Goal: Transaction & Acquisition: Purchase product/service

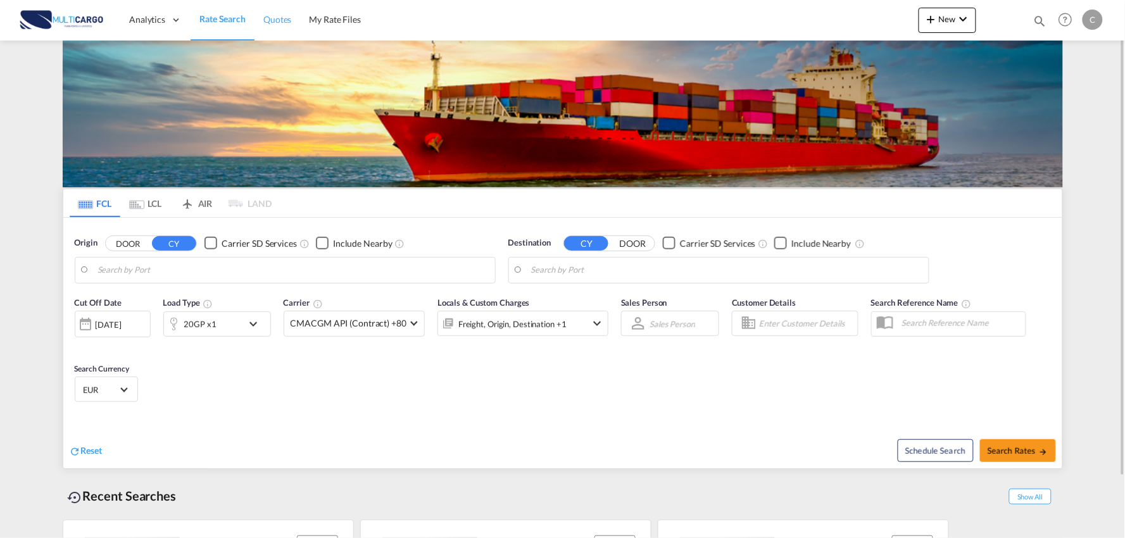
type input "Port of [GEOGRAPHIC_DATA], [GEOGRAPHIC_DATA], [GEOGRAPHIC_DATA]"
type input "Leixoes, Leixoes, PTLEI"
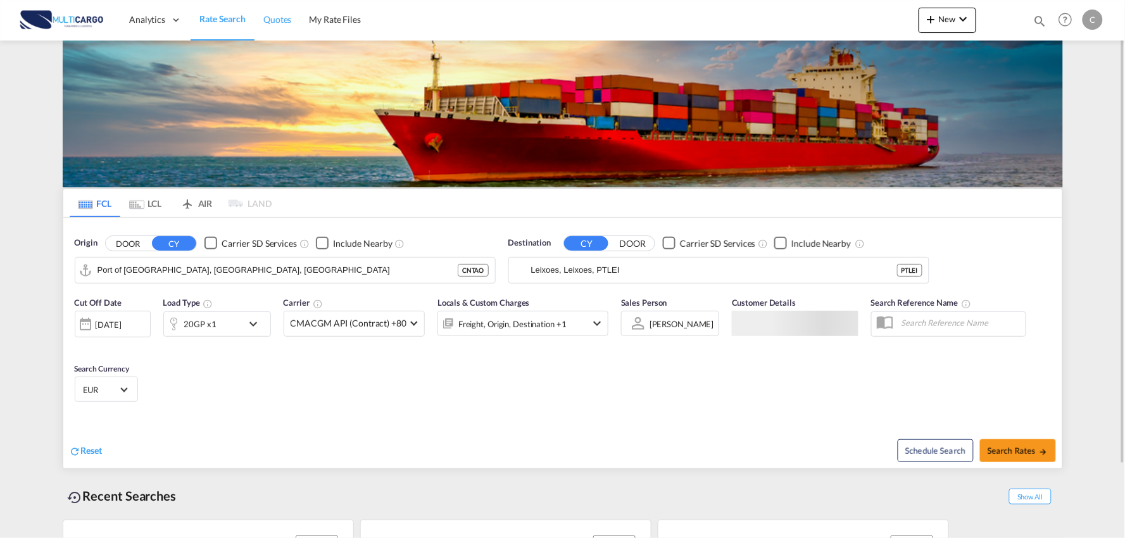
click at [280, 13] on span "Quotes" at bounding box center [277, 19] width 28 height 13
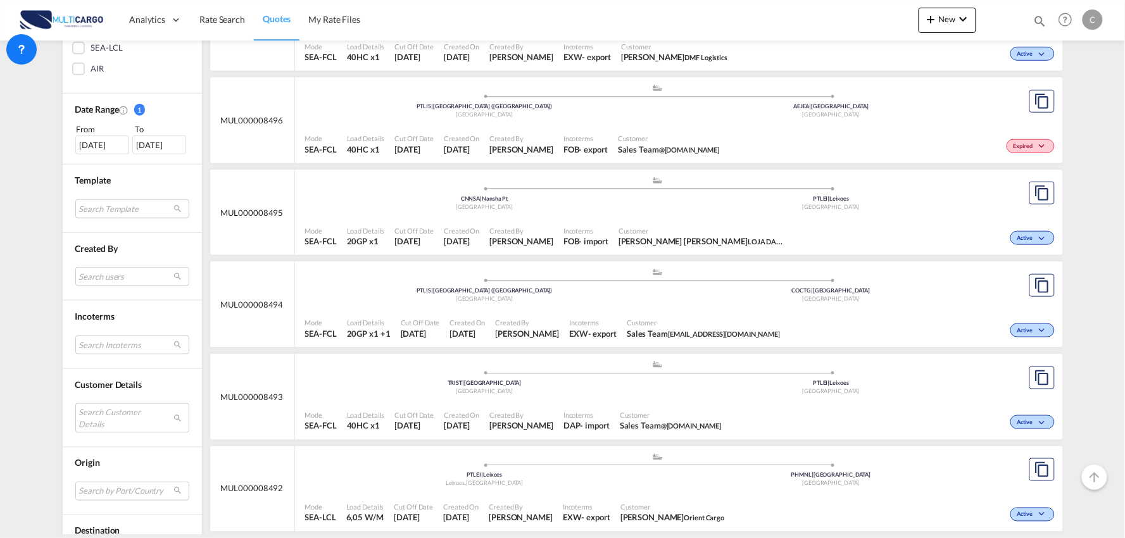
scroll to position [351, 0]
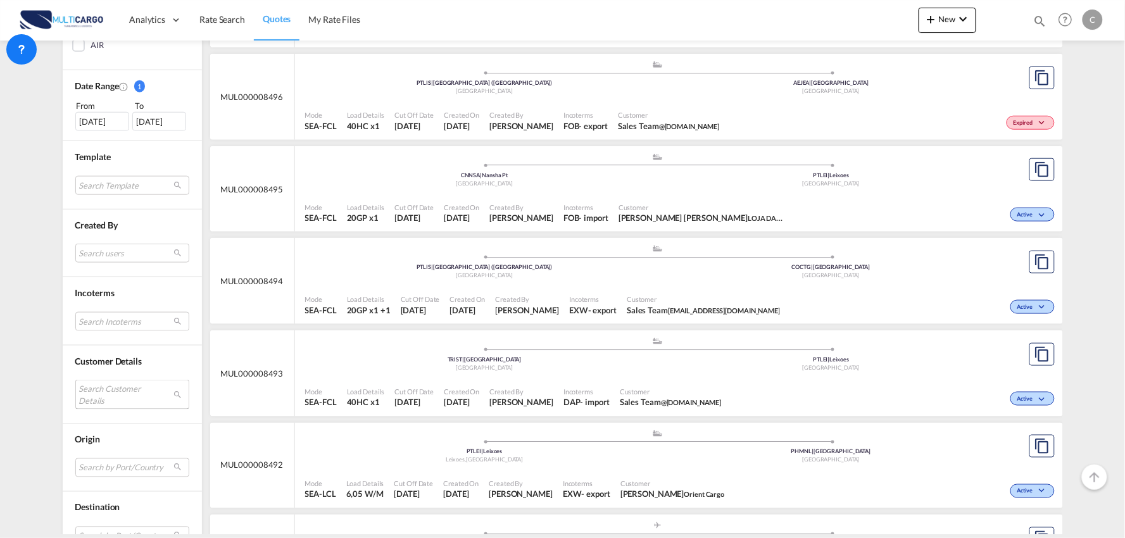
click at [98, 393] on md-select "Search Customer Details user name user tina Pineda tina.pineda@ottacargo.com | …" at bounding box center [132, 394] width 114 height 29
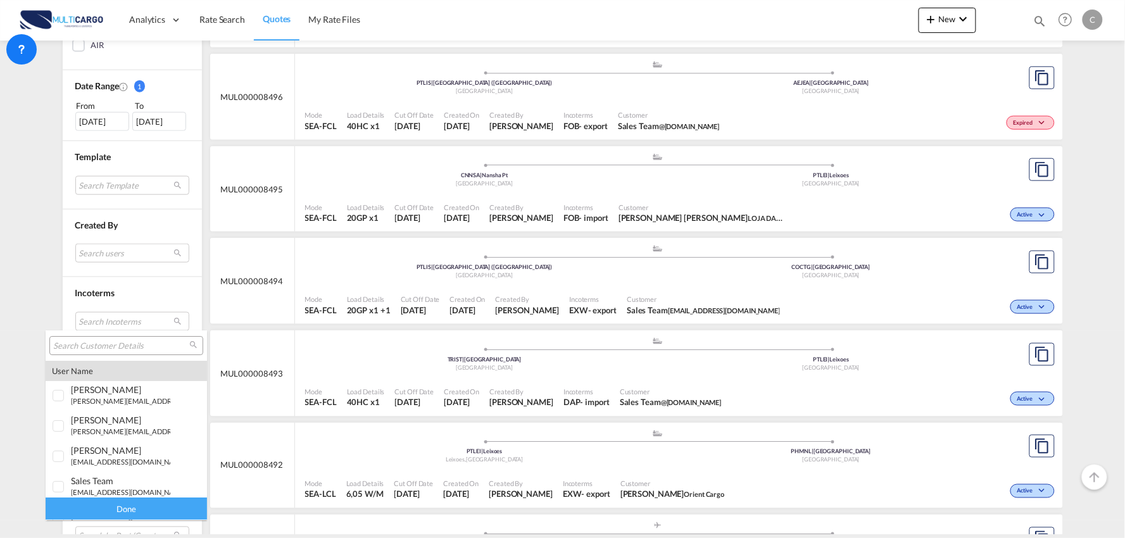
click at [101, 344] on input "search" at bounding box center [121, 346] width 136 height 11
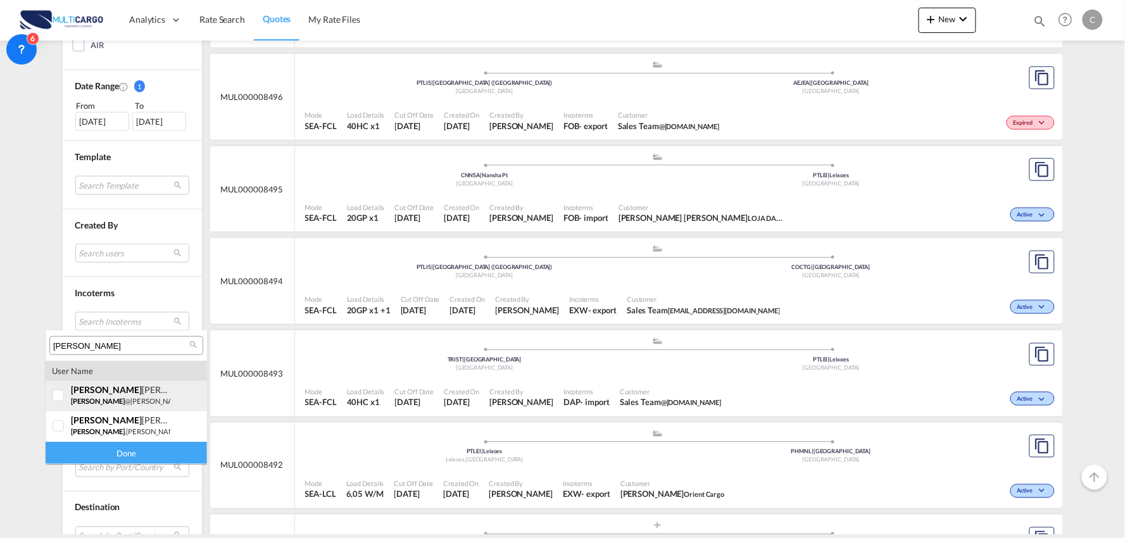
type input "danilo"
click at [62, 391] on div at bounding box center [59, 396] width 13 height 13
click at [142, 456] on div "Done" at bounding box center [126, 453] width 161 height 22
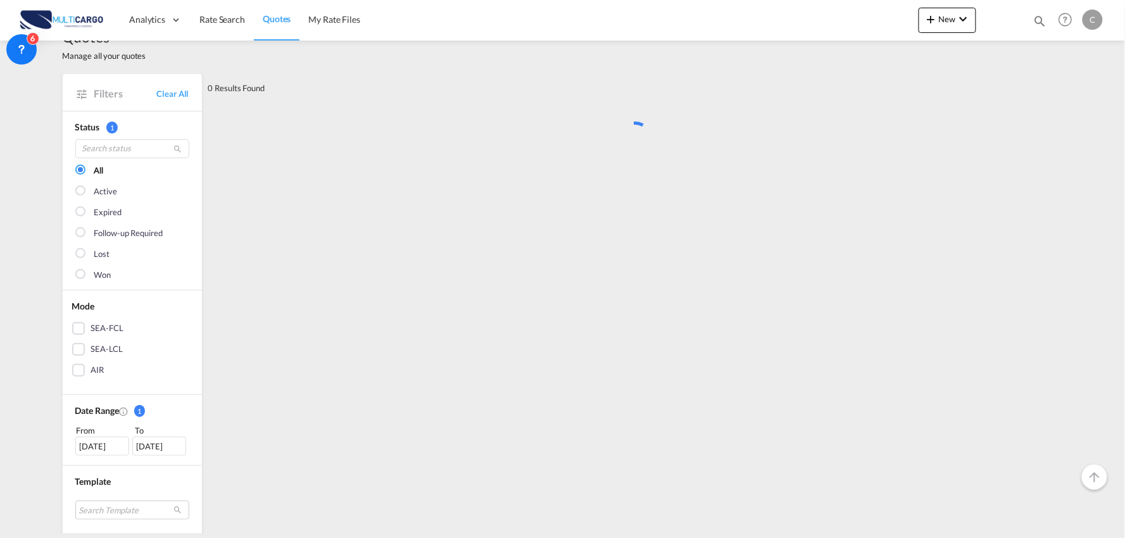
scroll to position [0, 0]
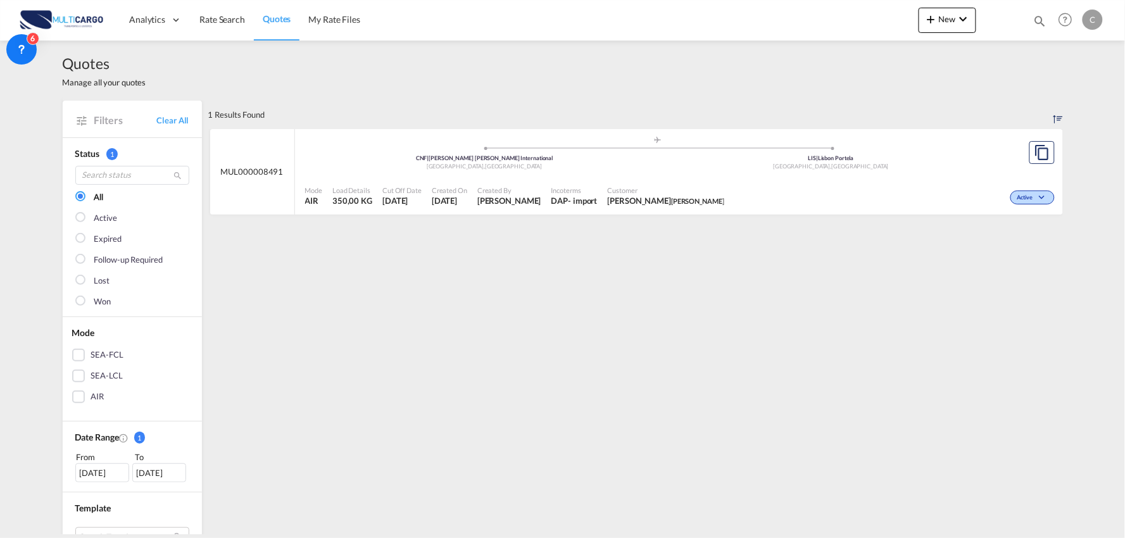
click at [424, 191] on div "Cut Off Date 18 Sep 2025" at bounding box center [401, 196] width 49 height 32
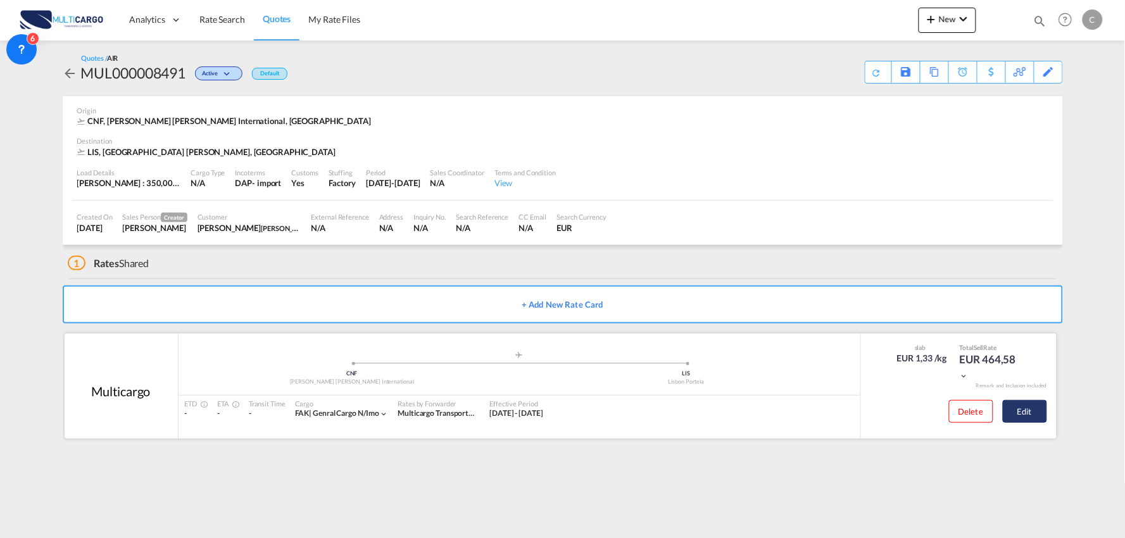
click at [1024, 412] on button "Edit" at bounding box center [1025, 411] width 44 height 23
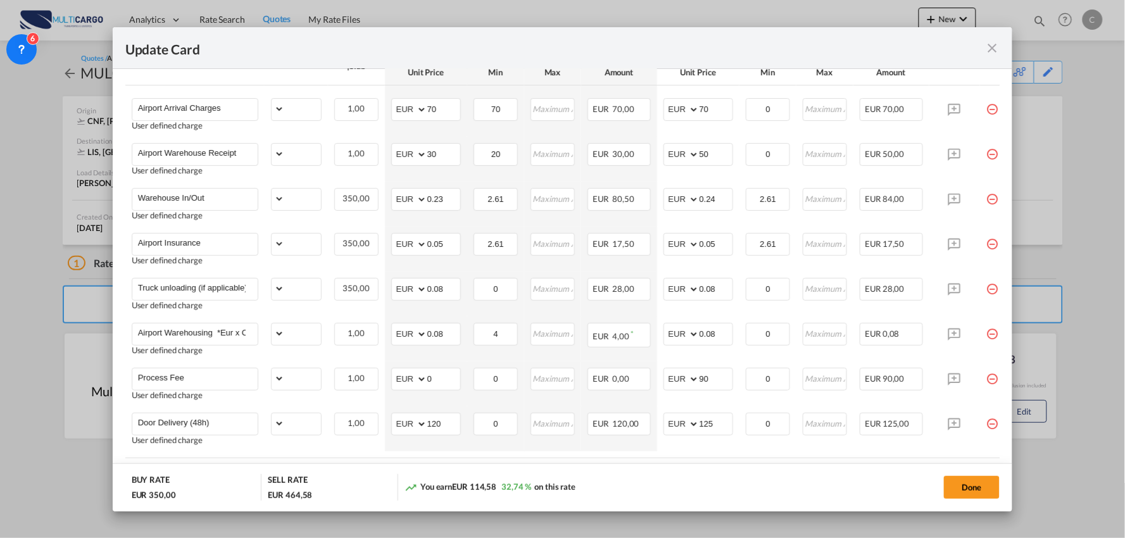
select select "per_bl"
select select "per_kg"
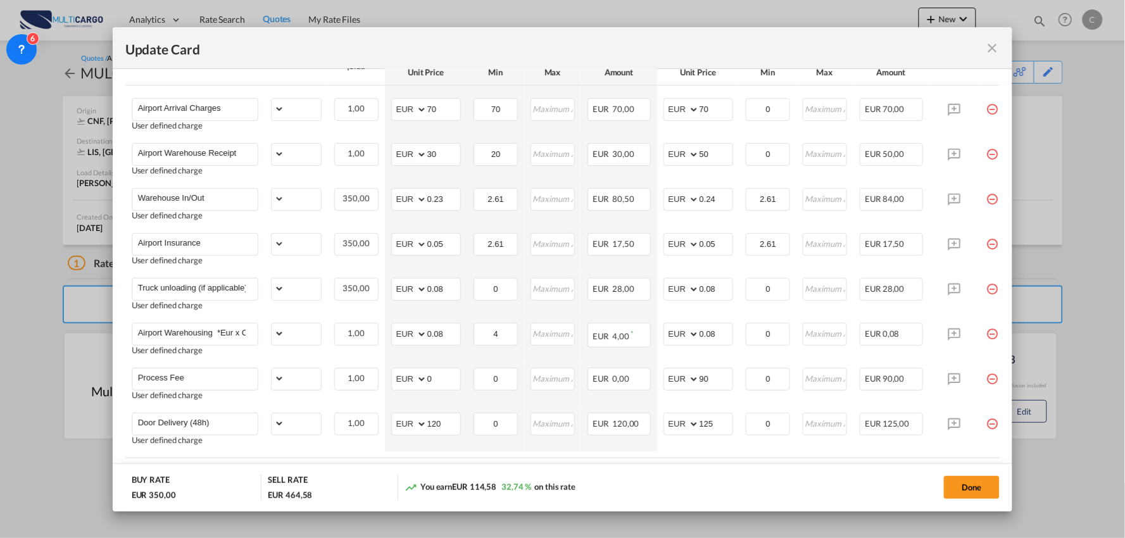
select select "per_shipment"
select select "per_bl"
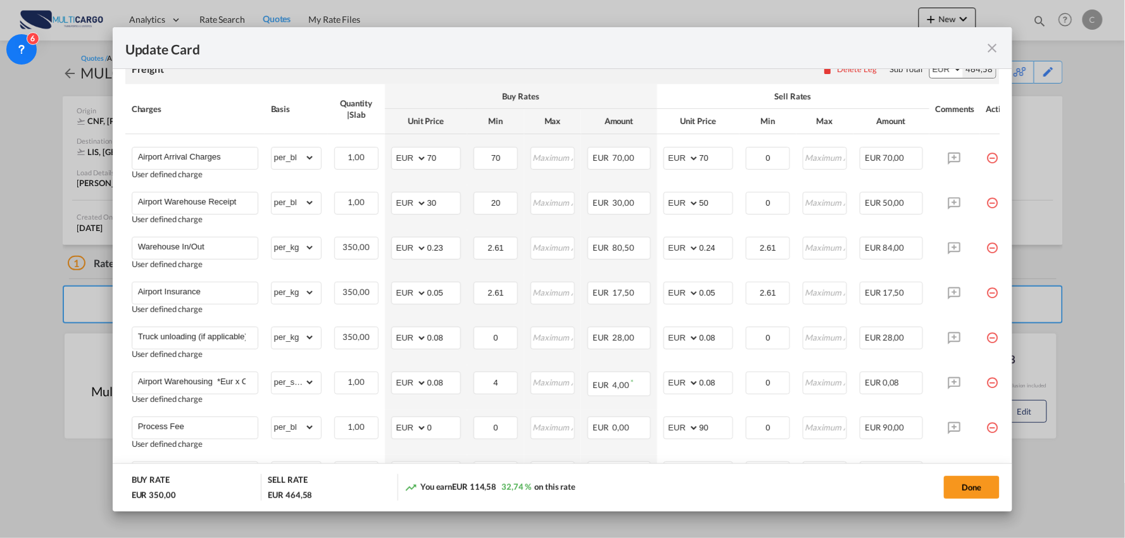
scroll to position [289, 0]
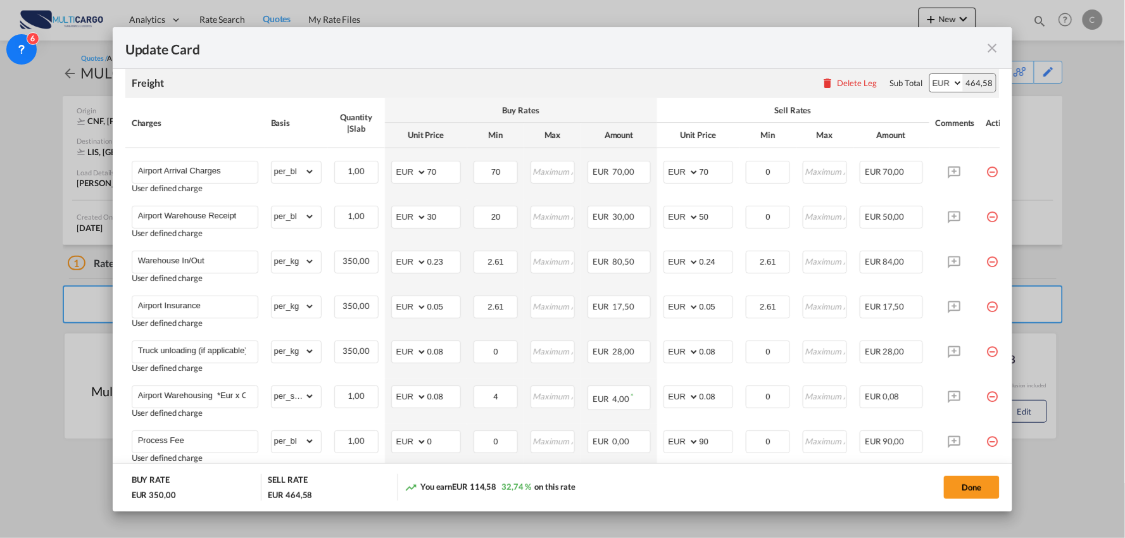
click at [994, 48] on md-icon "icon-close fg-AAA8AD m-0 pointer" at bounding box center [992, 48] width 15 height 15
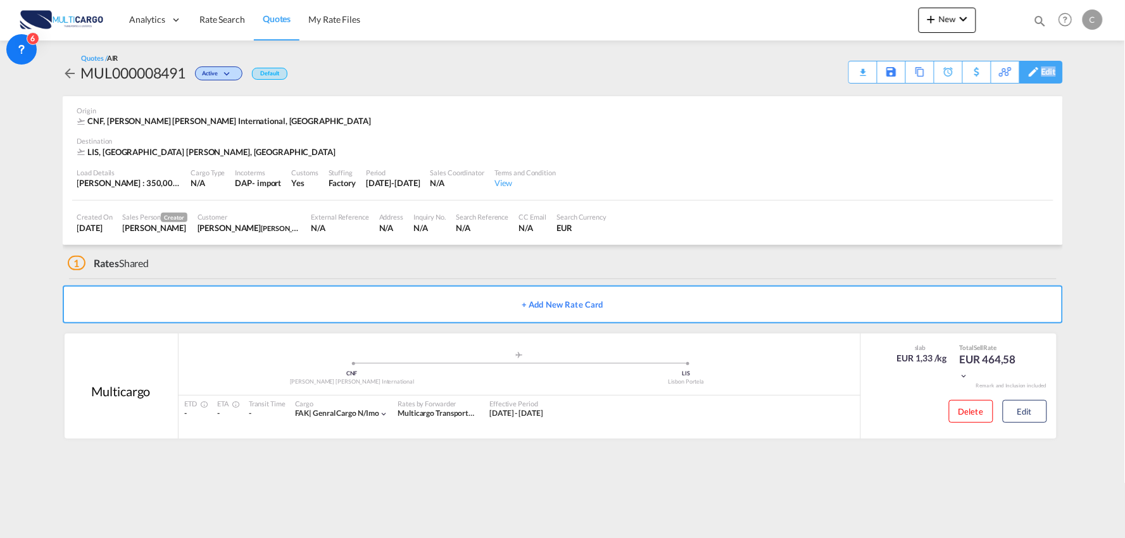
click at [1046, 73] on div "Edit" at bounding box center [1049, 72] width 15 height 22
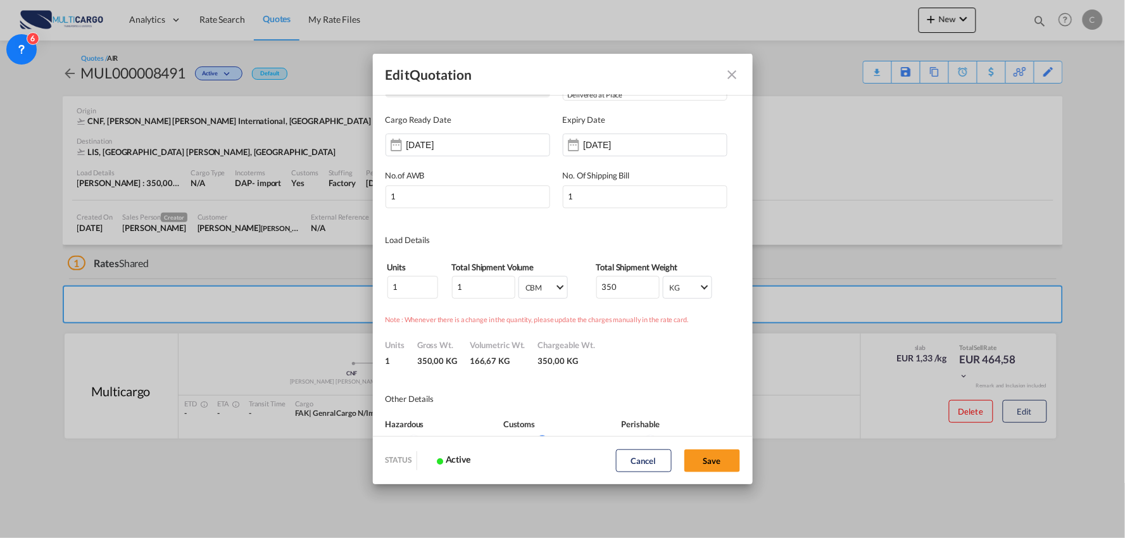
scroll to position [70, 0]
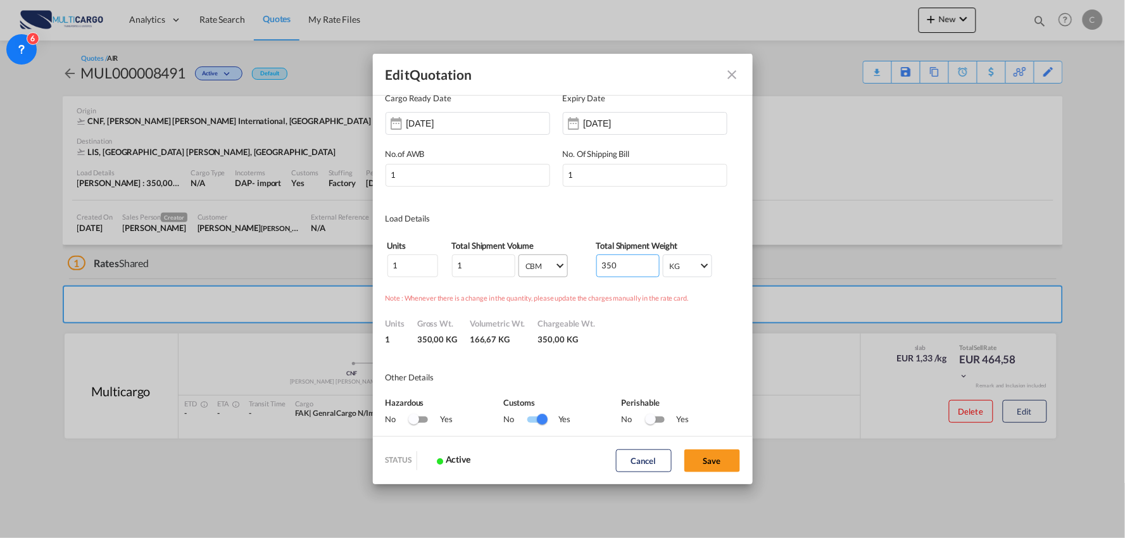
drag, startPoint x: 631, startPoint y: 262, endPoint x: 540, endPoint y: 265, distance: 91.3
click at [540, 265] on tr "1 1 CBM CBM CFT CBM CFT 350 KG KG LB KG LB" at bounding box center [563, 266] width 352 height 24
type input "0.350"
click at [704, 205] on md-dialog-content "Quote ID MUL000008491 Incoterms DAP - import Delivered at Place FAS - import Fr…" at bounding box center [563, 265] width 380 height 342
click at [702, 465] on button "Save" at bounding box center [713, 461] width 56 height 23
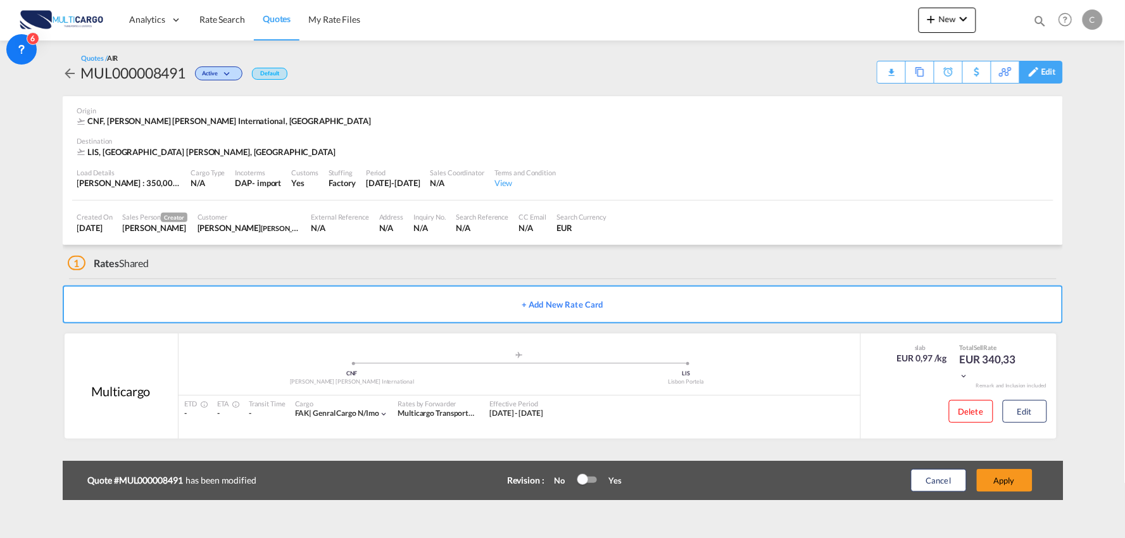
click at [1055, 70] on div "Edit" at bounding box center [1049, 72] width 15 height 22
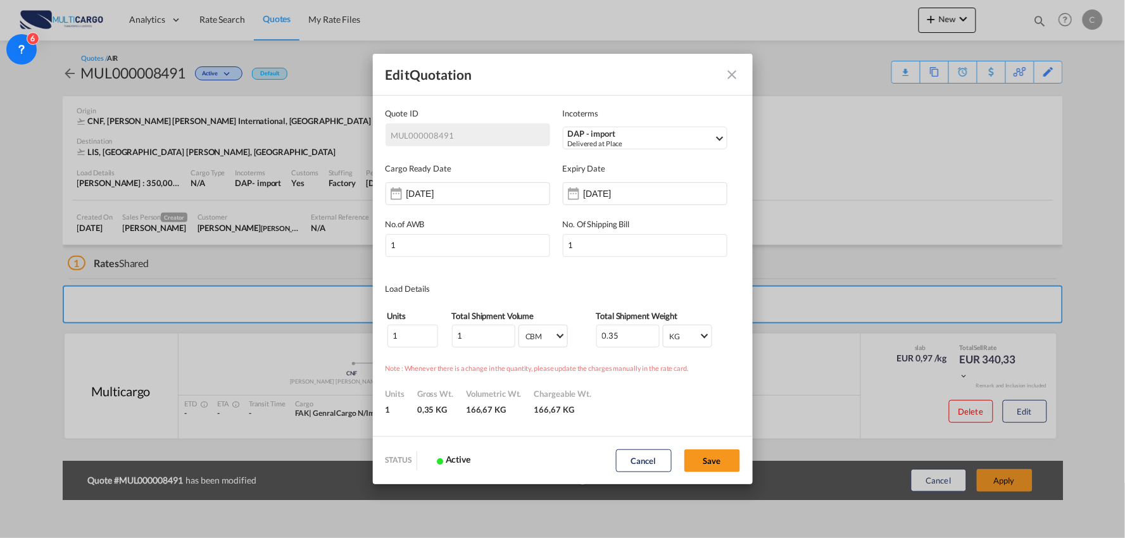
scroll to position [0, 0]
drag, startPoint x: 471, startPoint y: 343, endPoint x: 448, endPoint y: 338, distance: 23.2
click at [441, 343] on tr "1 1 CBM CBM CFT CBM CFT 0.35 KG KG LB KG LB" at bounding box center [563, 336] width 352 height 24
type input "0.002"
click at [712, 461] on button "Save" at bounding box center [713, 461] width 56 height 23
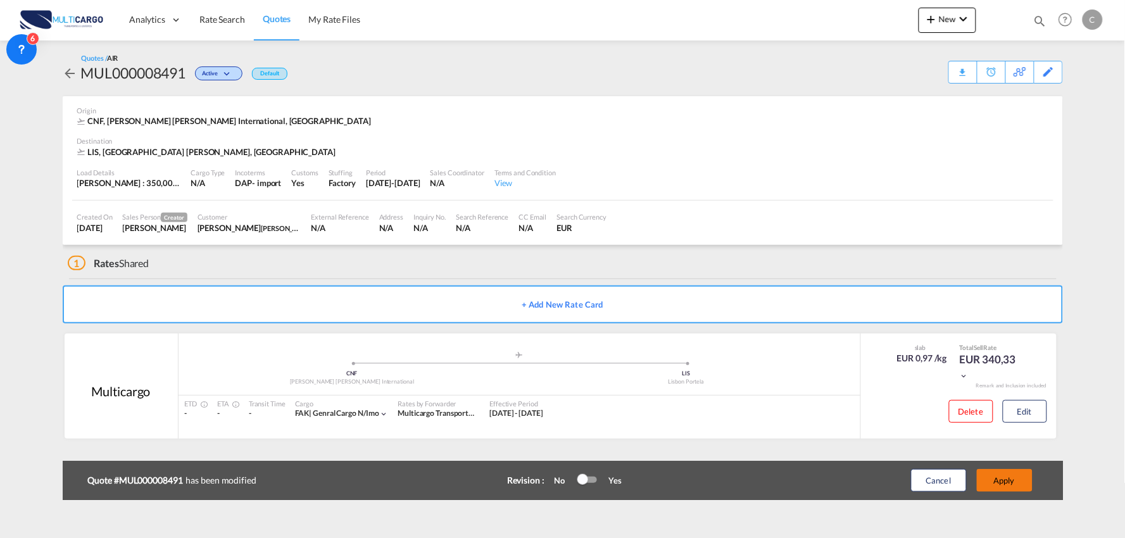
click at [1023, 476] on button "Apply" at bounding box center [1005, 480] width 56 height 23
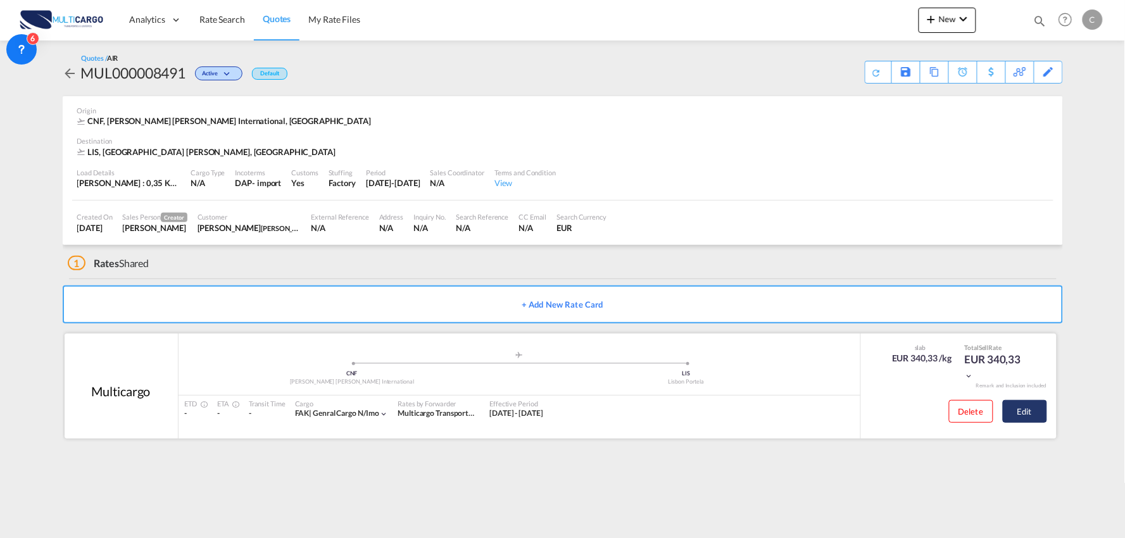
click at [1034, 412] on button "Edit" at bounding box center [1025, 411] width 44 height 23
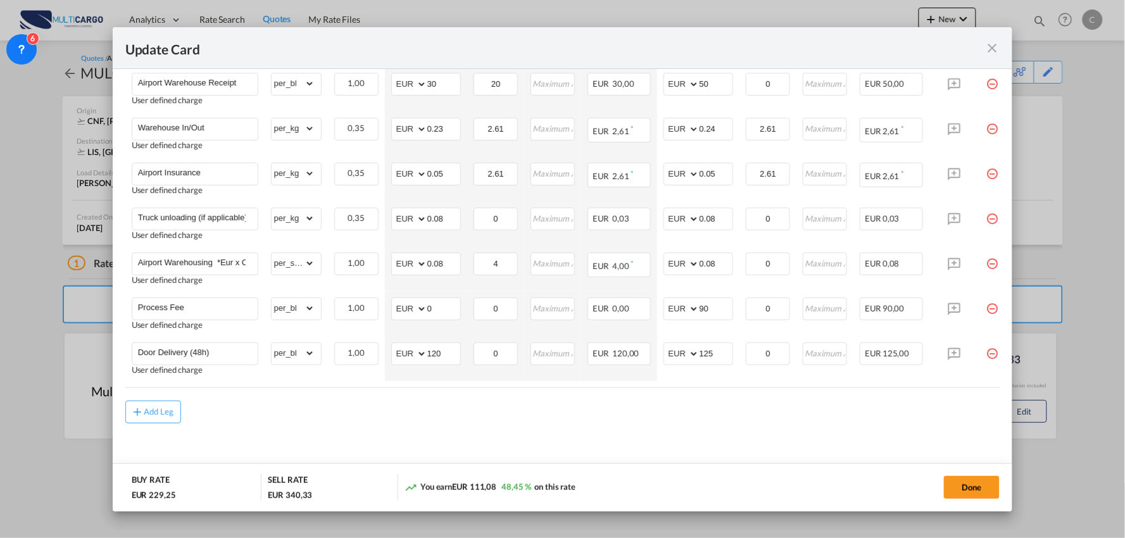
scroll to position [0, 32]
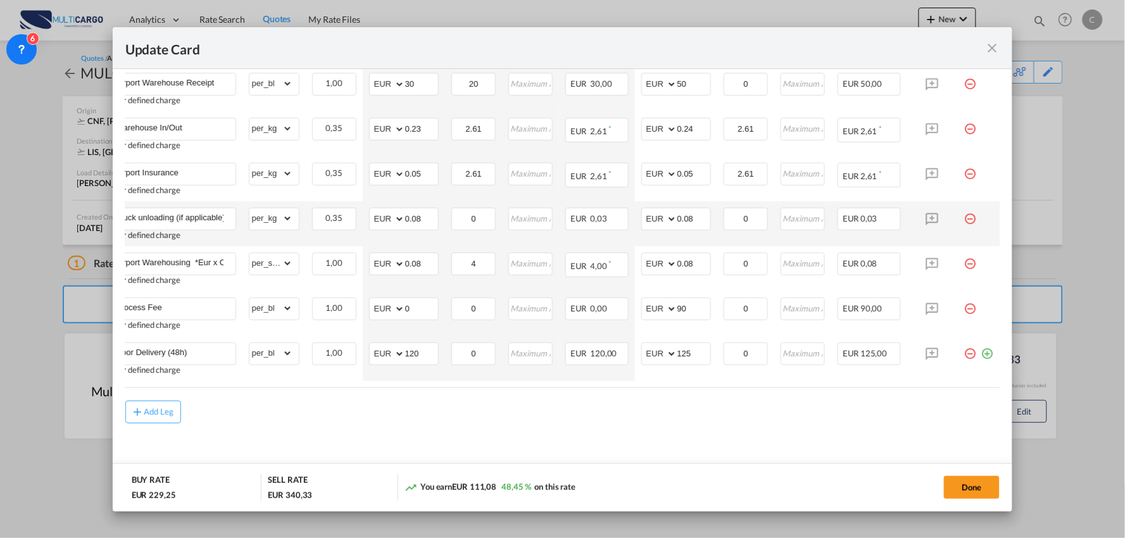
click at [965, 217] on md-icon "icon-minus-circle-outline red-400-fg pt-7" at bounding box center [971, 214] width 13 height 13
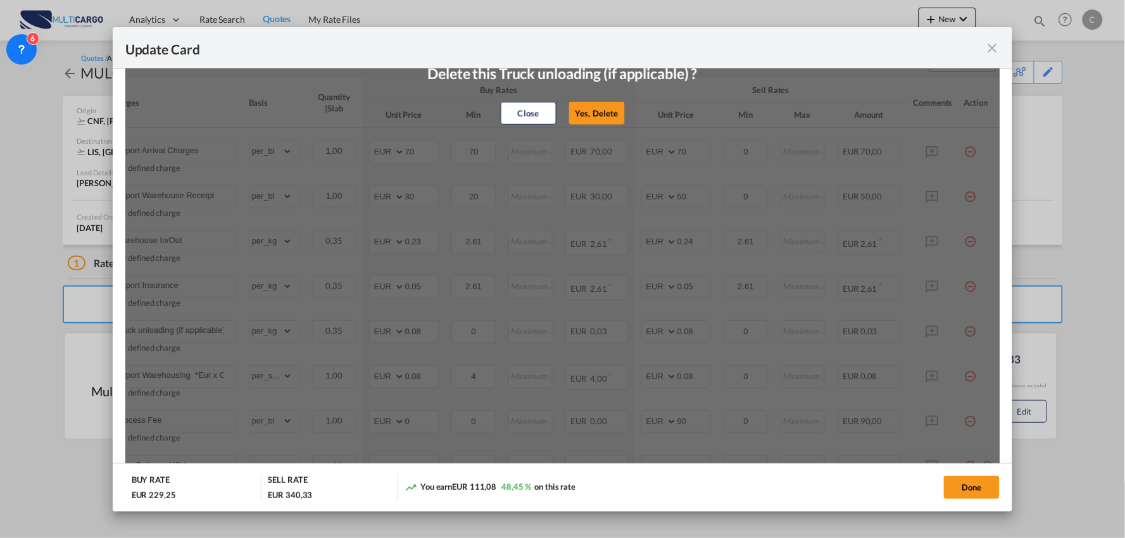
scroll to position [281, 0]
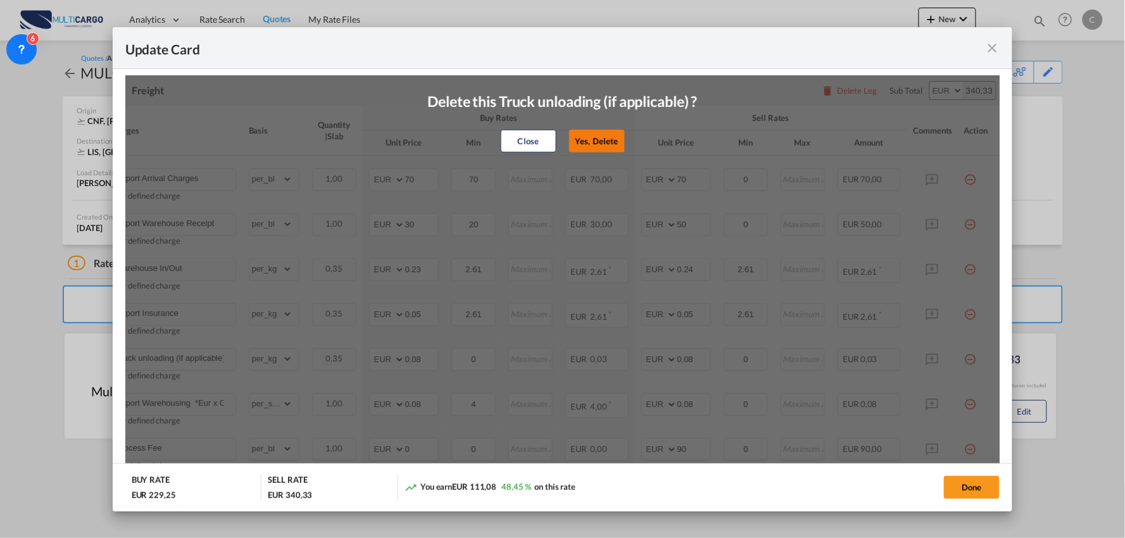
click at [604, 137] on button "Yes, Delete" at bounding box center [597, 141] width 56 height 23
type input "Airport Warehousing *Eur x CW x Day - up to 7day - min EUR 4,00"
select select "per_shipment"
type input "4"
type input "Process Fee"
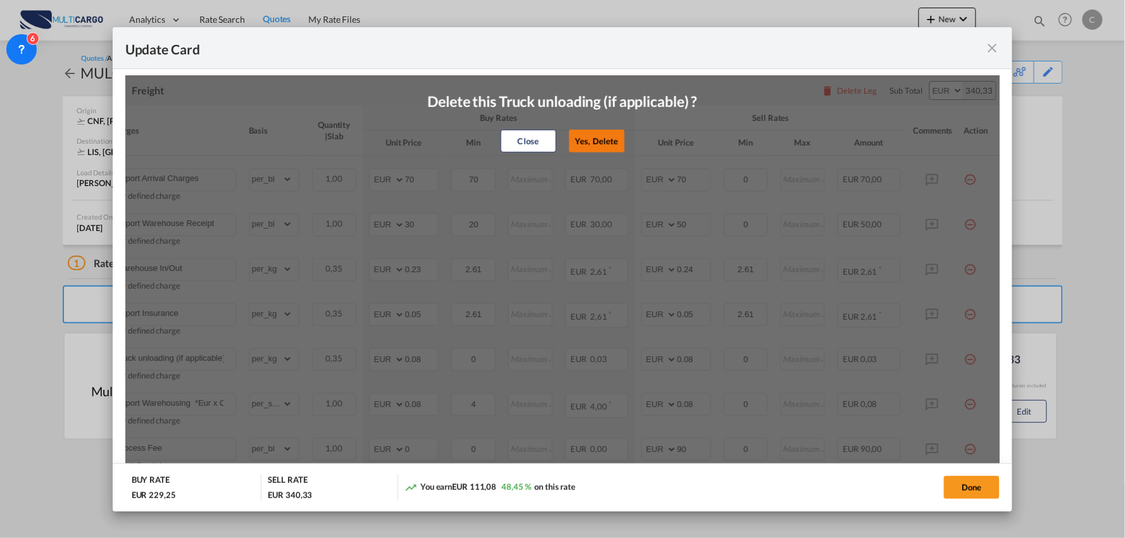
select select "per_bl"
type input "0"
type input "90"
type input "Door Delivery (48h)"
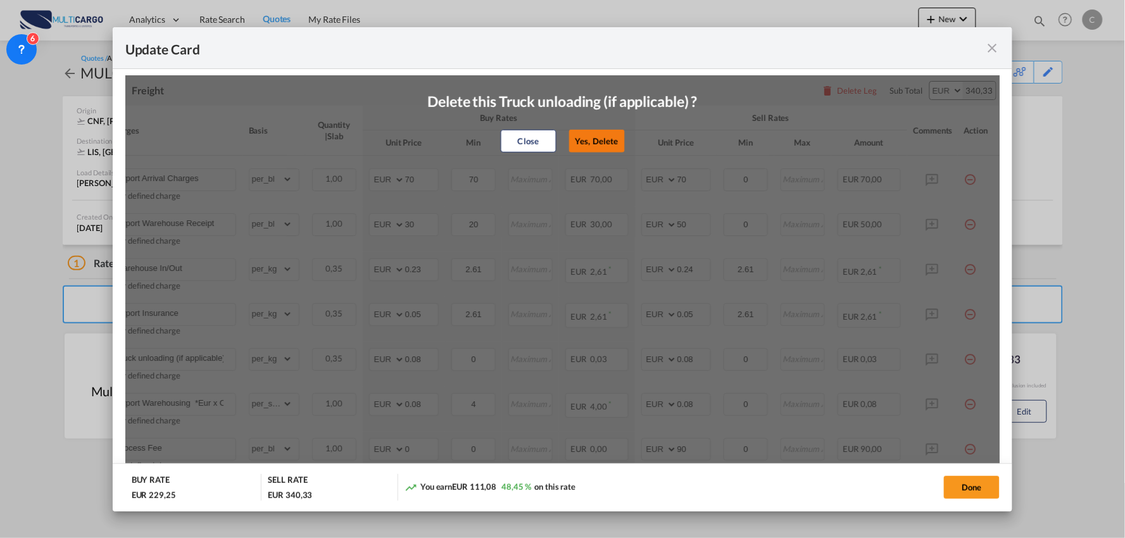
type input "120"
type input "125"
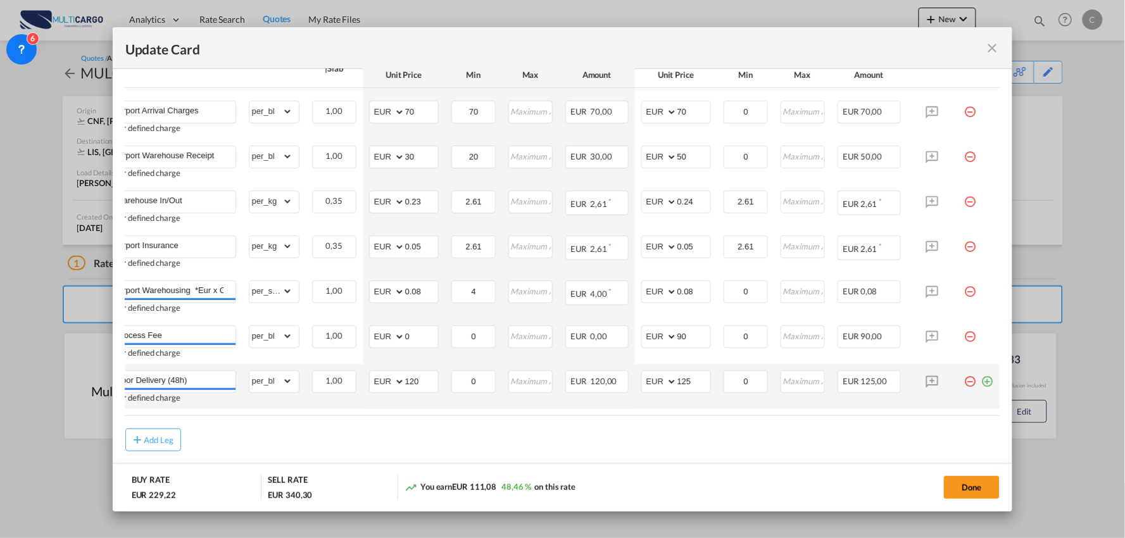
scroll to position [351, 0]
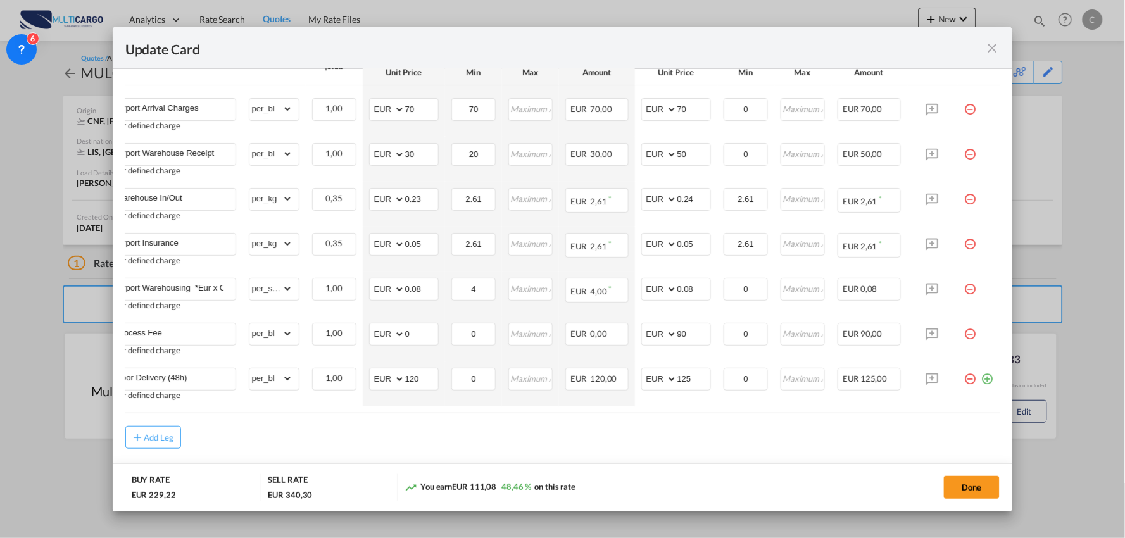
click at [534, 412] on table "Charges Basis Quantity | Slab Buy Rates Sell Rates Comments Action Unit Price M…" at bounding box center [551, 223] width 897 height 377
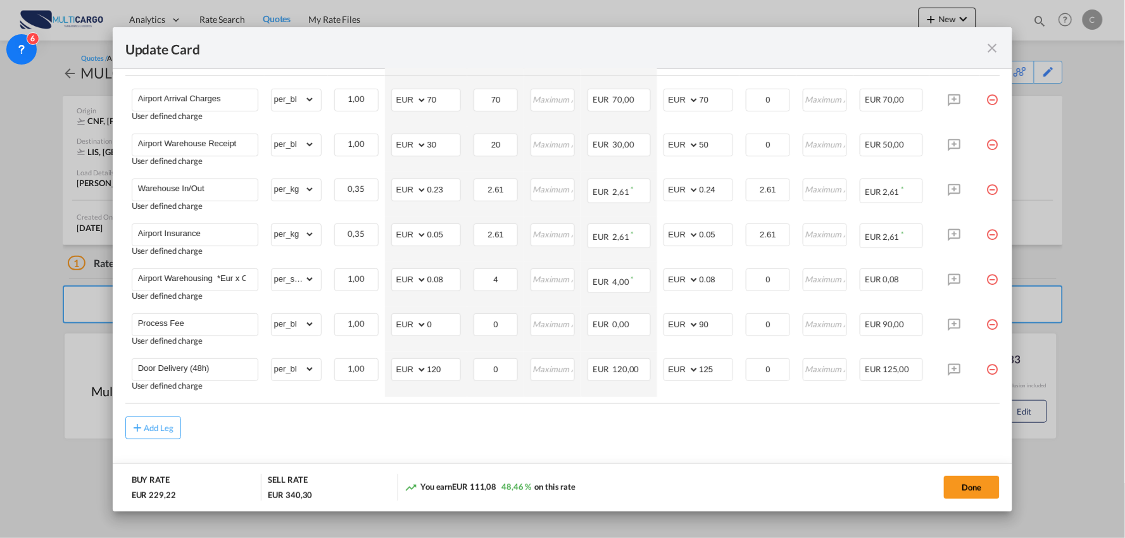
scroll to position [384, 0]
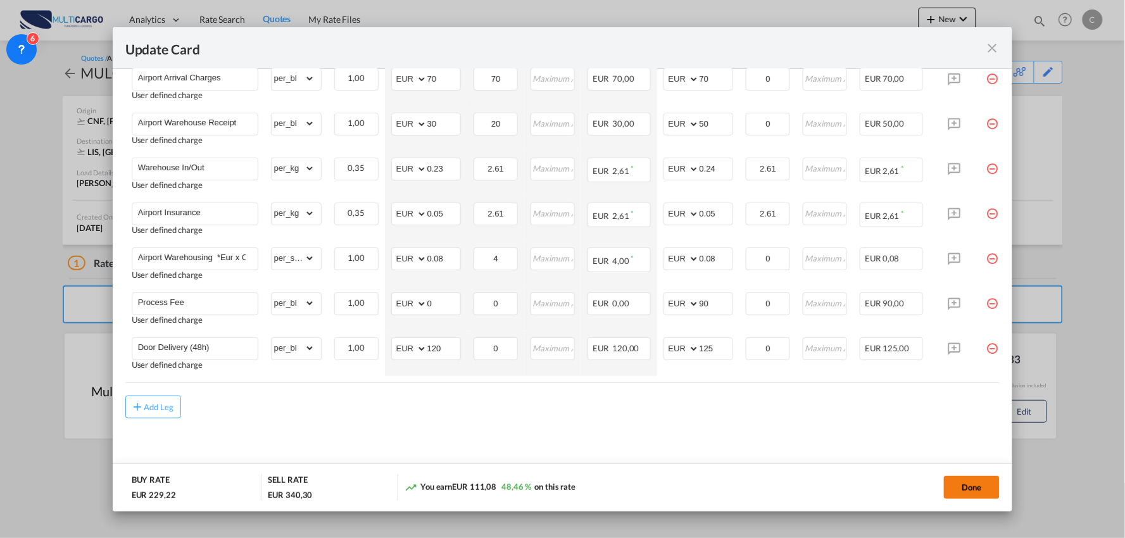
click at [964, 486] on button "Done" at bounding box center [972, 487] width 56 height 23
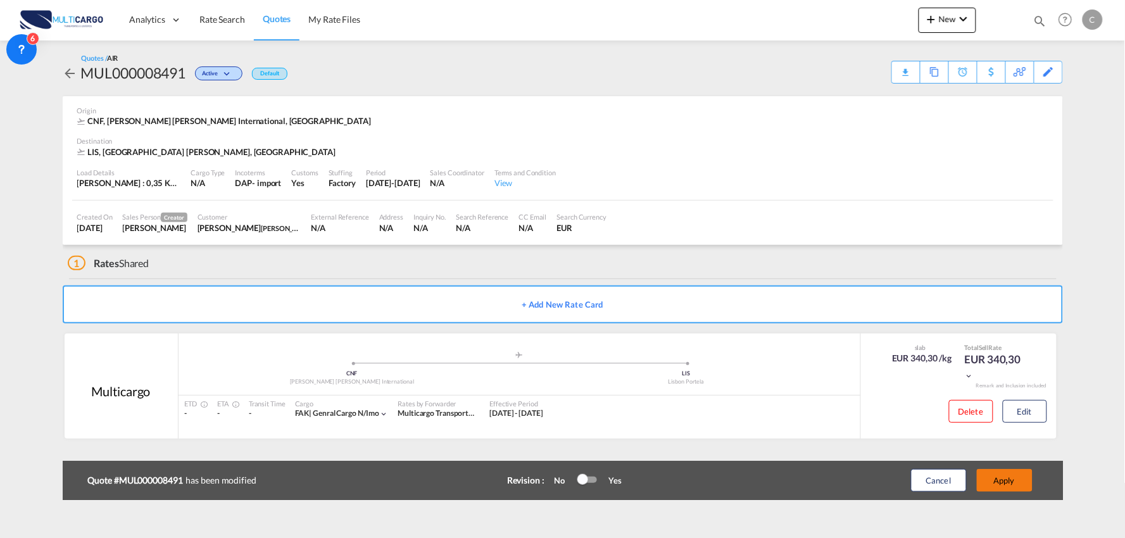
click at [1008, 479] on button "Apply" at bounding box center [1005, 480] width 56 height 23
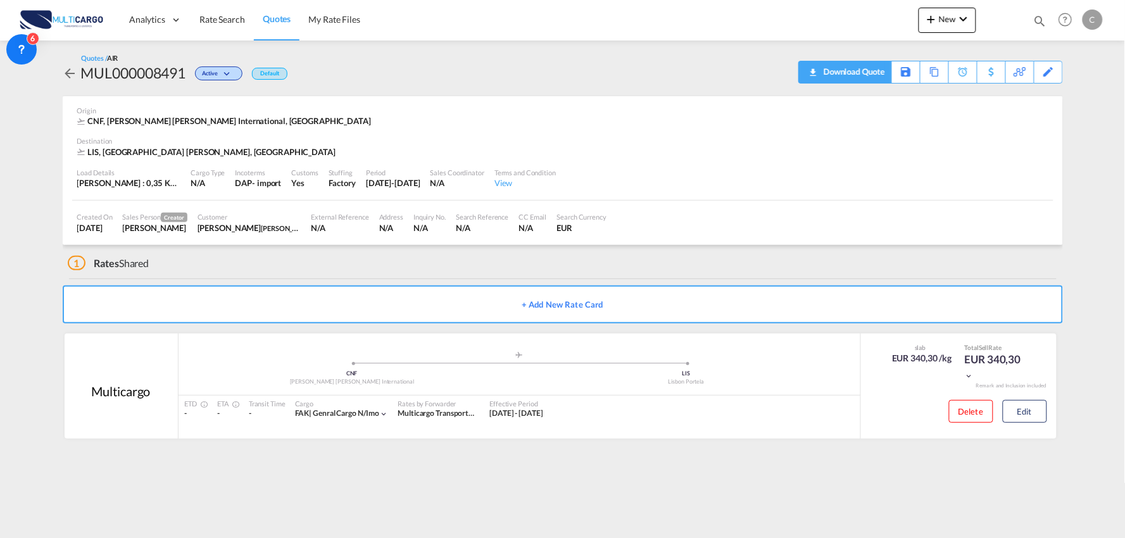
click at [871, 72] on div "Download Quote" at bounding box center [853, 71] width 65 height 20
click at [954, 22] on span "New" at bounding box center [947, 19] width 47 height 10
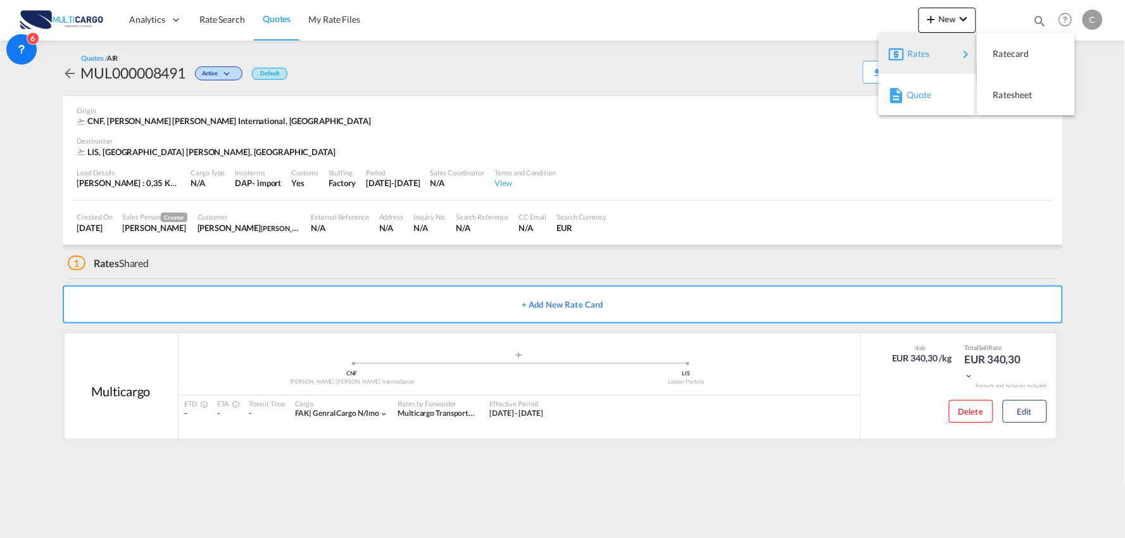
click at [921, 94] on span "Quote" at bounding box center [914, 94] width 14 height 25
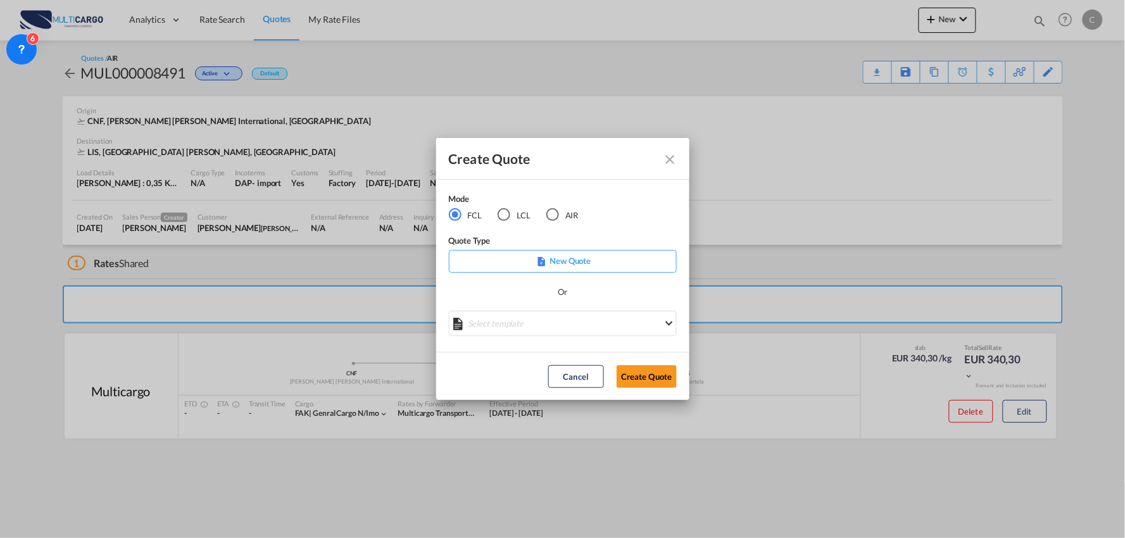
click at [606, 196] on div "Mode FCL LCL AIR Quote Type New Quote Or Select template EXP EXW MERC.Nacional …" at bounding box center [562, 266] width 253 height 173
click at [554, 215] on div "AIR" at bounding box center [553, 214] width 13 height 13
click at [583, 319] on md-select "Select template EXP EXW AIR 09/2025 Patricia Barroso | 12 Sep 2025 IMP_DAP_AIR …" at bounding box center [563, 323] width 228 height 25
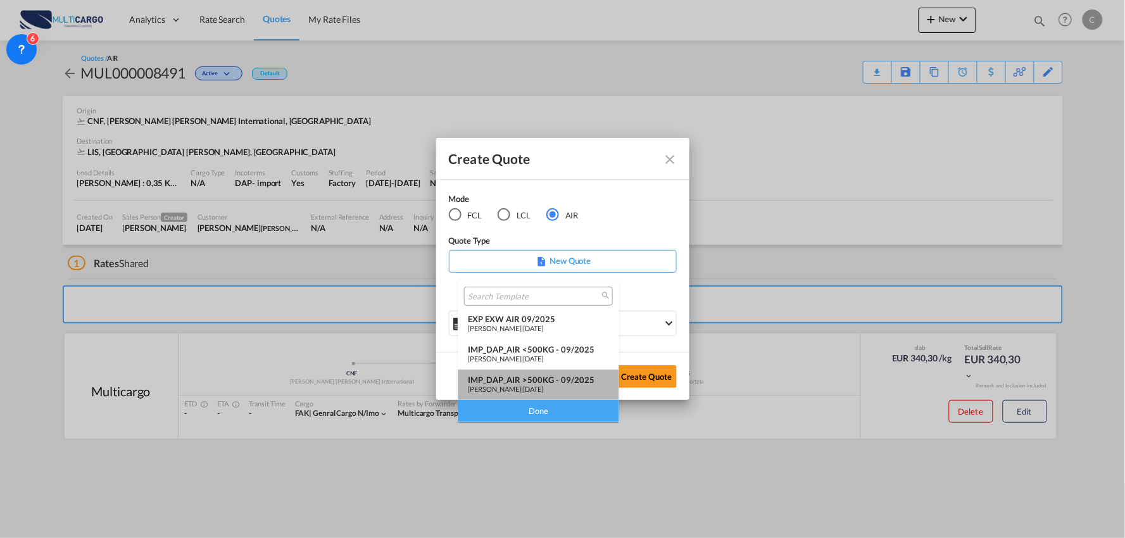
click at [565, 374] on md-option "IMP_DAP_AIR >500KG - 09/2025 Patricia Barroso | 12 Sep 2025" at bounding box center [538, 385] width 161 height 30
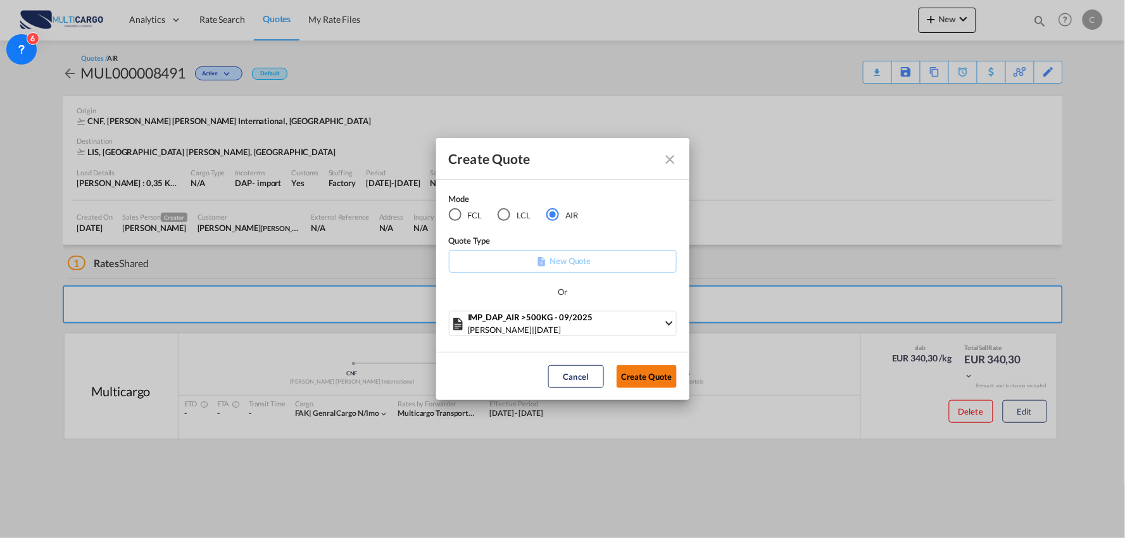
click at [654, 377] on button "Create Quote" at bounding box center [647, 376] width 60 height 23
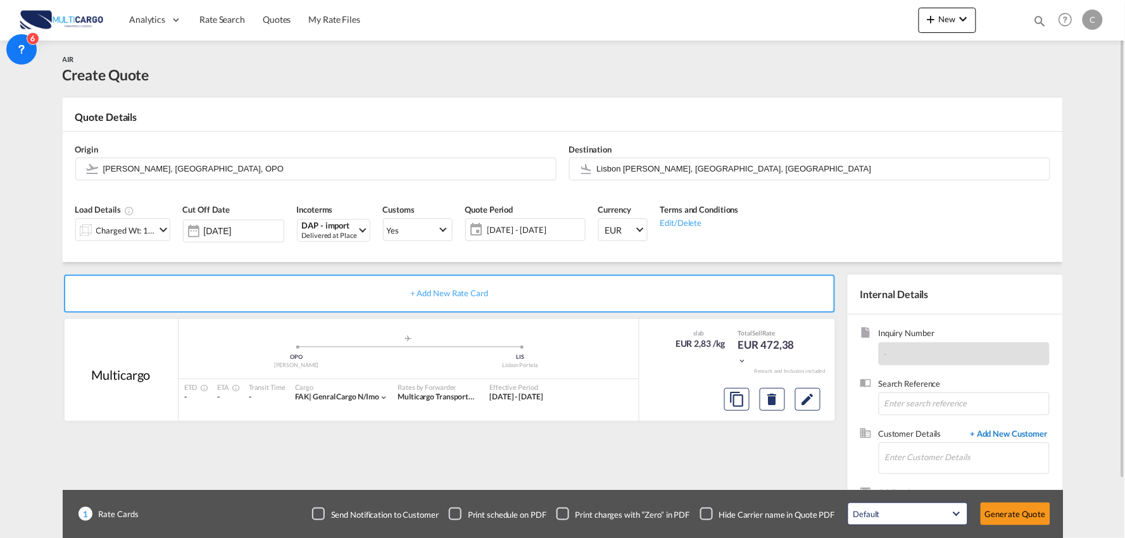
click at [999, 433] on span "+ Add New Customer" at bounding box center [1007, 435] width 85 height 15
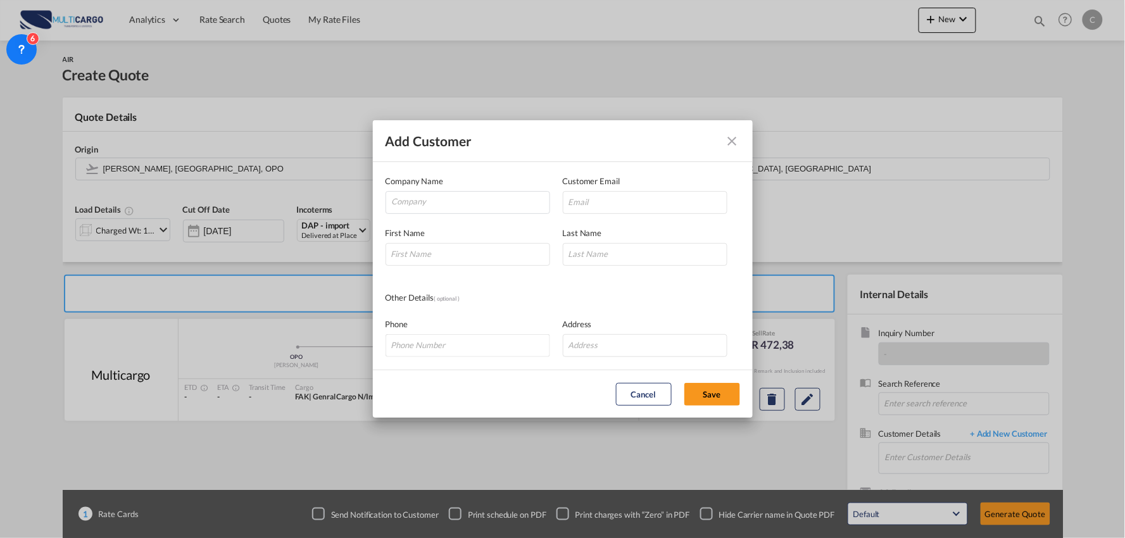
click at [732, 140] on md-icon "icon-close" at bounding box center [732, 141] width 15 height 15
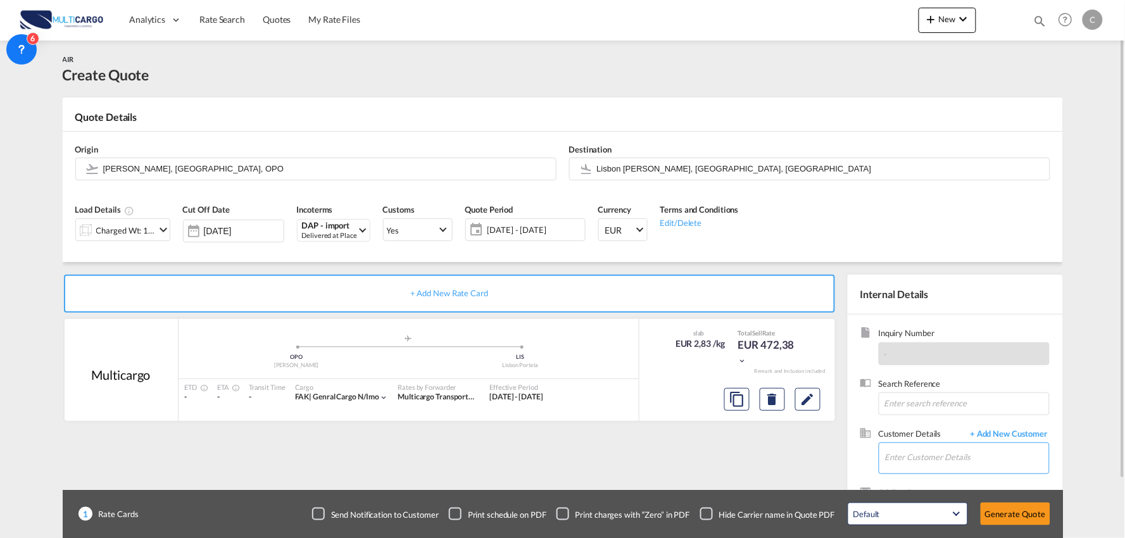
click at [920, 453] on input "Enter Customer Details" at bounding box center [967, 457] width 164 height 28
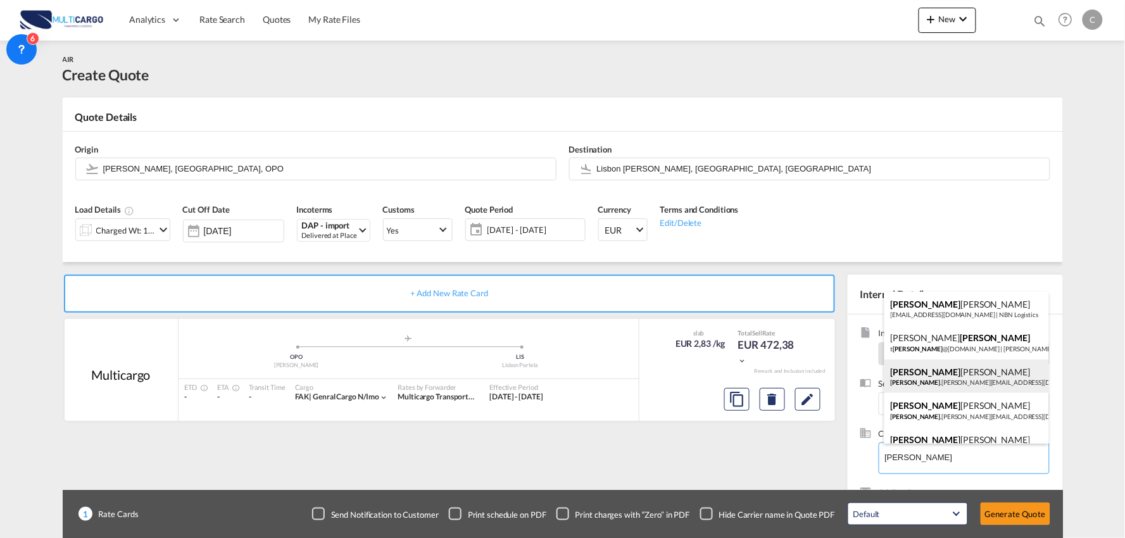
click at [946, 377] on div "MICHAEL HUANG michael .huang@iss-gf.com | Seatrans-ISS GF Shenzhen Branch" at bounding box center [967, 377] width 165 height 34
type input "Seatrans-ISS GF Shenzhen Branch, [PERSON_NAME], [PERSON_NAME][EMAIL_ADDRESS][PE…"
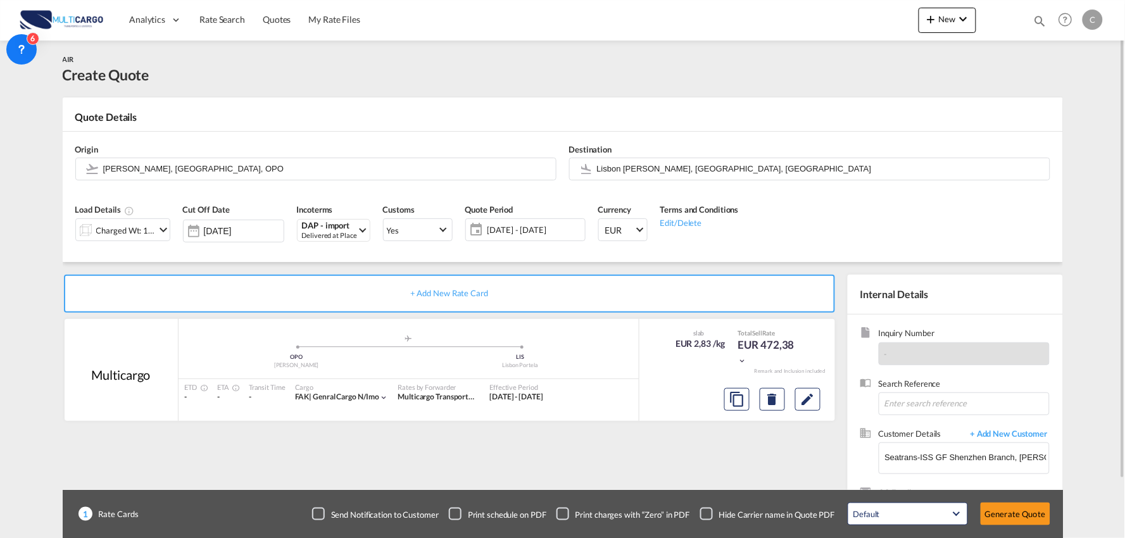
click at [731, 460] on div "+ Add New Rate Card Multicargo added by you .a{fill:#aaa8ad;} .a{fill:#aaa8ad;}…" at bounding box center [452, 407] width 779 height 265
click at [709, 513] on div "Checkbox No Ink" at bounding box center [706, 514] width 13 height 13
click at [709, 460] on div "+ Add New Rate Card Multicargo added by you .a{fill:#aaa8ad;} .a{fill:#aaa8ad;}…" at bounding box center [452, 407] width 779 height 265
click at [695, 460] on div "+ Add New Rate Card Multicargo added by you .a{fill:#aaa8ad;} .a{fill:#aaa8ad;}…" at bounding box center [452, 407] width 779 height 265
click at [662, 450] on div "+ Add New Rate Card Multicargo added by you .a{fill:#aaa8ad;} .a{fill:#aaa8ad;}…" at bounding box center [452, 407] width 779 height 265
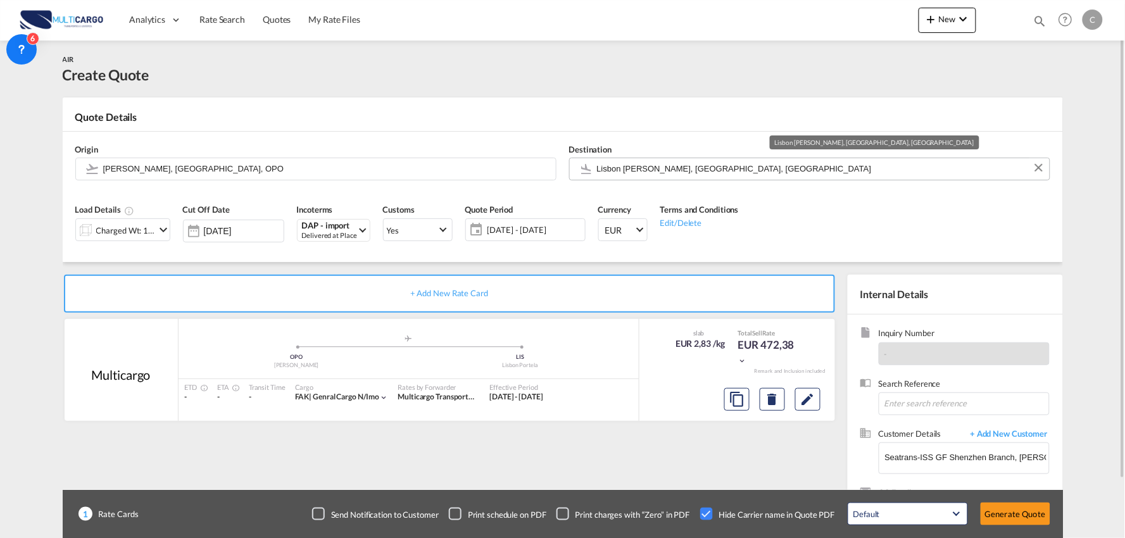
click at [676, 160] on input "Lisbon Portela, Lisbon, LIS" at bounding box center [820, 169] width 446 height 22
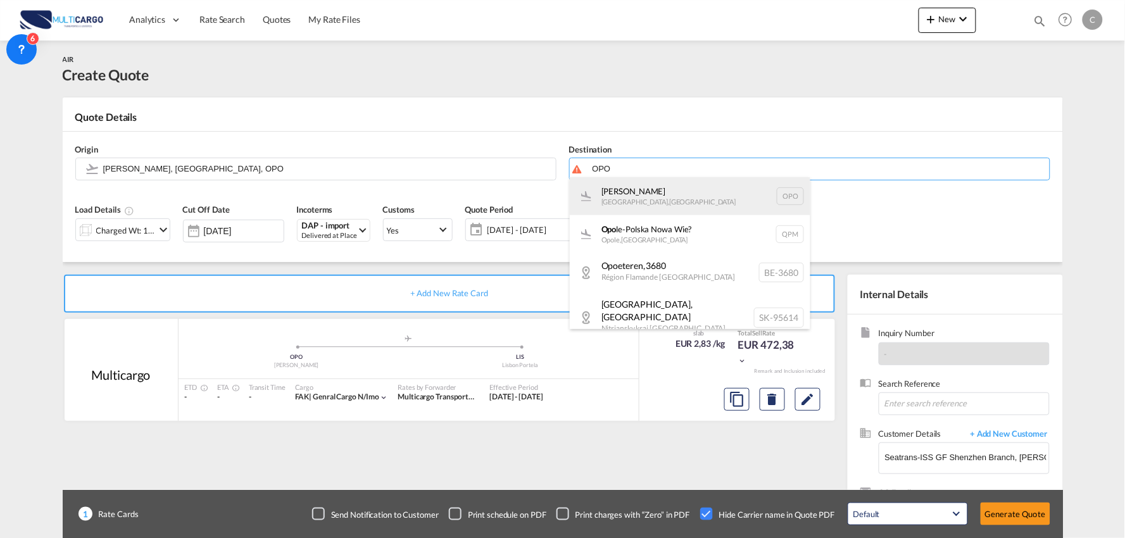
click at [666, 203] on div "Francisco de Sá Carneiro Porto , Portugal OPO" at bounding box center [690, 196] width 241 height 38
type input "Francisco de Sá Carneiro, Porto, OPO"
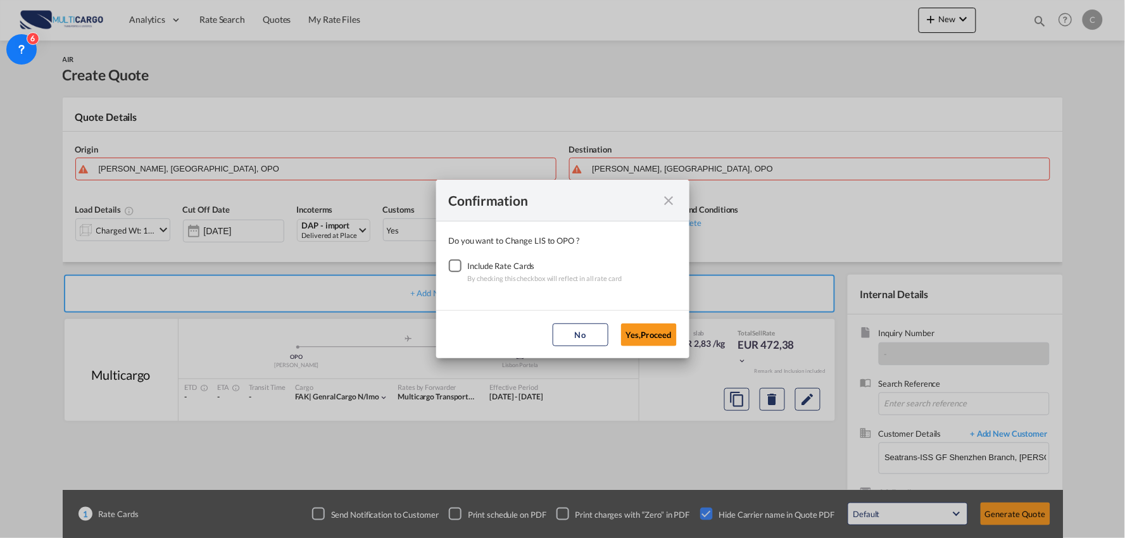
click at [459, 263] on div "Checkbox No Ink" at bounding box center [455, 266] width 13 height 13
drag, startPoint x: 645, startPoint y: 328, endPoint x: 668, endPoint y: 332, distance: 23.7
click at [646, 328] on button "Yes,Proceed" at bounding box center [649, 335] width 56 height 23
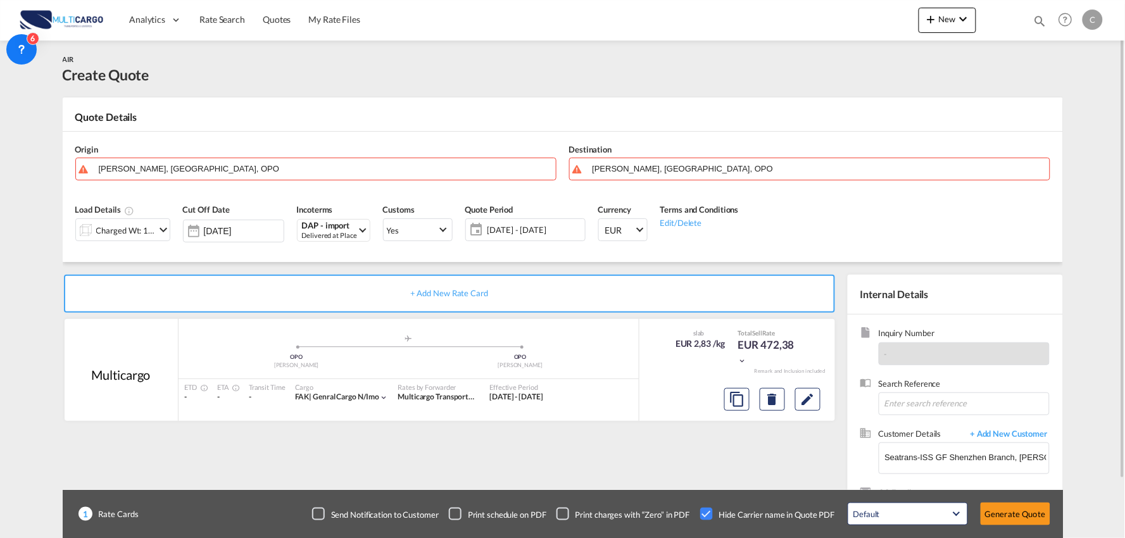
click at [170, 260] on div "Load Details Charged Wt: 166,67 KG Cut Off Date 19 Sep 2025 Incoterms DAP - imp…" at bounding box center [563, 227] width 988 height 70
click at [249, 167] on input "Francisco de Sá Carneiro, Porto, OPO" at bounding box center [326, 169] width 446 height 22
click at [236, 92] on div "AIR Create Quote" at bounding box center [563, 69] width 1001 height 57
click at [306, 96] on div "AIR Create Quote" at bounding box center [563, 69] width 1001 height 57
click at [505, 70] on div "AIR Create Quote" at bounding box center [563, 69] width 1001 height 32
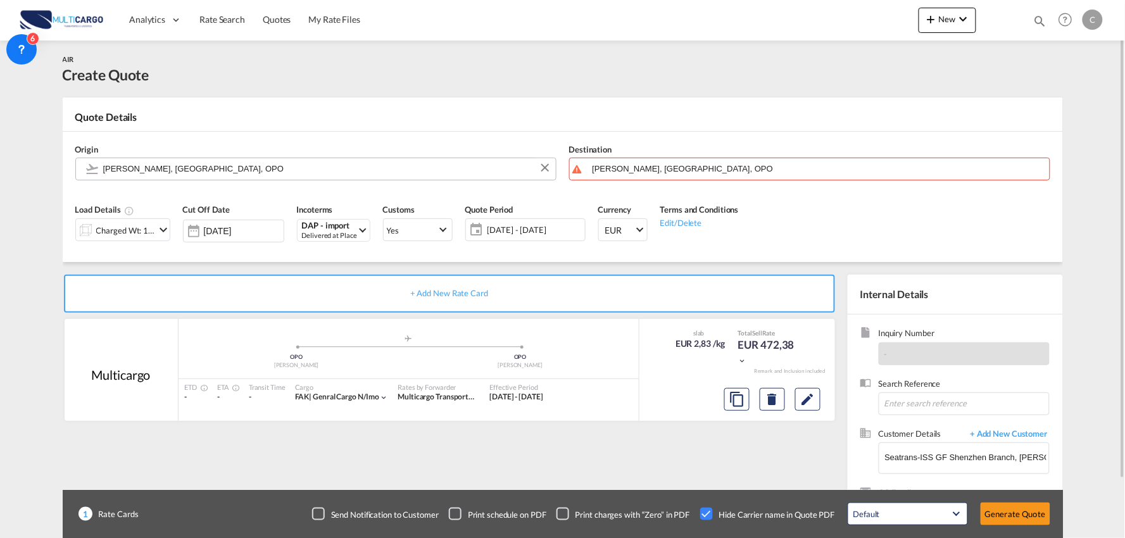
click at [294, 161] on input "Francisco de Sá Carneiro, Porto, OPO" at bounding box center [326, 169] width 446 height 22
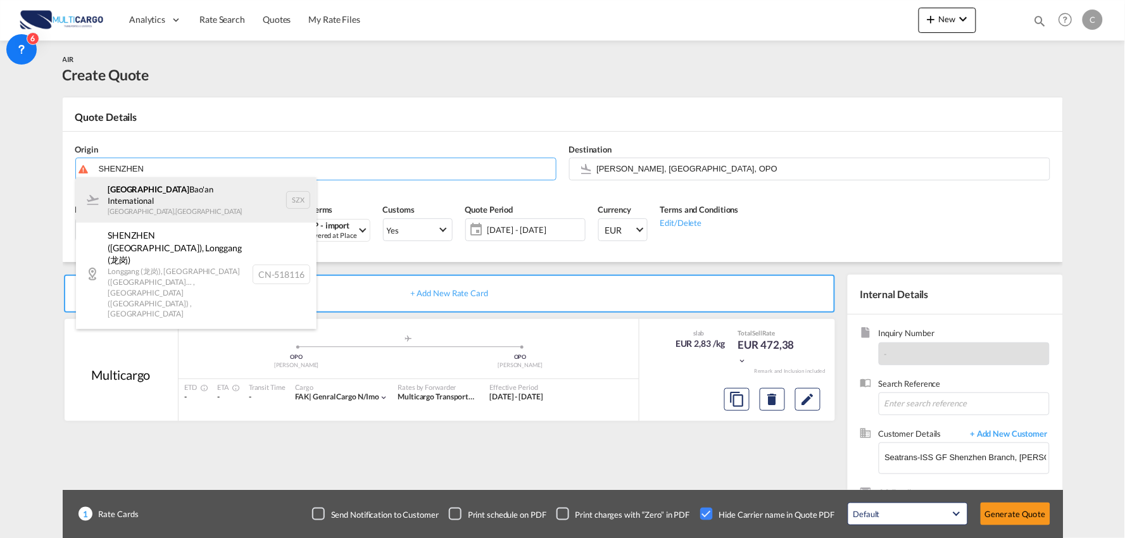
click at [173, 195] on div "Shenzhen Bao'an International Shenzhen , China SZX" at bounding box center [196, 200] width 241 height 46
type input "Shenzhen Bao'an International, Shenzhen, SZX"
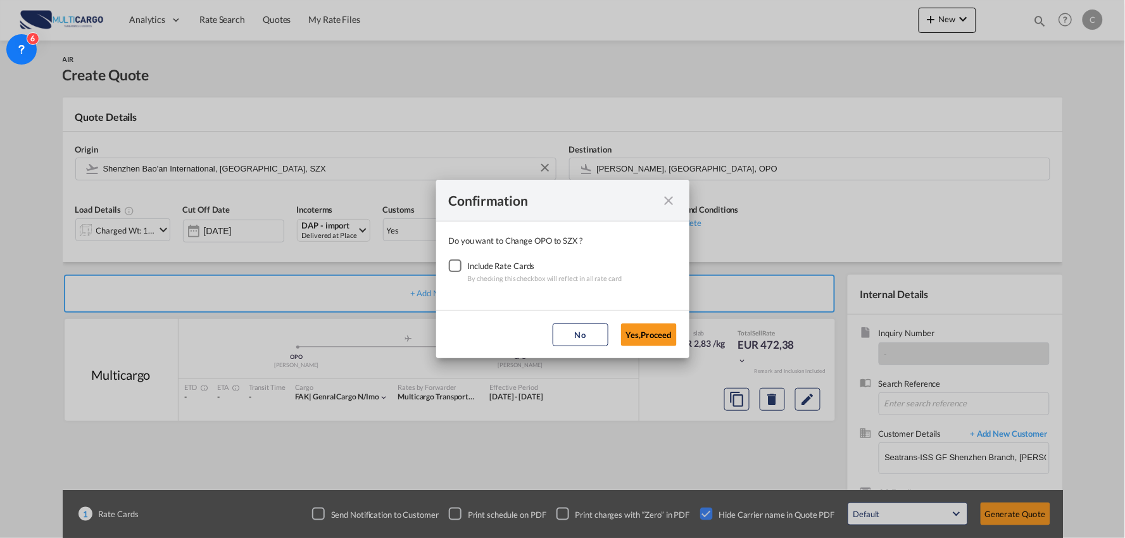
click at [458, 261] on div "Checkbox No Ink" at bounding box center [455, 266] width 13 height 13
click at [640, 326] on button "Yes,Proceed" at bounding box center [649, 335] width 56 height 23
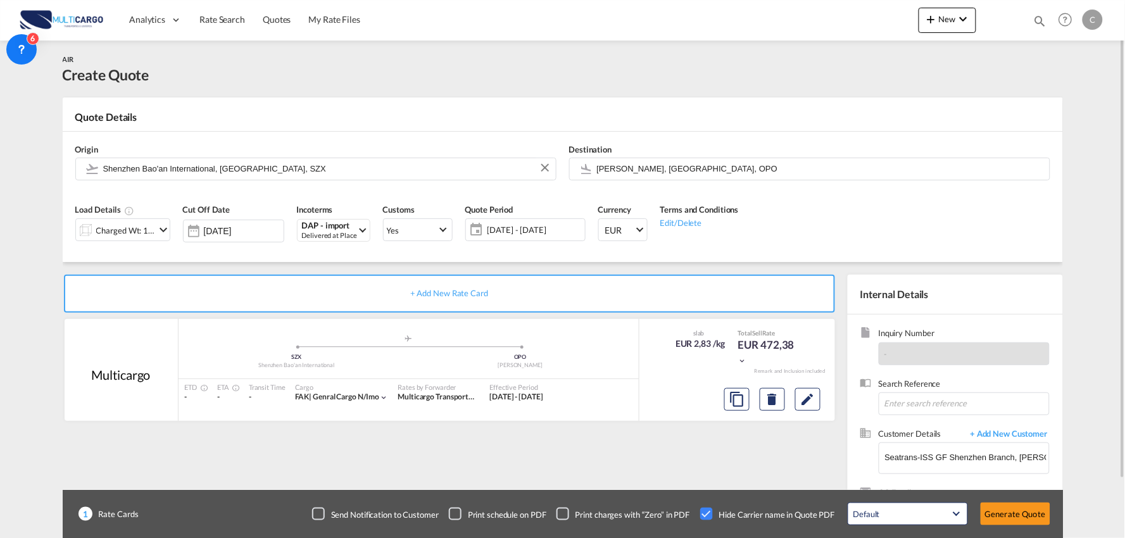
click at [298, 61] on div "AIR Create Quote" at bounding box center [563, 69] width 1001 height 32
click at [267, 73] on div "AIR Create Quote" at bounding box center [563, 69] width 1001 height 32
click at [662, 478] on div "+ Add New Rate Card Multicargo added by you .a{fill:#aaa8ad;} .a{fill:#aaa8ad;}…" at bounding box center [452, 407] width 779 height 265
click at [787, 470] on div "+ Add New Rate Card Multicargo added by you .a{fill:#aaa8ad;} .a{fill:#aaa8ad;}…" at bounding box center [452, 407] width 779 height 265
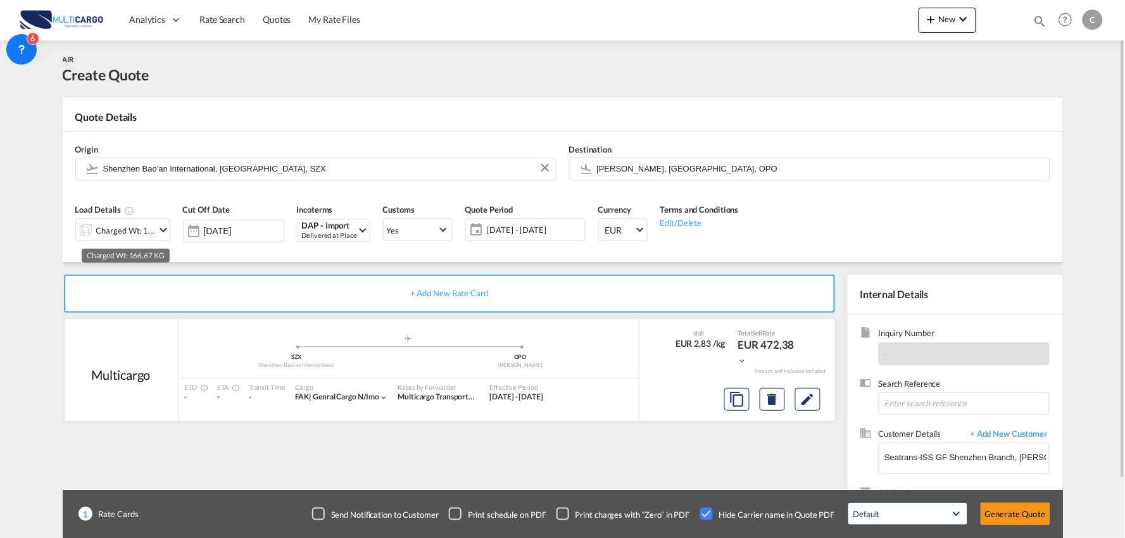
click at [129, 227] on div "Charged Wt: 166,67 KG" at bounding box center [126, 231] width 60 height 18
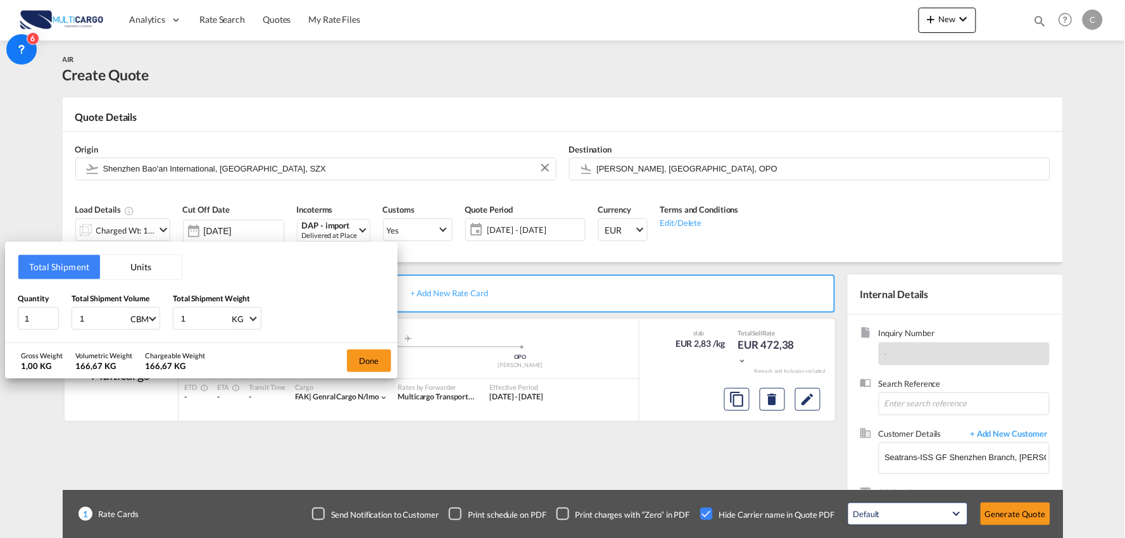
click at [338, 277] on div "Total Shipment Units Quantity 1 Total Shipment Volume 1 CBM CBM CFT KG LB Total…" at bounding box center [201, 292] width 393 height 101
click at [291, 298] on div "Quantity 1 Total Shipment Volume 1 CBM CBM CFT KG LB Total Shipment Weight 1 KG…" at bounding box center [201, 312] width 367 height 38
click at [305, 308] on div "Quantity 1 Total Shipment Volume 1 CBM CBM CFT KG LB Total Shipment Weight 1 KG…" at bounding box center [201, 312] width 367 height 38
click at [211, 321] on input "1" at bounding box center [205, 319] width 51 height 22
click at [208, 320] on input "1" at bounding box center [205, 319] width 51 height 22
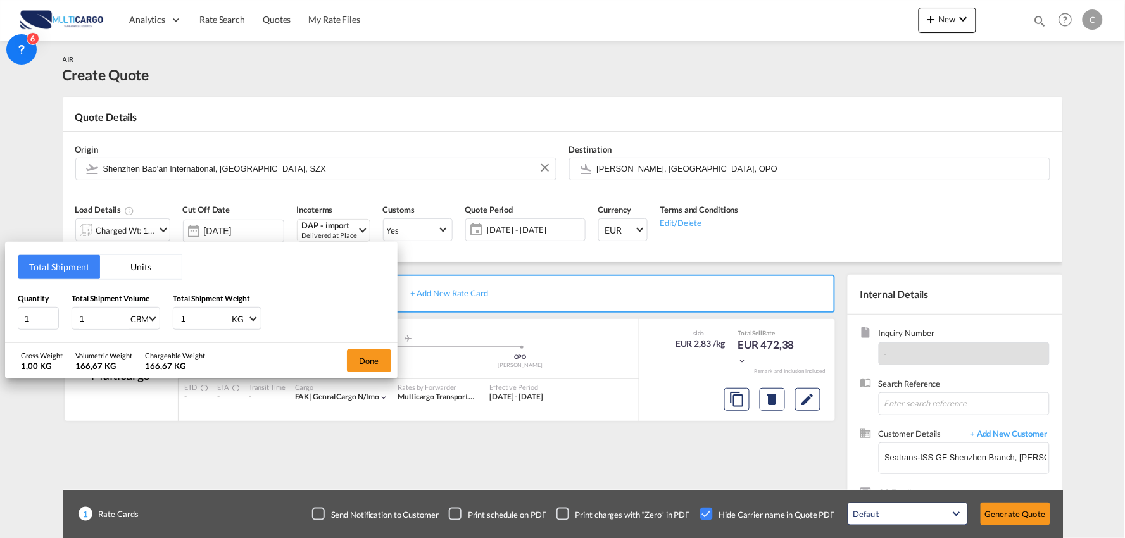
click at [203, 318] on input "1" at bounding box center [205, 319] width 51 height 22
click at [353, 305] on div "Quantity 1 Total Shipment Volume 1 CBM CBM CFT KG LB Total Shipment Weight 1 KG…" at bounding box center [201, 312] width 367 height 38
click at [329, 314] on div "Quantity 1 Total Shipment Volume 1 CBM CBM CFT KG LB Total Shipment Weight 1 KG…" at bounding box center [201, 312] width 367 height 38
click at [209, 315] on input "1" at bounding box center [205, 319] width 51 height 22
click at [200, 317] on input "1" at bounding box center [205, 319] width 51 height 22
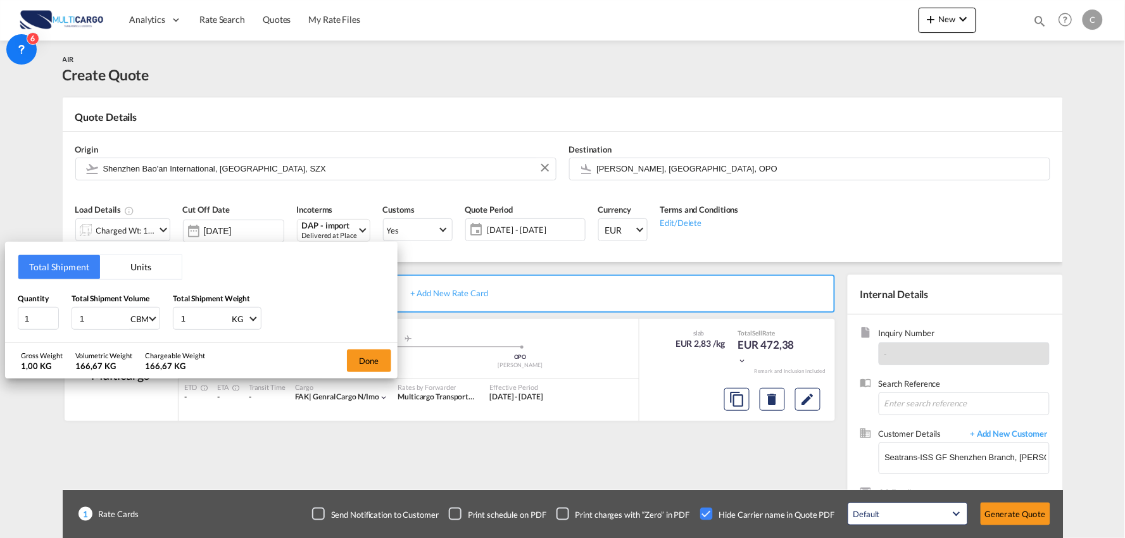
click at [344, 315] on div "Quantity 1 Total Shipment Volume 1 CBM CBM CFT KG LB Total Shipment Weight 1 KG…" at bounding box center [201, 312] width 367 height 38
drag, startPoint x: 466, startPoint y: 433, endPoint x: 440, endPoint y: 436, distance: 26.1
click at [453, 435] on div "Total Shipment Units Quantity 1 Total Shipment Volume 1 CBM CBM CFT KG LB Total…" at bounding box center [562, 269] width 1125 height 538
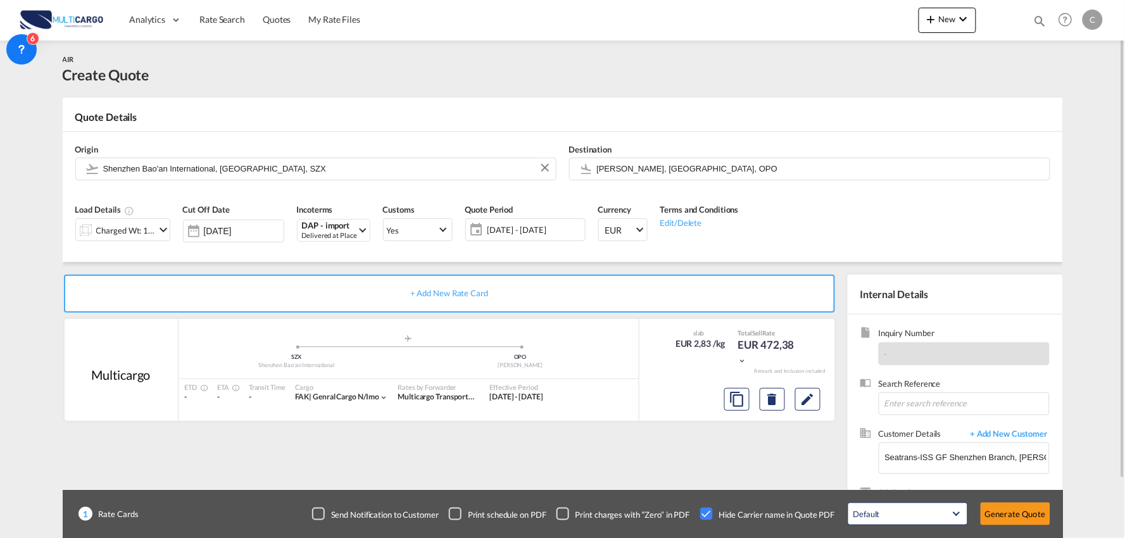
click at [499, 465] on div "+ Add New Rate Card Multicargo added by you .a{fill:#aaa8ad;} .a{fill:#aaa8ad;}…" at bounding box center [452, 407] width 779 height 265
click at [607, 429] on div "+ Add New Rate Card Multicargo added by you .a{fill:#aaa8ad;} .a{fill:#aaa8ad;}…" at bounding box center [452, 407] width 779 height 265
click at [144, 231] on div "Charged Wt: 166,67 KG" at bounding box center [126, 231] width 60 height 18
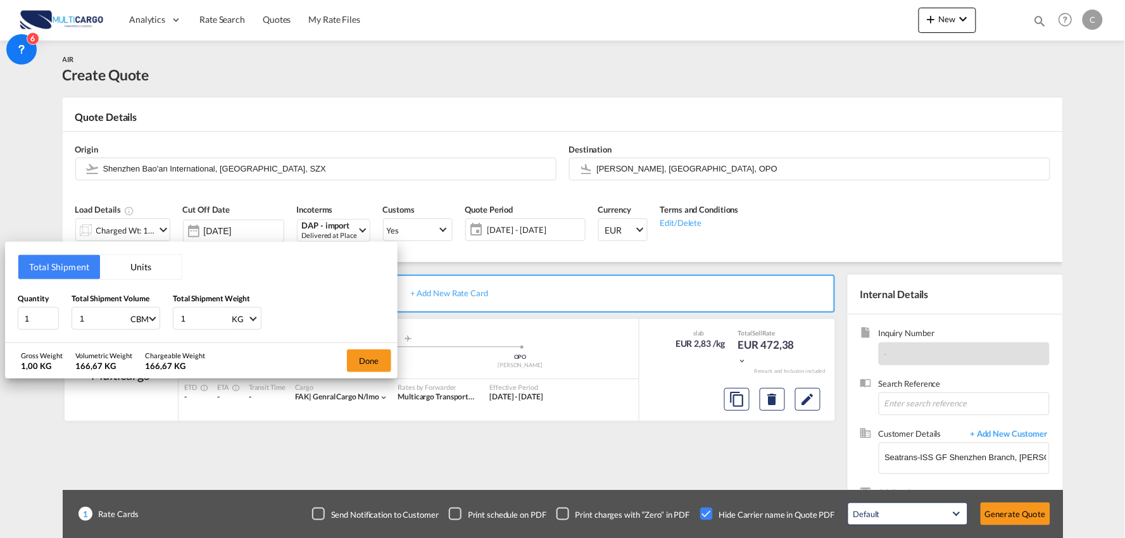
drag, startPoint x: 143, startPoint y: 320, endPoint x: 85, endPoint y: 311, distance: 59.0
click at [85, 312] on div "Quantity 1 Total Shipment Volume 1 CBM CBM CFT KG LB Total Shipment Weight 1 KG…" at bounding box center [201, 312] width 367 height 38
drag, startPoint x: 90, startPoint y: 317, endPoint x: 59, endPoint y: 298, distance: 36.4
click at [62, 317] on div "Quantity 1 Total Shipment Volume 1 CBM CBM CFT KG LB Total Shipment Weight 1 KG…" at bounding box center [201, 312] width 367 height 38
type input "40.205"
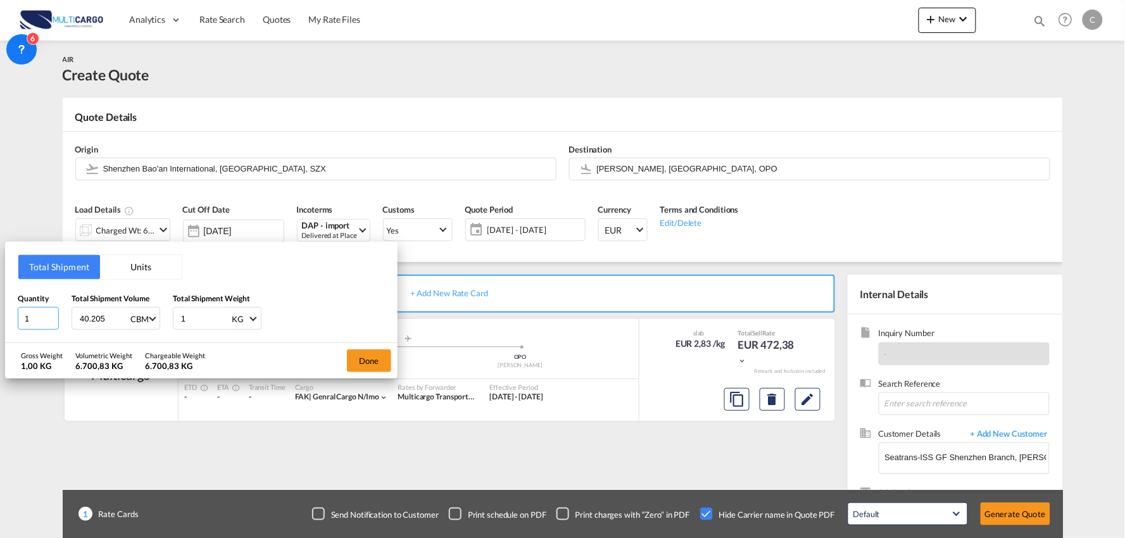
drag, startPoint x: 15, startPoint y: 320, endPoint x: 0, endPoint y: 319, distance: 15.3
click at [0, 319] on div "Total Shipment Units Quantity 1 Total Shipment Volume 40.205 CBM CBM CFT KG LB …" at bounding box center [562, 269] width 1125 height 538
type input "124"
drag, startPoint x: 195, startPoint y: 320, endPoint x: 161, endPoint y: 320, distance: 34.2
click at [161, 320] on div "Quantity 124 Total Shipment Volume 40.205 CBM CBM CFT KG LB Total Shipment Weig…" at bounding box center [201, 312] width 367 height 38
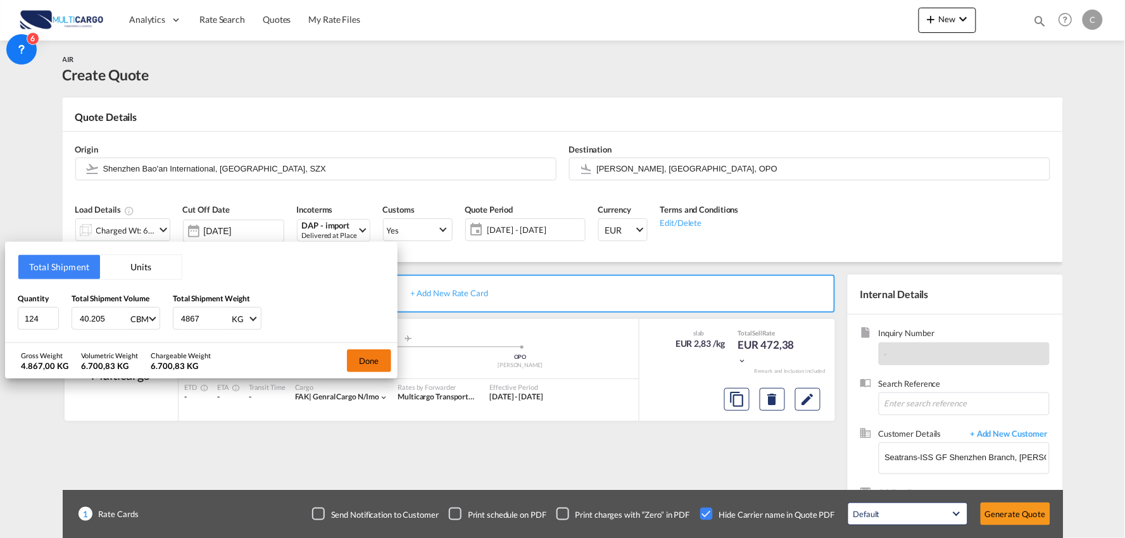
type input "4867"
click at [363, 357] on button "Done" at bounding box center [369, 361] width 44 height 23
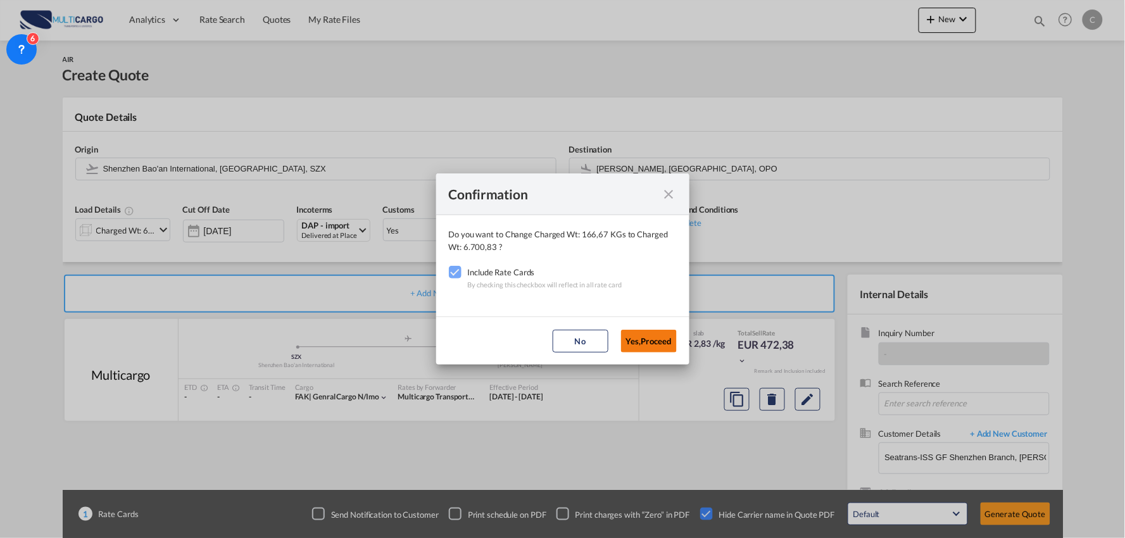
click at [657, 336] on button "Yes,Proceed" at bounding box center [649, 341] width 56 height 23
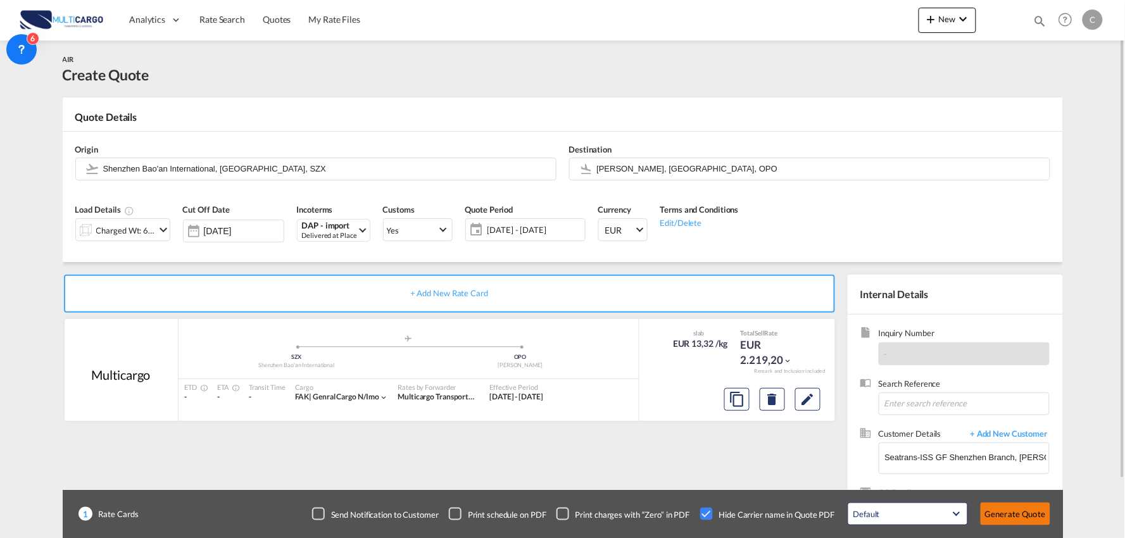
click at [1015, 511] on button "Generate Quote" at bounding box center [1016, 514] width 70 height 23
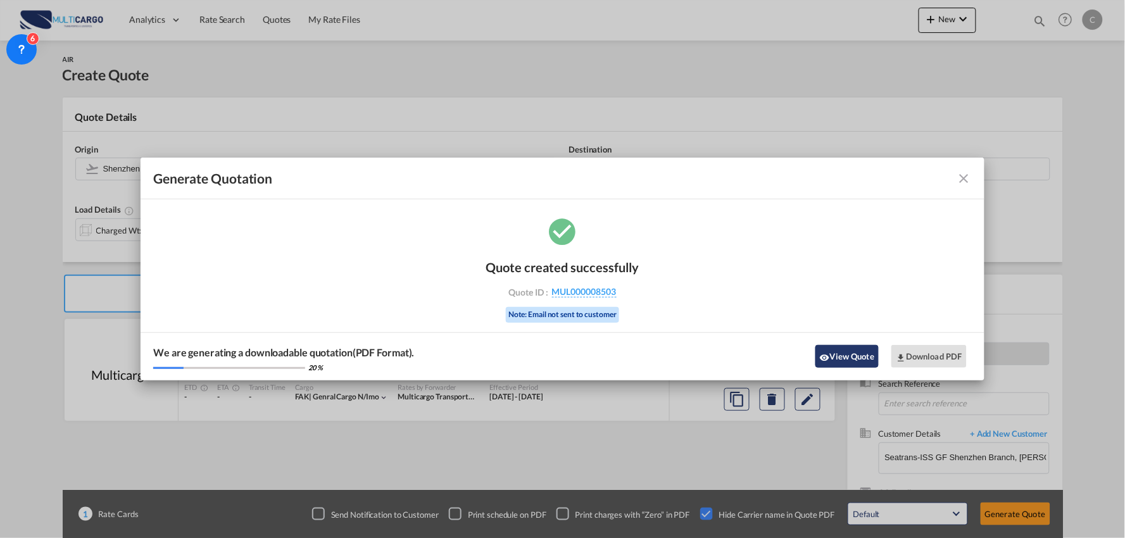
click at [841, 352] on button "View Quote" at bounding box center [847, 356] width 63 height 23
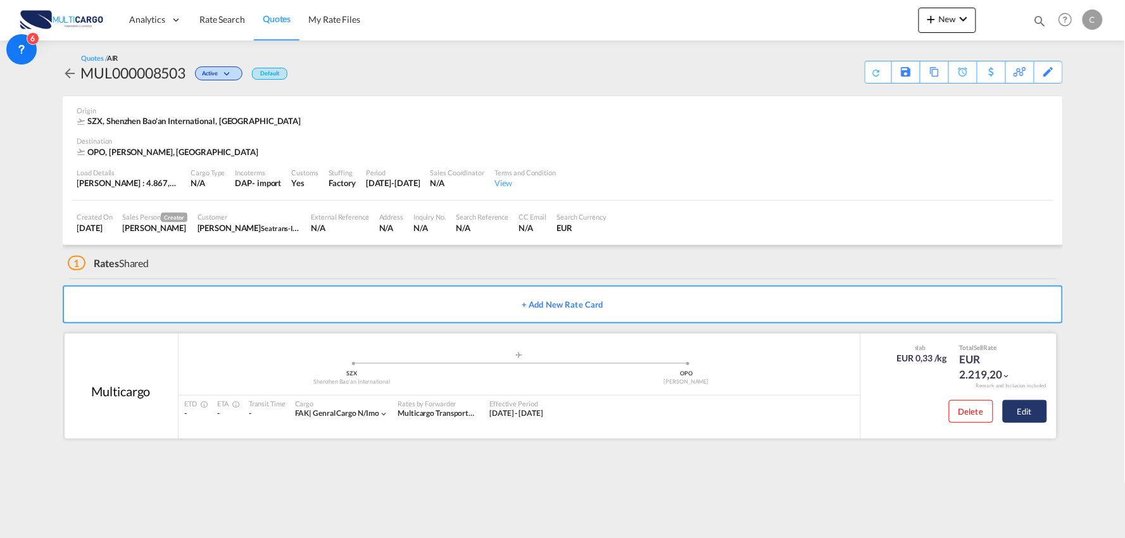
click at [1036, 408] on button "Edit" at bounding box center [1025, 411] width 44 height 23
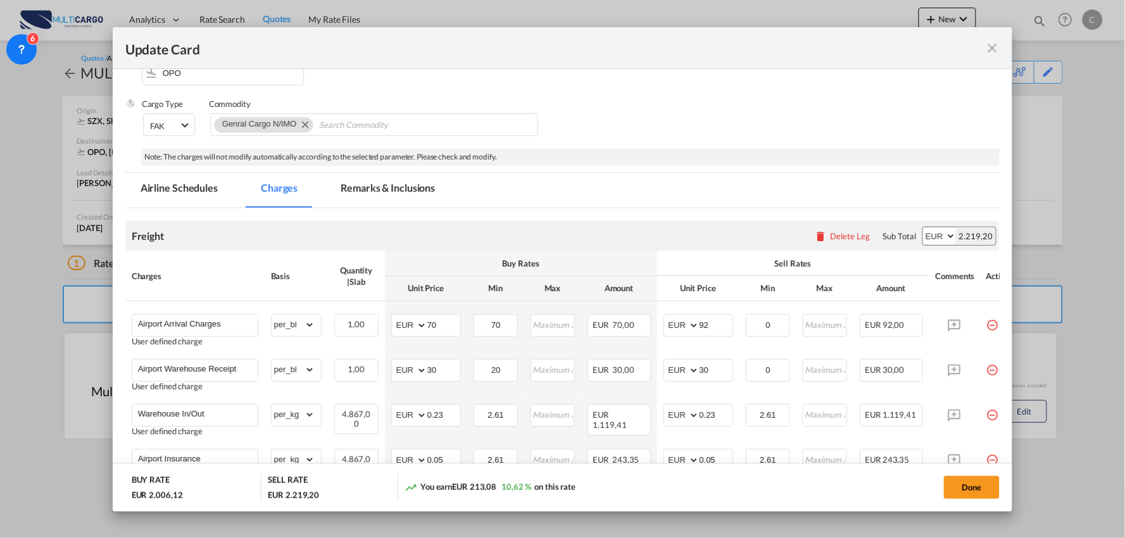
scroll to position [276, 0]
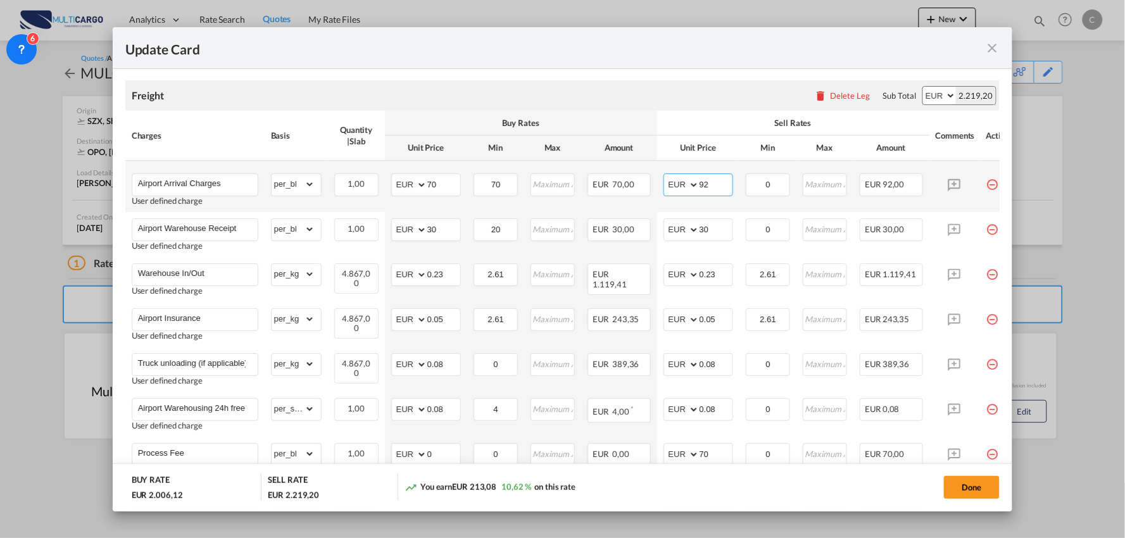
drag, startPoint x: 716, startPoint y: 176, endPoint x: 661, endPoint y: 180, distance: 55.9
click at [661, 180] on td "AED AFN ALL AMD ANG AOA ARS AUD AWG AZN BAM BBD BDT BGN BHD BIF BMD BND BOB BRL…" at bounding box center [698, 186] width 82 height 51
click at [709, 184] on input "92" at bounding box center [716, 183] width 33 height 19
drag, startPoint x: 714, startPoint y: 185, endPoint x: 606, endPoint y: 185, distance: 107.7
click at [608, 186] on tr "Airport Arrival Charges User defined charge Please Enter Already Exists gross_w…" at bounding box center [573, 186] width 897 height 51
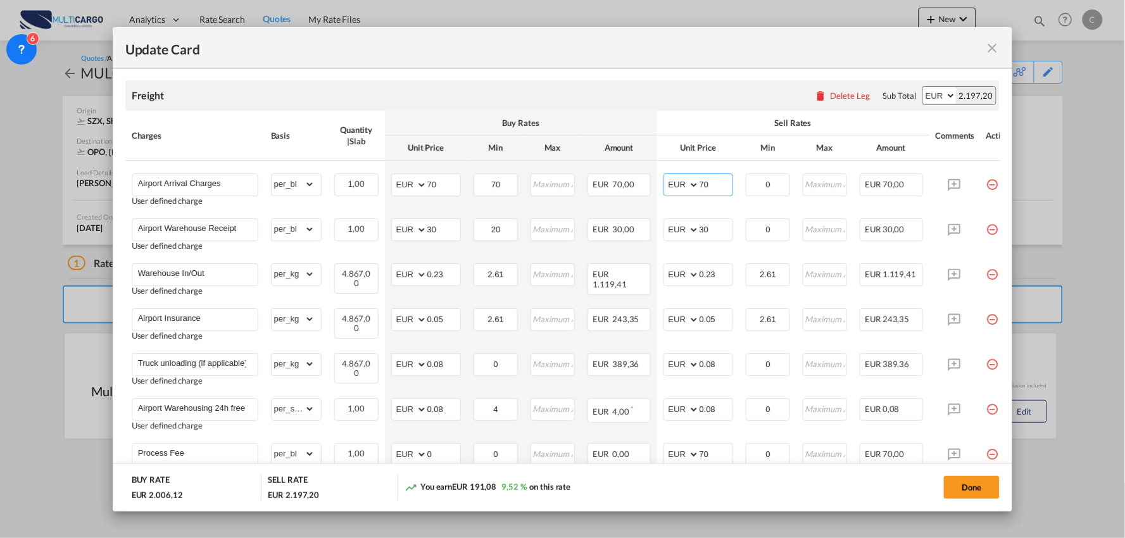
type input "70"
click at [744, 133] on th "Sell Rates" at bounding box center [793, 123] width 272 height 25
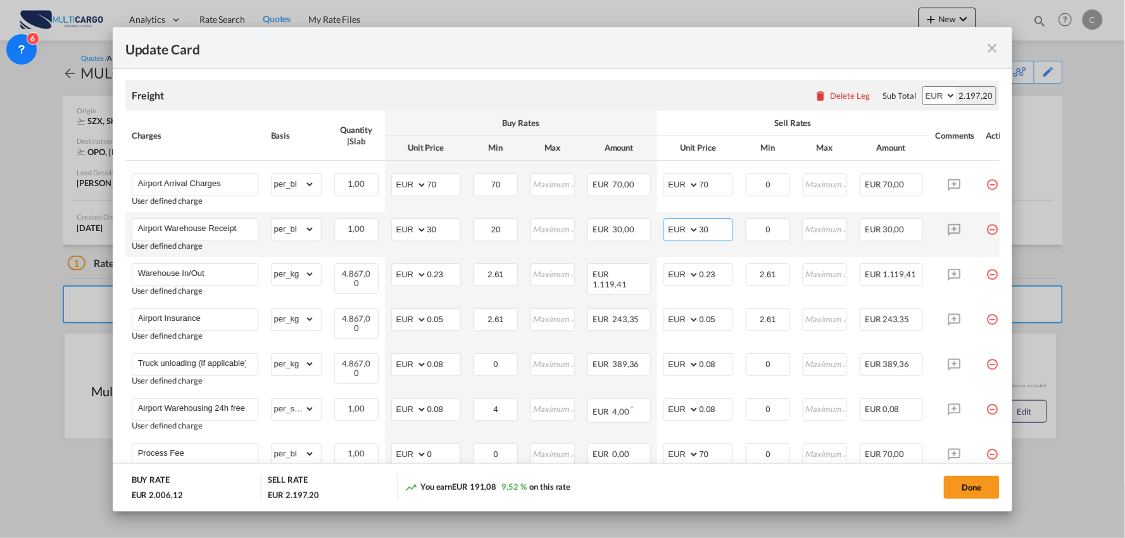
drag, startPoint x: 719, startPoint y: 231, endPoint x: 656, endPoint y: 241, distance: 63.5
click at [669, 239] on md-input-container "AED AFN ALL AMD ANG AOA ARS AUD AWG AZN BAM BBD BDT BGN BHD BIF BMD BND BOB BRL…" at bounding box center [699, 229] width 70 height 23
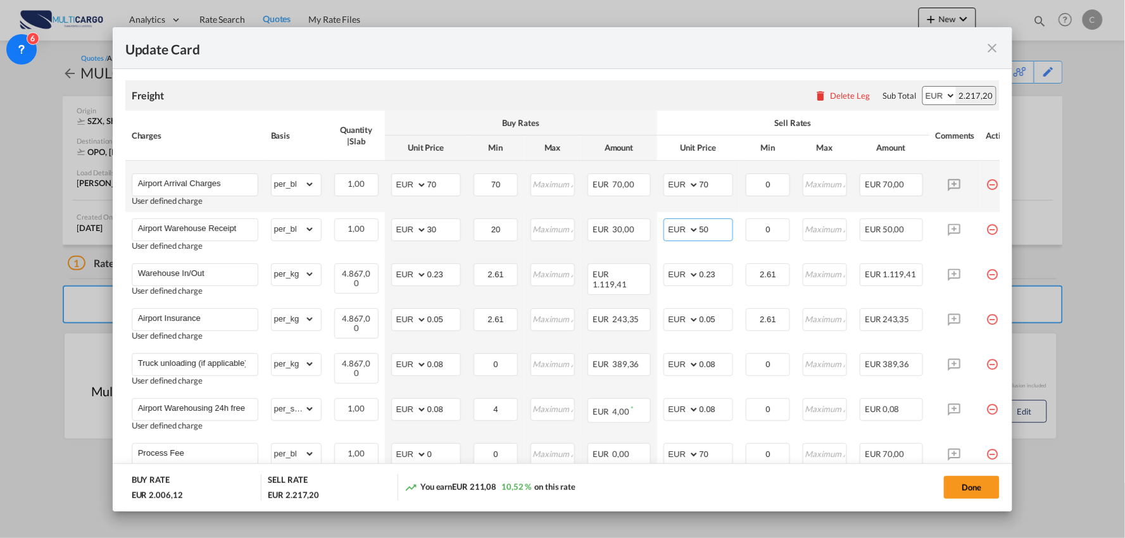
scroll to position [346, 0]
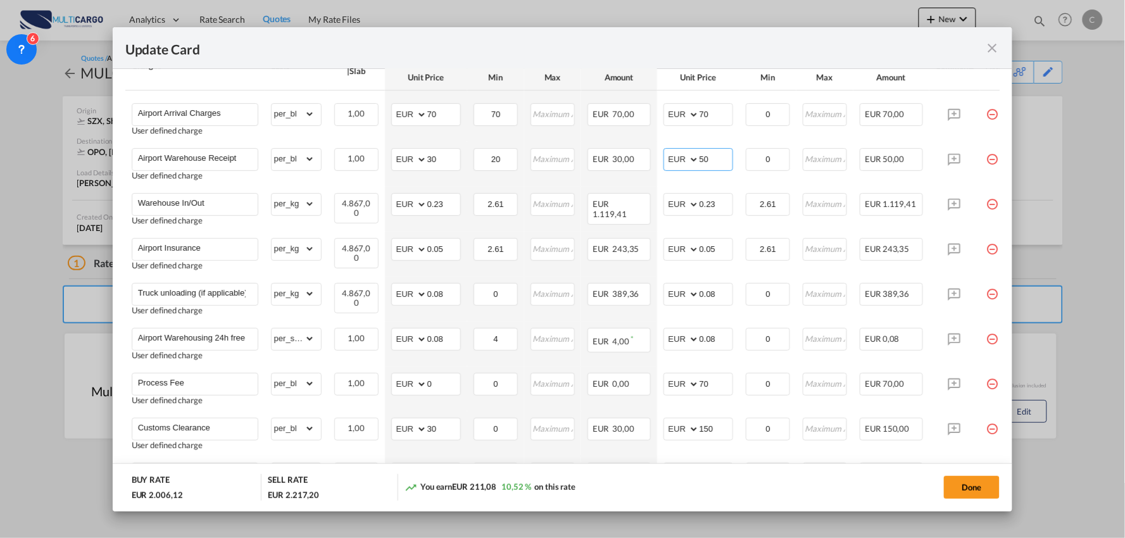
type input "50"
click at [705, 39] on div "Update Card" at bounding box center [563, 48] width 901 height 42
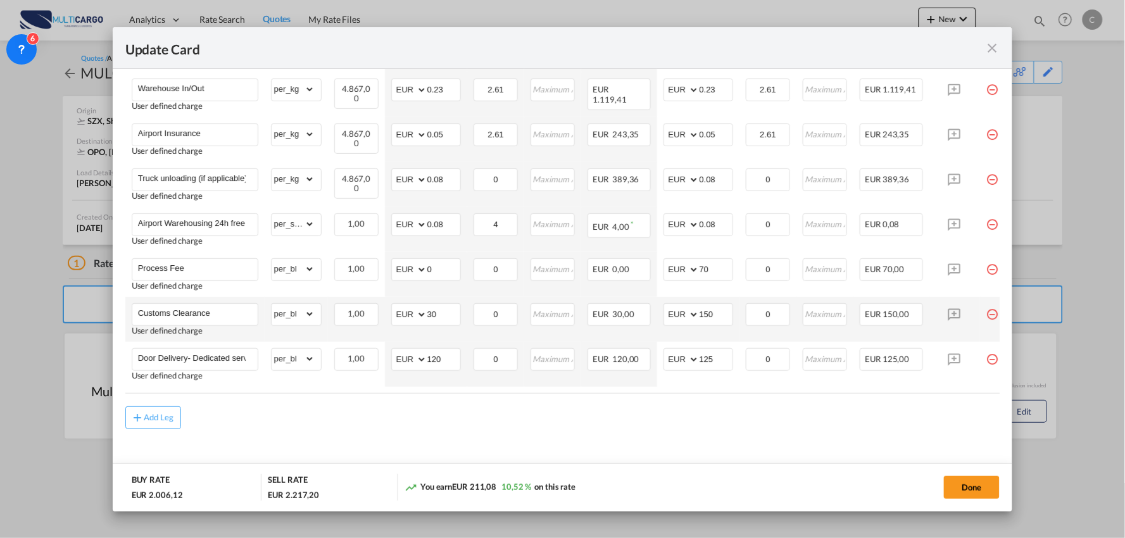
scroll to position [475, 0]
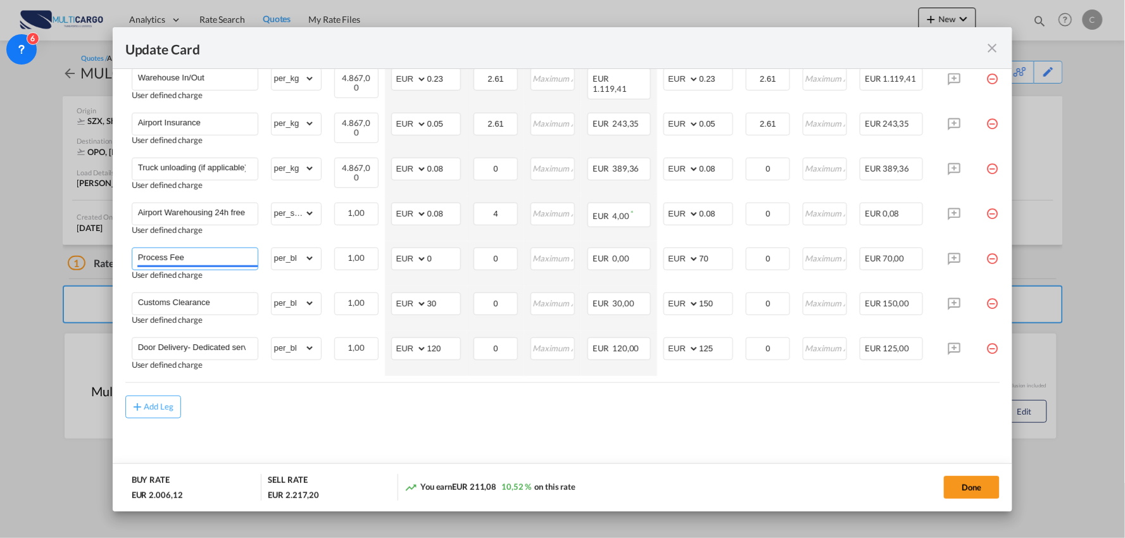
drag, startPoint x: 98, startPoint y: 257, endPoint x: 61, endPoint y: 252, distance: 37.1
click at [67, 253] on div "Update Card Port of Loading SZX T/S .a{fill:#aaa8ad;} Airline Multicargo (1163-…" at bounding box center [562, 269] width 1125 height 538
paste input "+ Validation"
type input "Process Fee + Validation"
drag, startPoint x: 681, startPoint y: 257, endPoint x: 655, endPoint y: 257, distance: 26.6
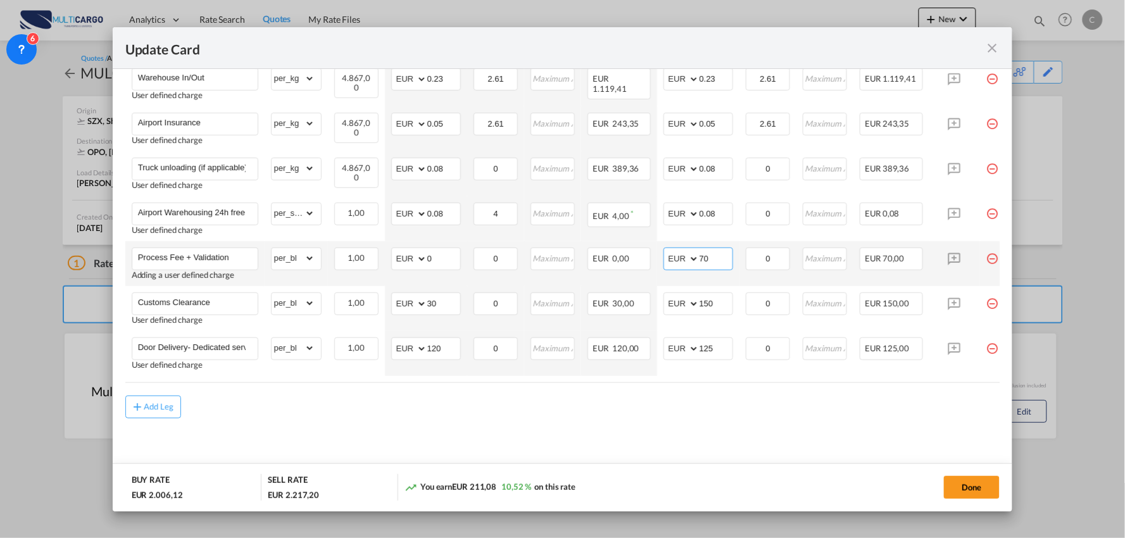
click at [666, 257] on md-input-container "AED AFN ALL AMD ANG AOA ARS AUD AWG AZN BAM BBD BDT BGN BHD BIF BMD BND BOB BRL…" at bounding box center [699, 259] width 70 height 23
type input "150"
click at [707, 403] on div "Add Leg" at bounding box center [562, 407] width 875 height 23
click at [290, 403] on div "Add Leg" at bounding box center [562, 407] width 875 height 23
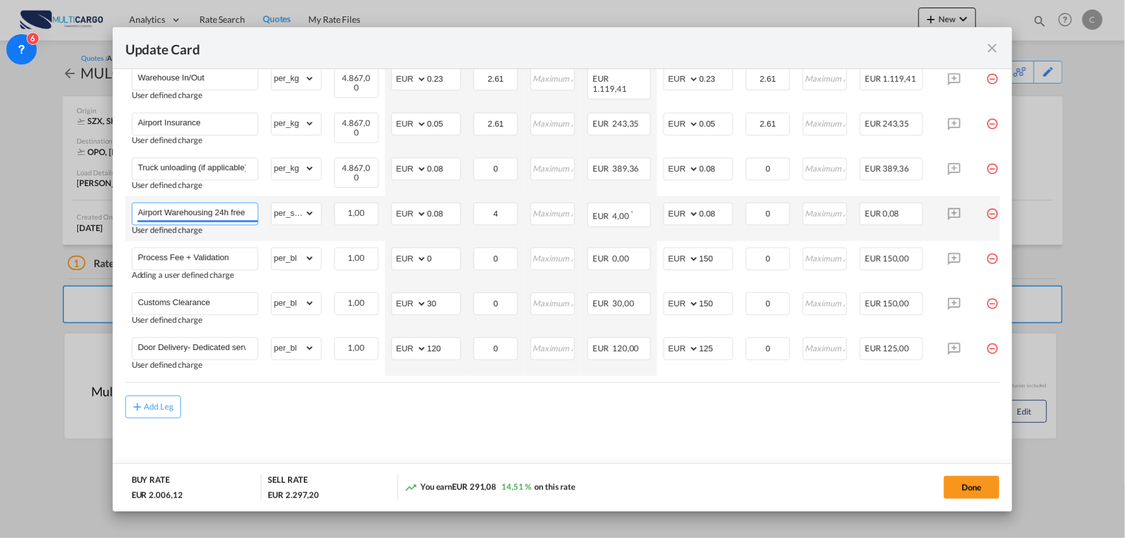
click at [239, 207] on input "Airport Warehousing 24h free *Eur x CW x Day - up to 7day - min EUR 4,00" at bounding box center [198, 212] width 120 height 19
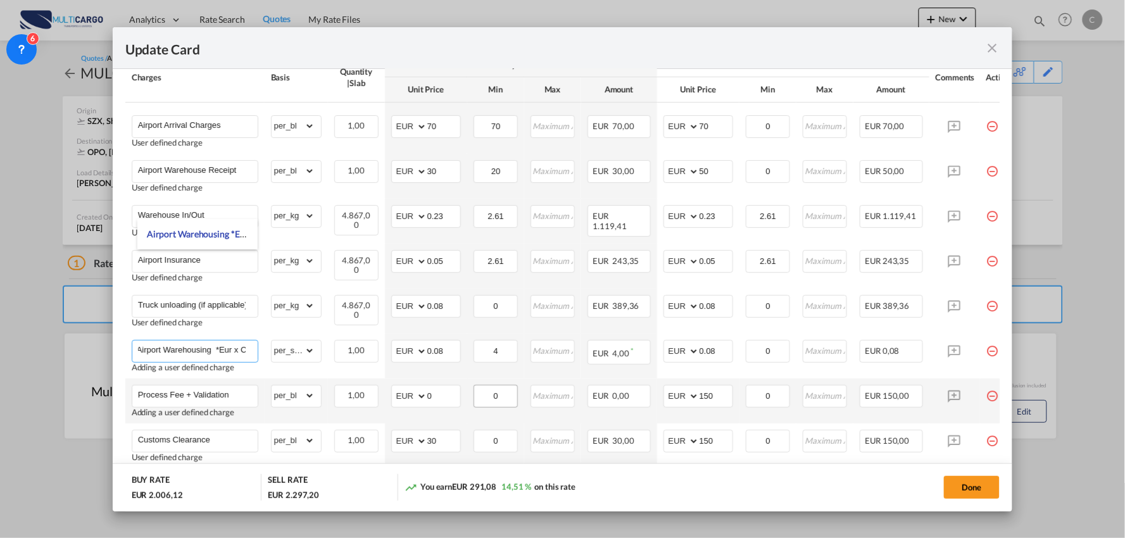
scroll to position [334, 0]
type input "Airport Warehousing *Eur x CW x Day - up to 7day - min EUR 4,00"
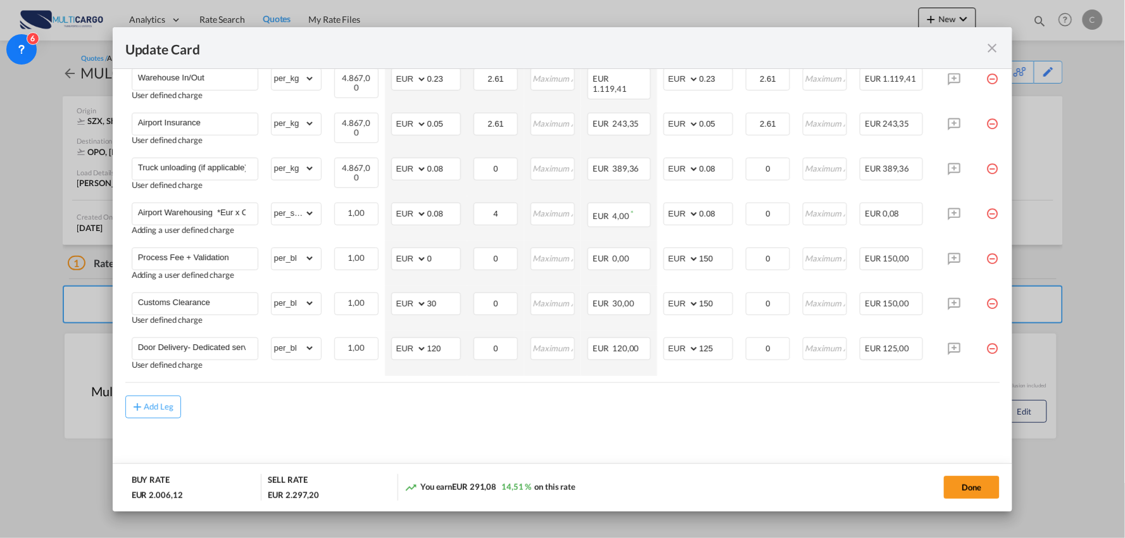
scroll to position [475, 0]
click at [298, 293] on select "gross_weight volumetric_weight per_shipment per_bl per_km % on air freight per_…" at bounding box center [293, 303] width 43 height 20
select select "per_document"
click at [272, 293] on select "gross_weight volumetric_weight per_shipment per_bl per_km % on air freight per_…" at bounding box center [293, 303] width 43 height 20
click at [540, 442] on md-content "Freight Please enter leg name Leg Name Already Exists Delete Leg Sub Total AED …" at bounding box center [562, 175] width 875 height 607
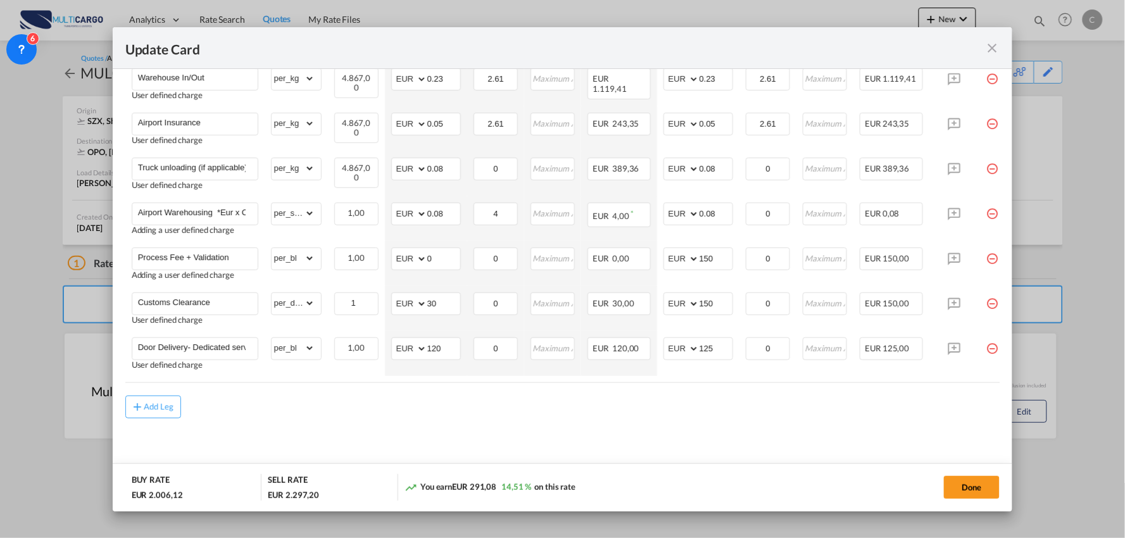
click at [570, 422] on md-content "Freight Please enter leg name Leg Name Already Exists Delete Leg Sub Total AED …" at bounding box center [562, 175] width 875 height 607
drag, startPoint x: 473, startPoint y: 402, endPoint x: 577, endPoint y: 307, distance: 140.8
click at [473, 402] on div "Add Leg" at bounding box center [562, 407] width 875 height 23
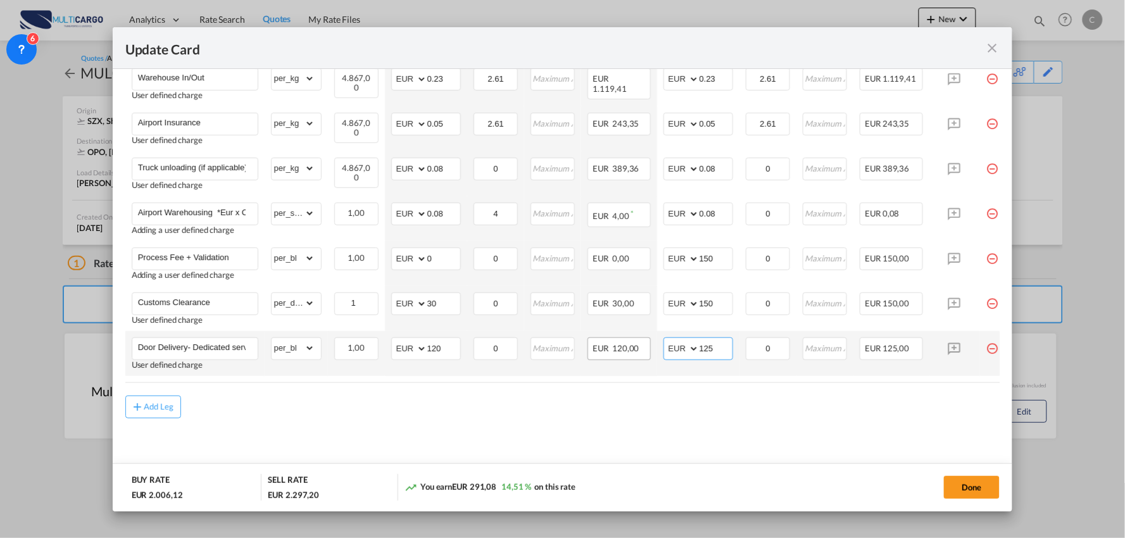
drag, startPoint x: 717, startPoint y: 350, endPoint x: 626, endPoint y: 355, distance: 91.3
click at [649, 351] on tr "Door Delivery- Dedicated service User defined charge Please Enter Already Exist…" at bounding box center [573, 353] width 897 height 45
click at [711, 342] on input "125" at bounding box center [716, 347] width 33 height 19
drag, startPoint x: 718, startPoint y: 343, endPoint x: 661, endPoint y: 344, distance: 57.6
click at [664, 343] on md-input-container "AED AFN ALL AMD ANG AOA ARS AUD AWG AZN BAM BBD BDT BGN BHD BIF BMD BND BOB BRL…" at bounding box center [699, 349] width 70 height 23
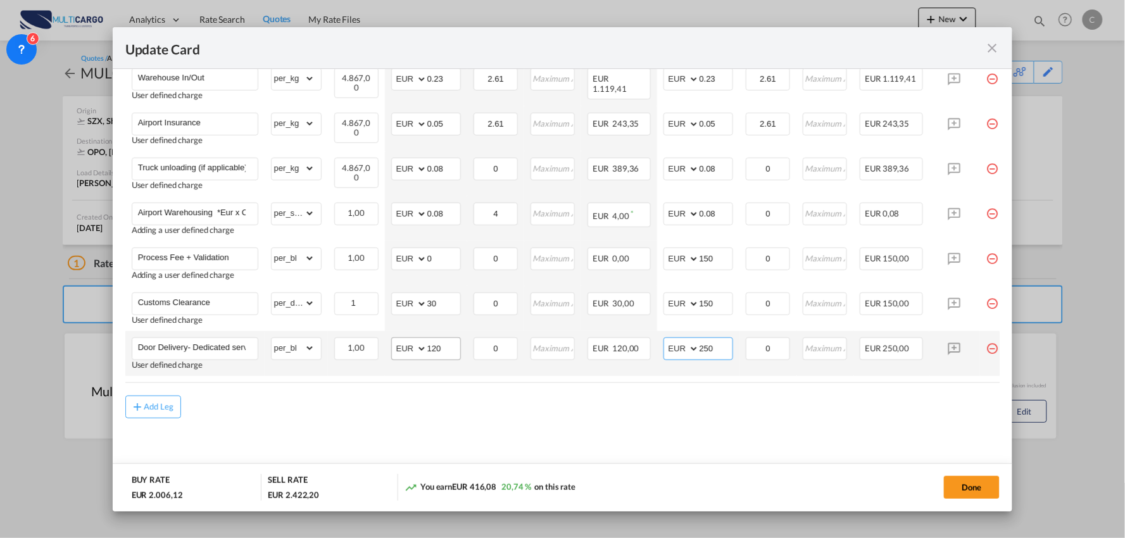
type input "250"
drag, startPoint x: 445, startPoint y: 348, endPoint x: 325, endPoint y: 348, distance: 119.7
click at [385, 348] on td "AED AFN ALL AMD ANG AOA ARS AUD AWG AZN BAM BBD BDT BGN BHD BIF BMD BND BOB BRL…" at bounding box center [426, 353] width 82 height 45
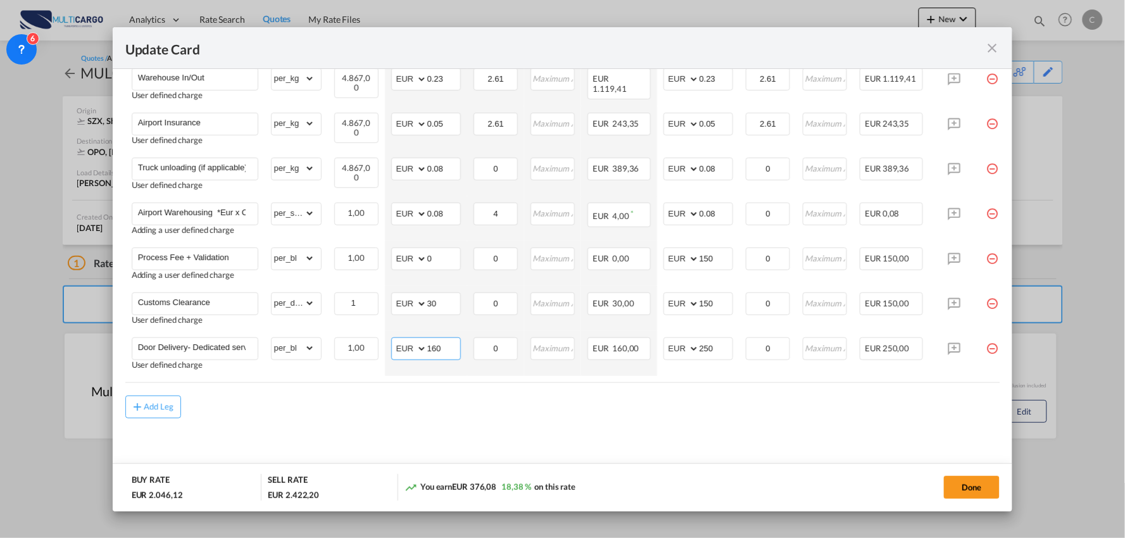
type input "160"
drag, startPoint x: 719, startPoint y: 412, endPoint x: 729, endPoint y: 355, distance: 58.5
click at [722, 407] on div "Add Leg" at bounding box center [562, 407] width 875 height 23
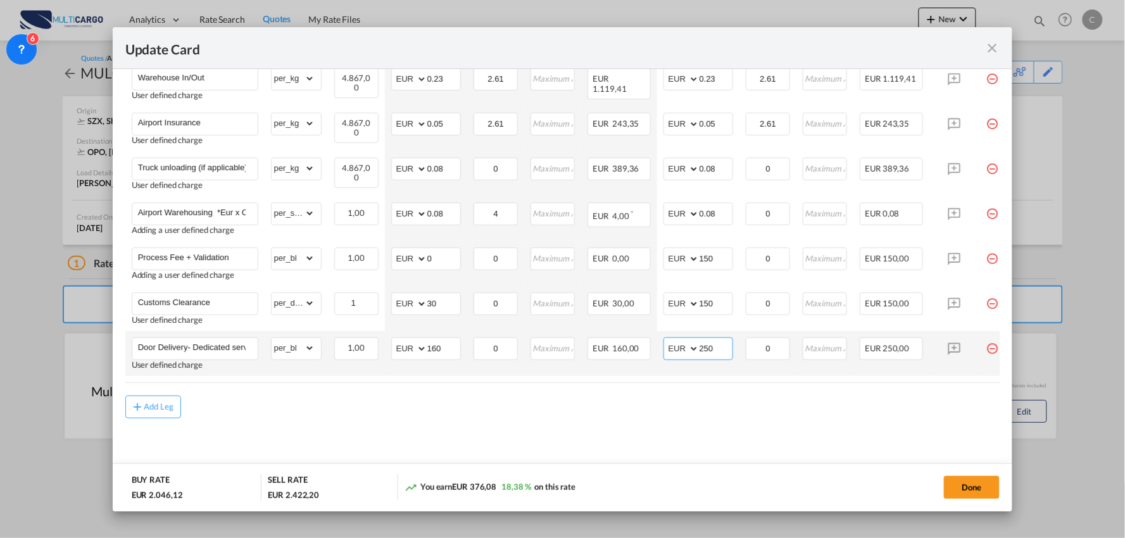
click at [721, 345] on input "250" at bounding box center [716, 347] width 33 height 19
type input "255"
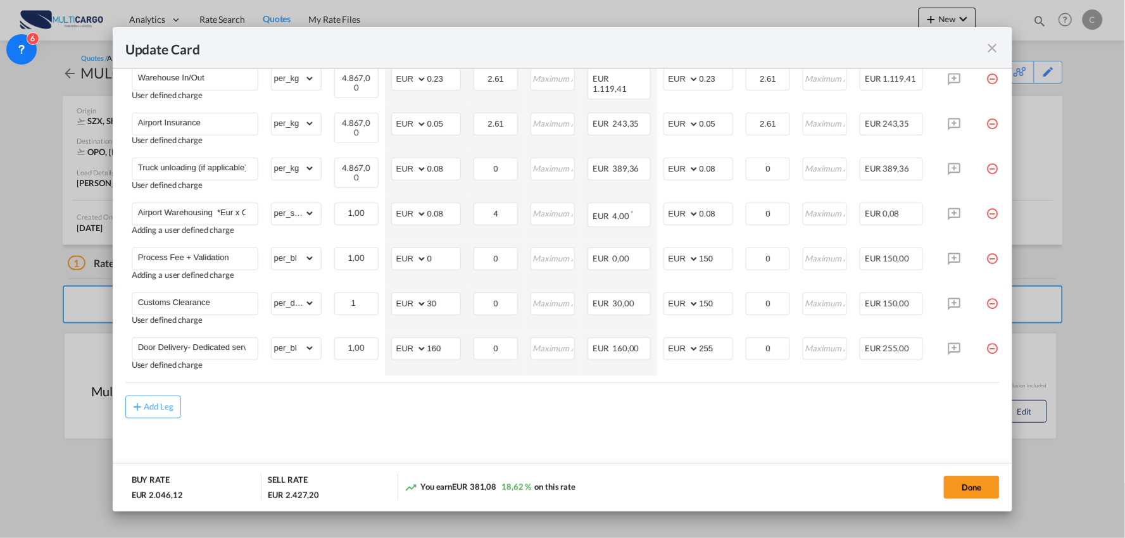
click at [504, 415] on div "Add Leg" at bounding box center [562, 407] width 875 height 23
click at [978, 493] on button "Done" at bounding box center [972, 487] width 56 height 23
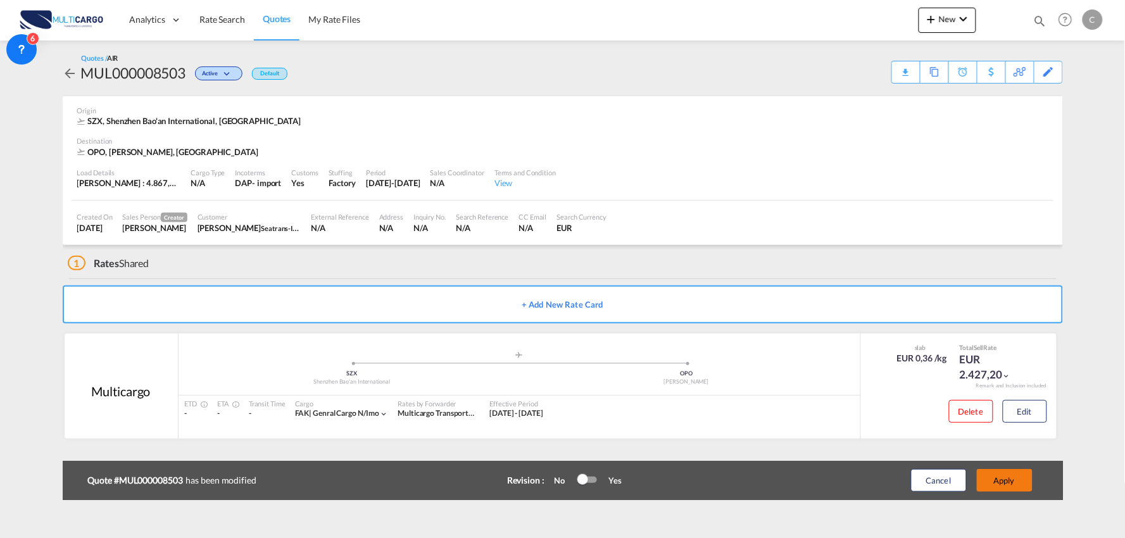
click at [1025, 479] on button "Apply" at bounding box center [1005, 480] width 56 height 23
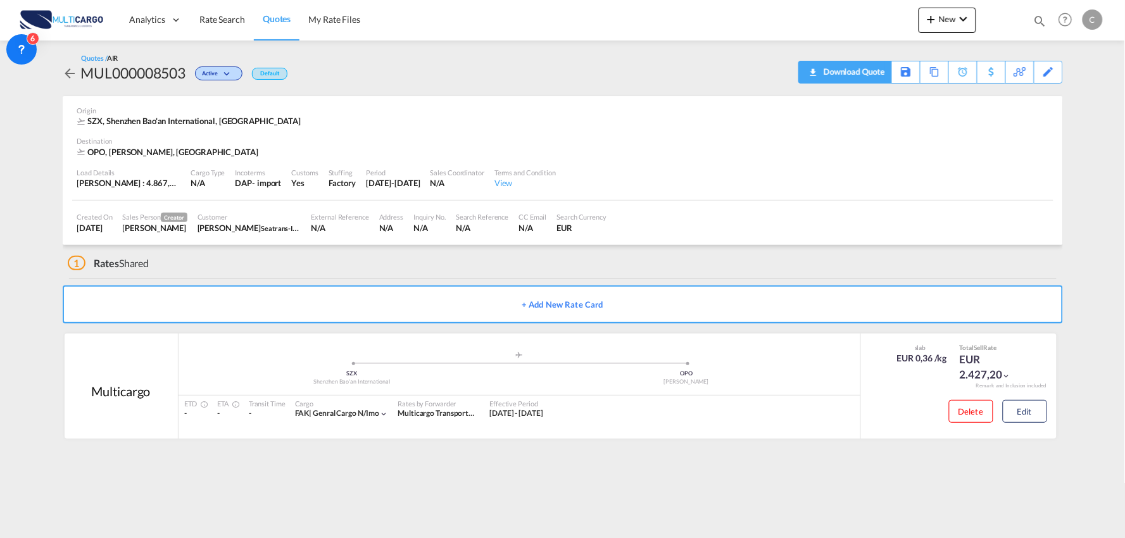
click at [878, 80] on div "Download Quote" at bounding box center [853, 71] width 65 height 20
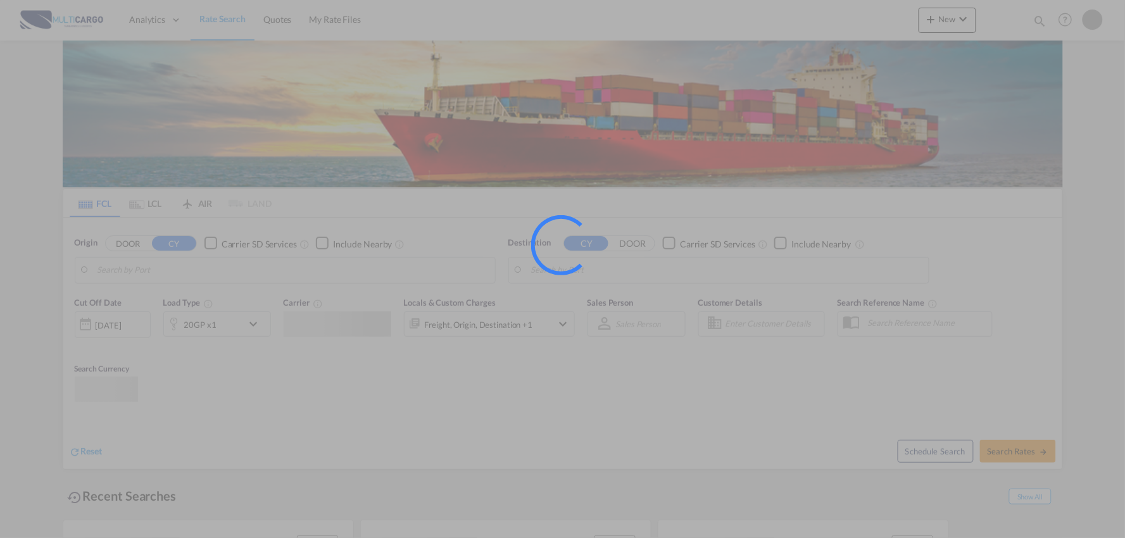
drag, startPoint x: 11, startPoint y: 168, endPoint x: 15, endPoint y: 186, distance: 18.0
click at [15, 186] on ms-splash-screen at bounding box center [562, 269] width 1125 height 538
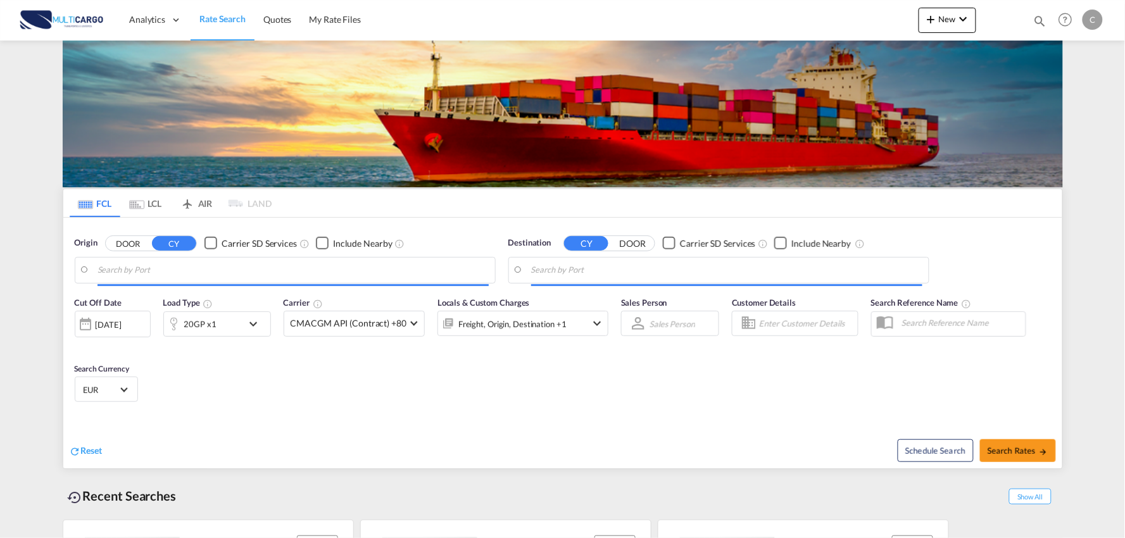
type input "Port of [GEOGRAPHIC_DATA], [GEOGRAPHIC_DATA], [GEOGRAPHIC_DATA]"
type input "Leixoes, Leixoes, PTLEI"
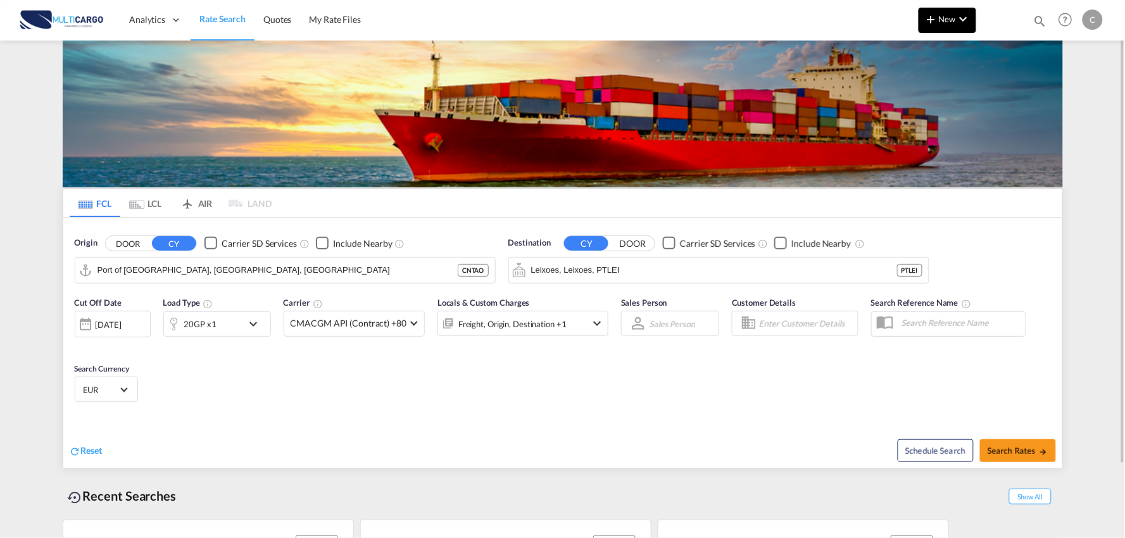
click at [945, 16] on span "New" at bounding box center [947, 19] width 47 height 10
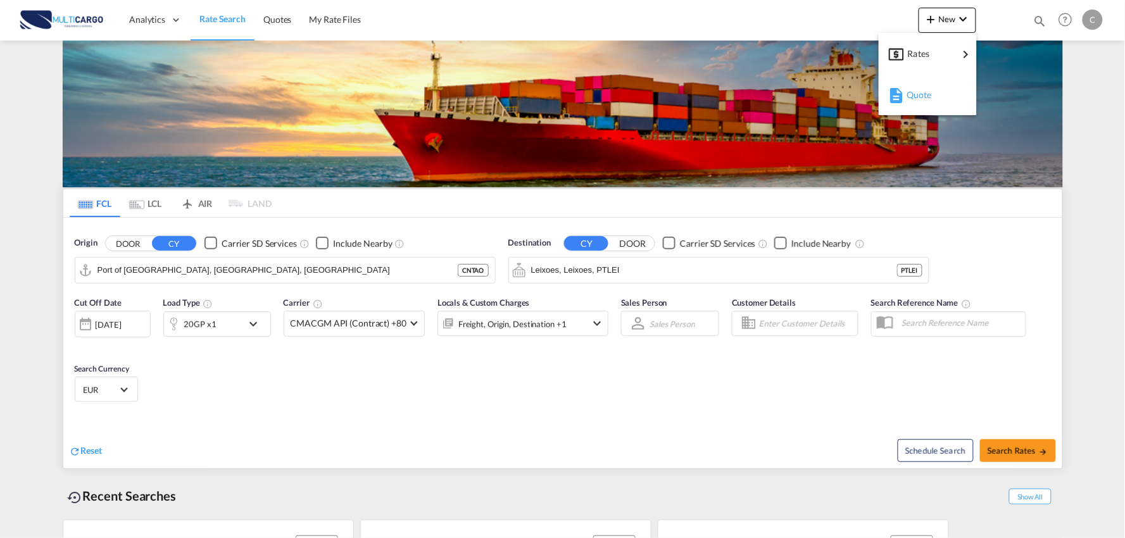
click at [920, 91] on span "Quote" at bounding box center [914, 94] width 14 height 25
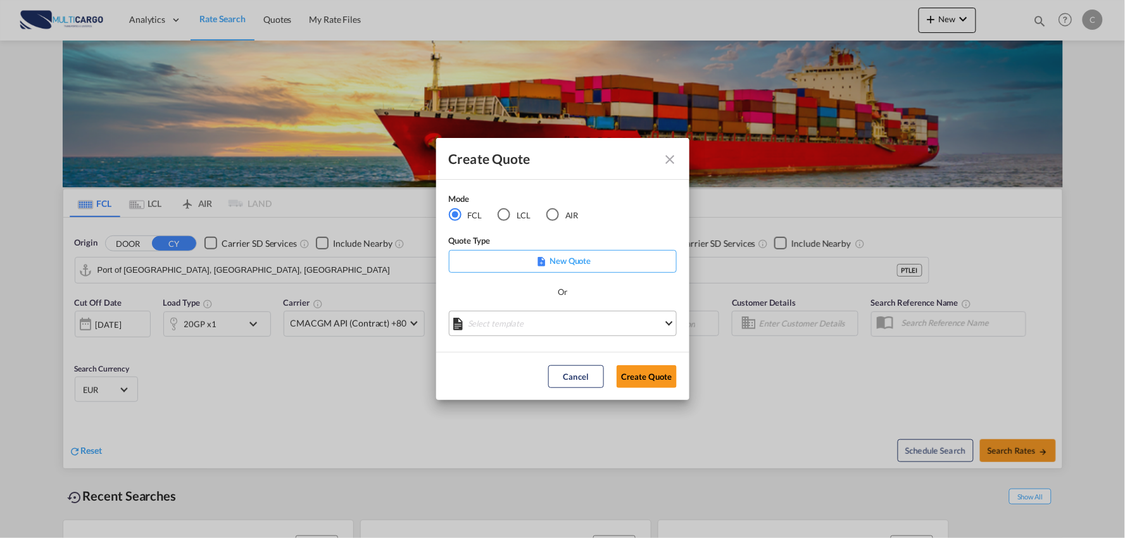
click at [579, 323] on md-select "Select template EXP EXW MERC.Nacional 09/2025 [PERSON_NAME] | [DATE] IMP DAP FC…" at bounding box center [563, 323] width 228 height 25
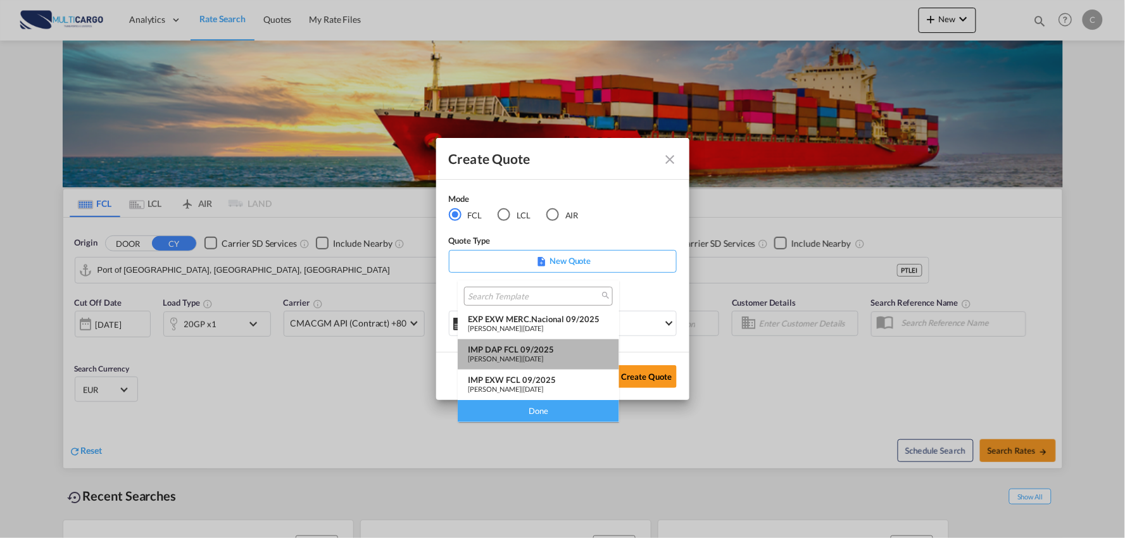
click at [543, 355] on span "[DATE]" at bounding box center [533, 359] width 20 height 8
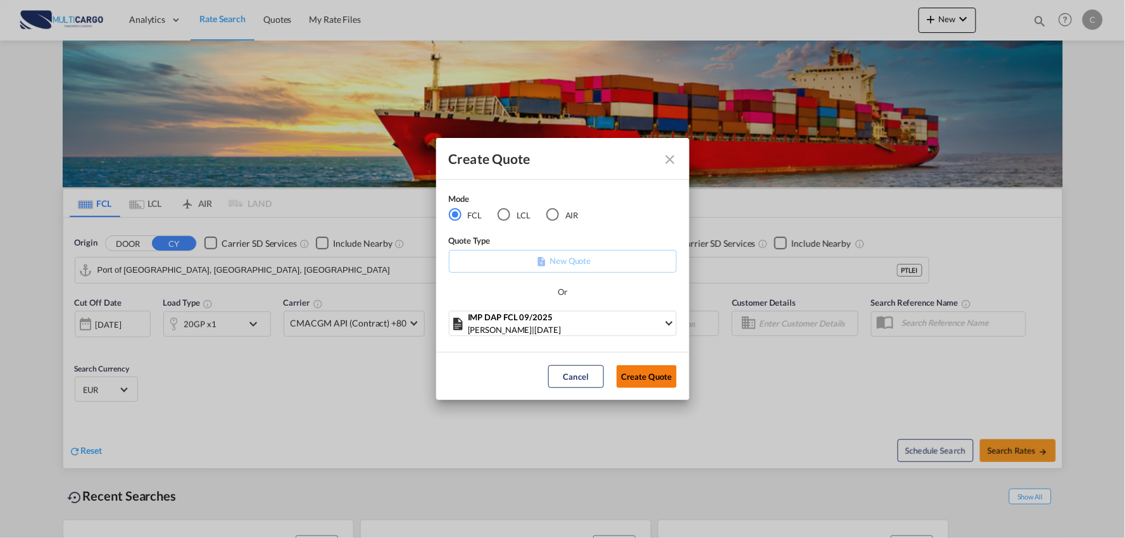
click at [650, 377] on button "Create Quote" at bounding box center [647, 376] width 60 height 23
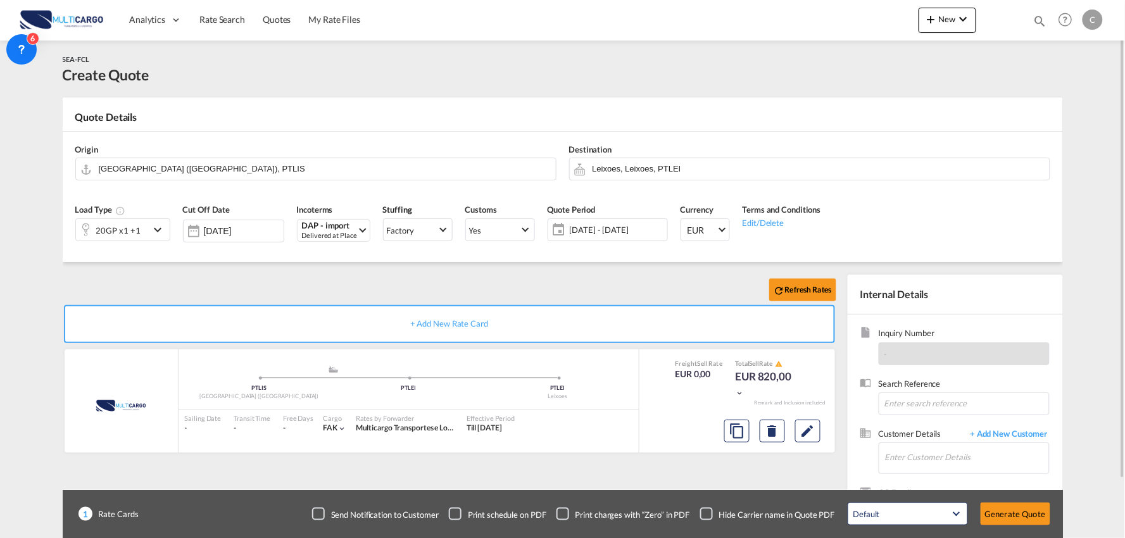
scroll to position [65, 0]
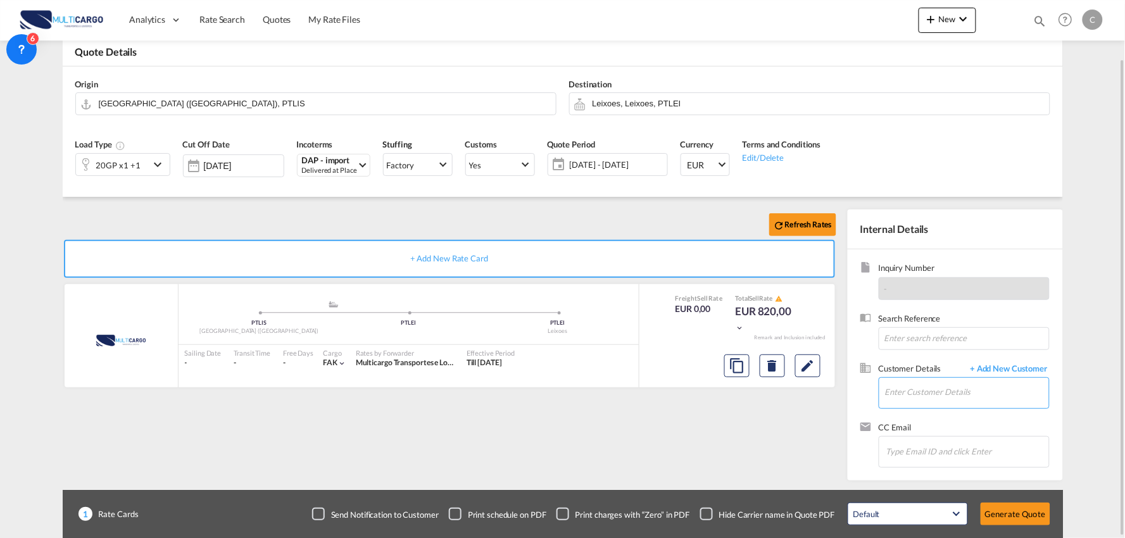
click at [951, 401] on input "Enter Customer Details" at bounding box center [967, 392] width 164 height 28
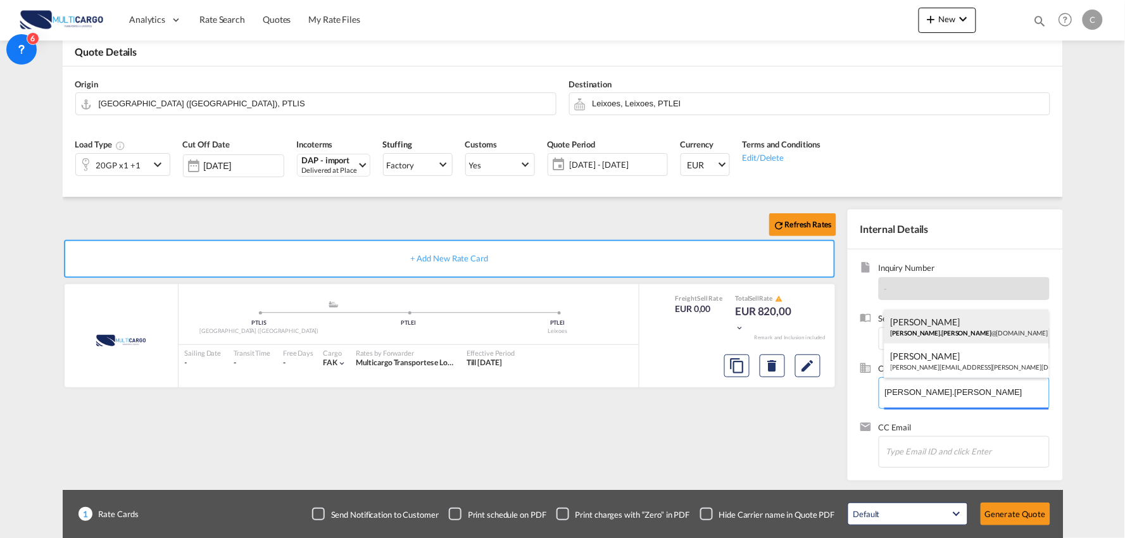
click at [963, 324] on div "[PERSON_NAME] [PERSON_NAME].[PERSON_NAME] @[DOMAIN_NAME] | Seatrans-ISS GF Shen…" at bounding box center [967, 327] width 165 height 34
type input "Seatrans-ISS GF Shenzhen Branch, [PERSON_NAME], [PERSON_NAME][EMAIL_ADDRESS][PE…"
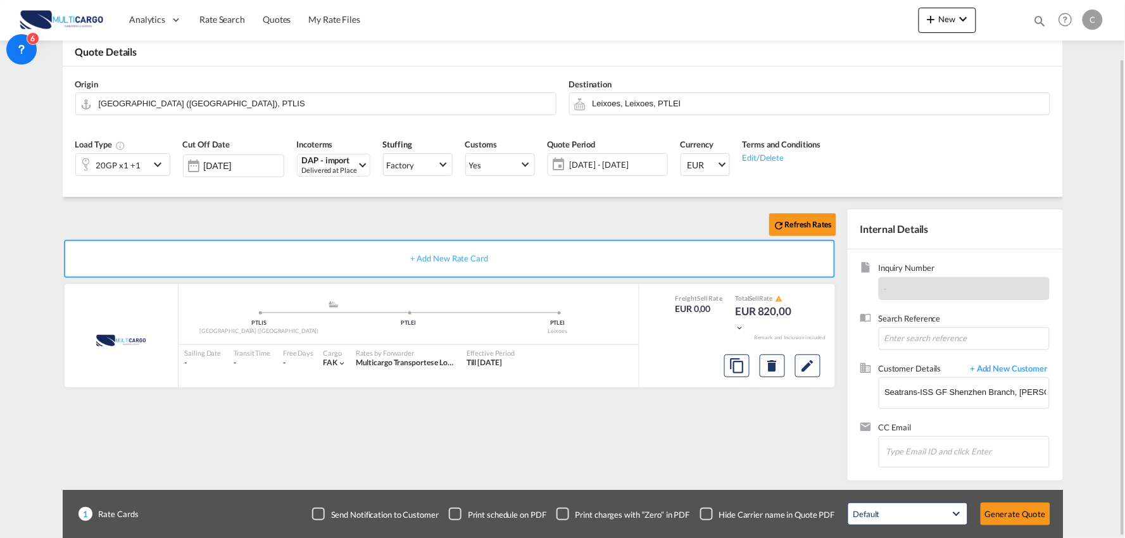
click at [706, 513] on div "Checkbox No Ink" at bounding box center [706, 514] width 13 height 13
click at [461, 471] on div "Refresh Rates + Add New Rate Card MultiCargo added by you .a{fill:#aaa8ad;} .a{…" at bounding box center [452, 342] width 779 height 265
click at [142, 157] on div "20GP x1 +1" at bounding box center [112, 165] width 73 height 22
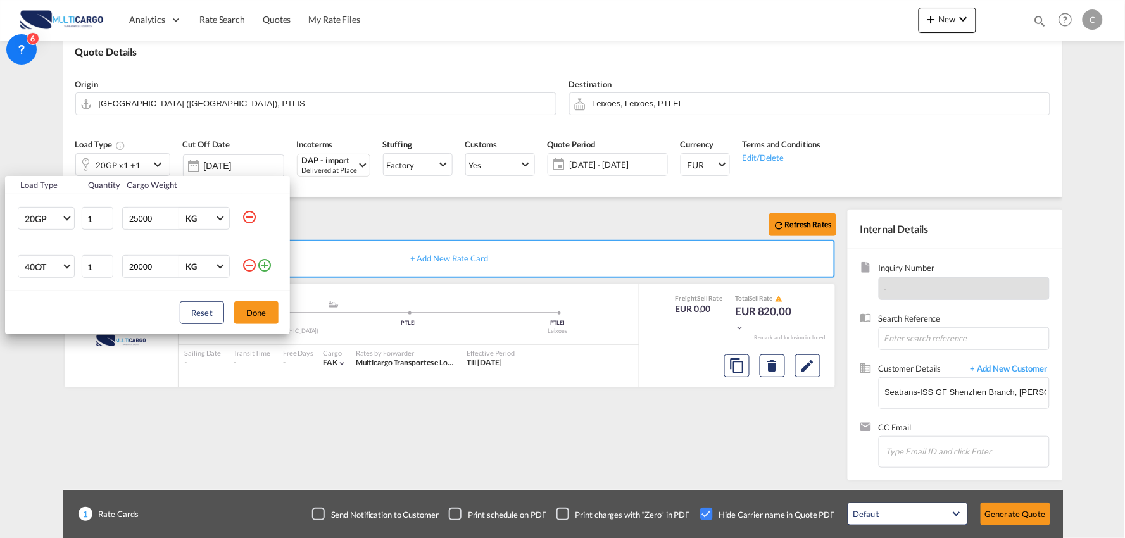
click at [250, 265] on md-icon "icon-minus-circle-outline" at bounding box center [249, 265] width 15 height 15
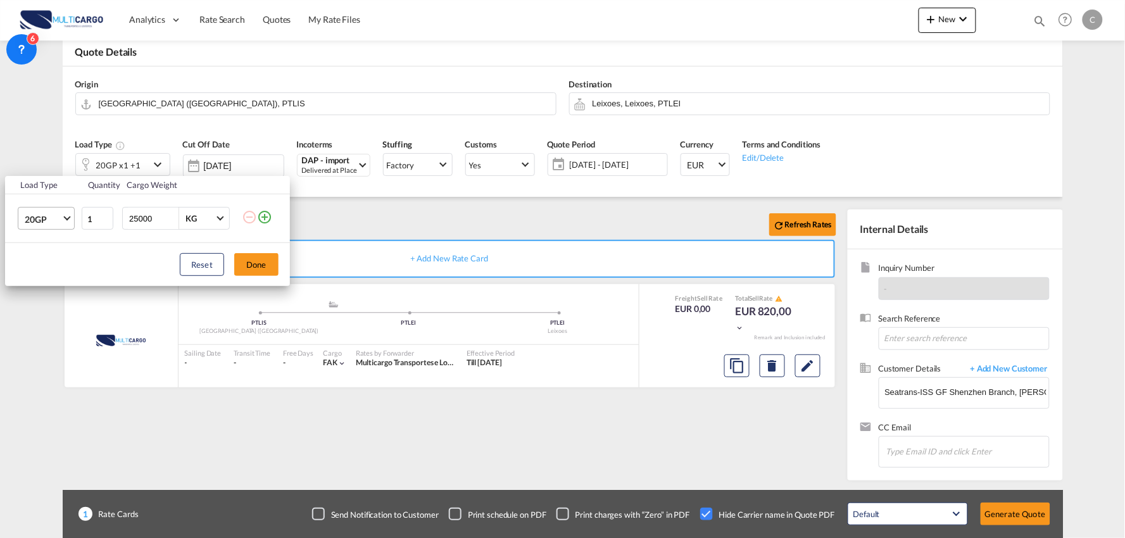
click at [49, 222] on span "20GP" at bounding box center [43, 219] width 37 height 13
click at [39, 285] on div "40HC" at bounding box center [36, 280] width 23 height 13
click at [252, 263] on button "Done" at bounding box center [256, 264] width 44 height 23
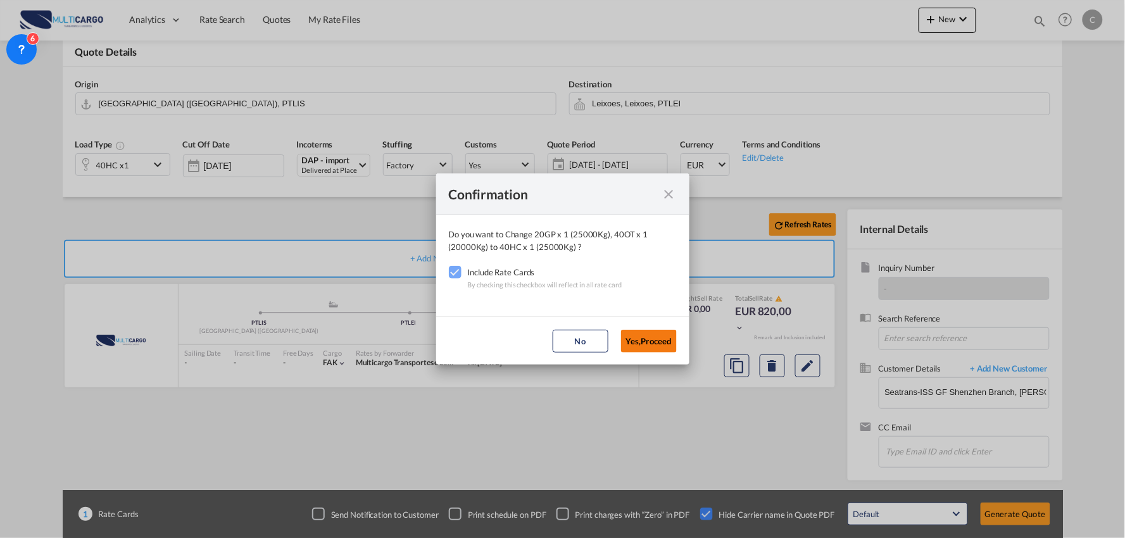
click at [647, 345] on button "Yes,Proceed" at bounding box center [649, 341] width 56 height 23
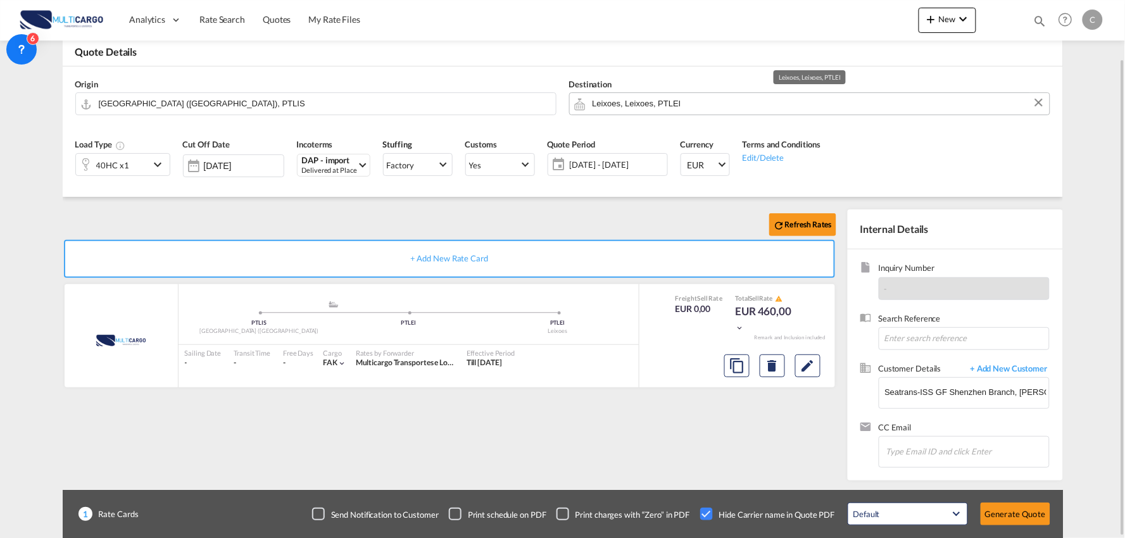
click at [642, 95] on input "Leixoes, Leixoes, PTLEI" at bounding box center [818, 103] width 451 height 22
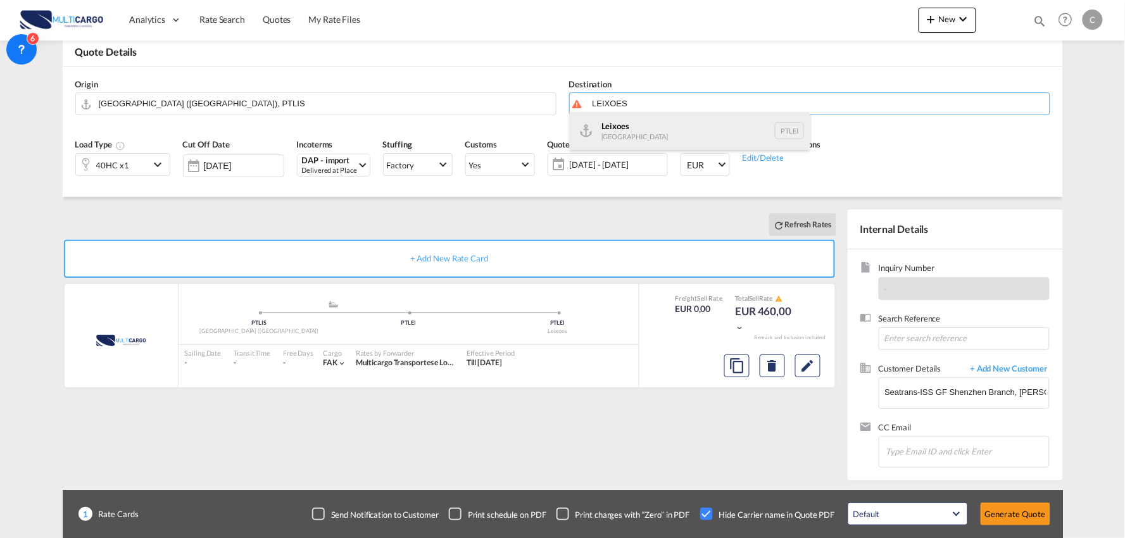
click at [613, 122] on div "Leixoes [GEOGRAPHIC_DATA] PTLEI" at bounding box center [690, 131] width 241 height 38
type input "Leixoes, PTLEI"
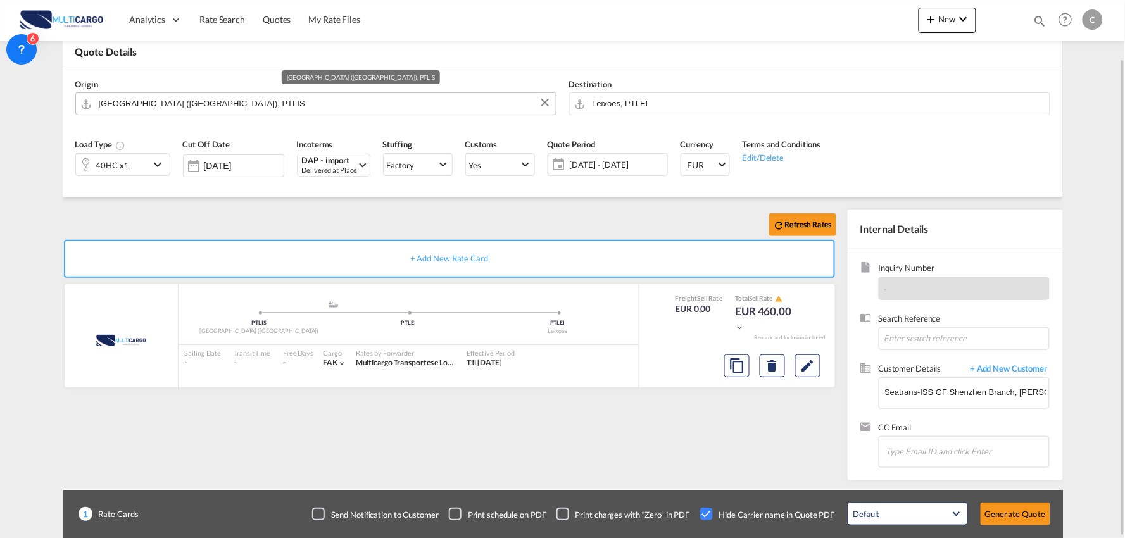
click at [172, 104] on input "[GEOGRAPHIC_DATA] ([GEOGRAPHIC_DATA]), PTLIS" at bounding box center [324, 103] width 451 height 22
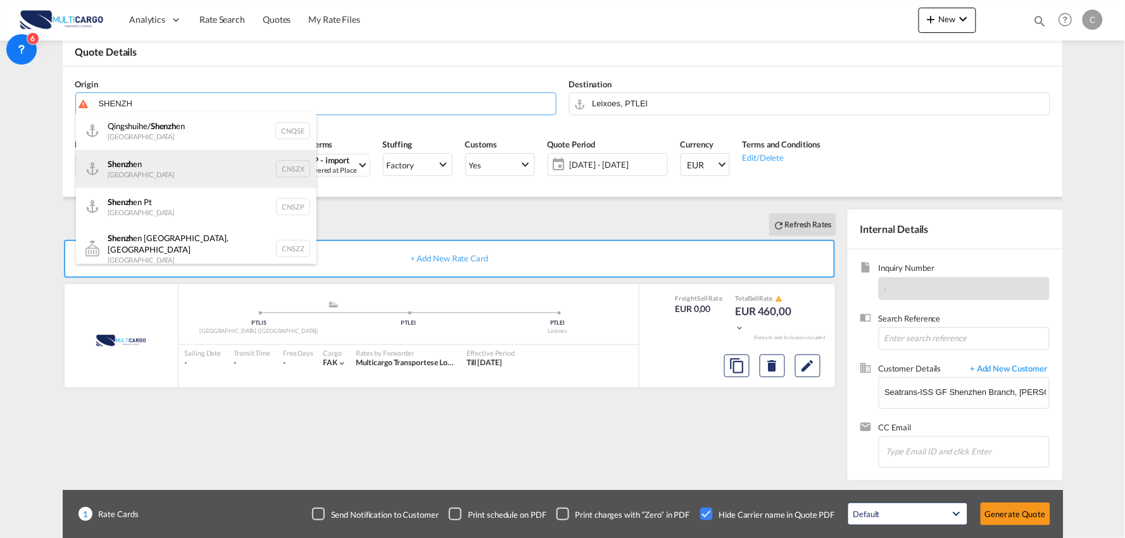
click at [148, 167] on div "Shenzh en [GEOGRAPHIC_DATA] CNSZX" at bounding box center [196, 169] width 241 height 38
type input "[GEOGRAPHIC_DATA], CNSZX"
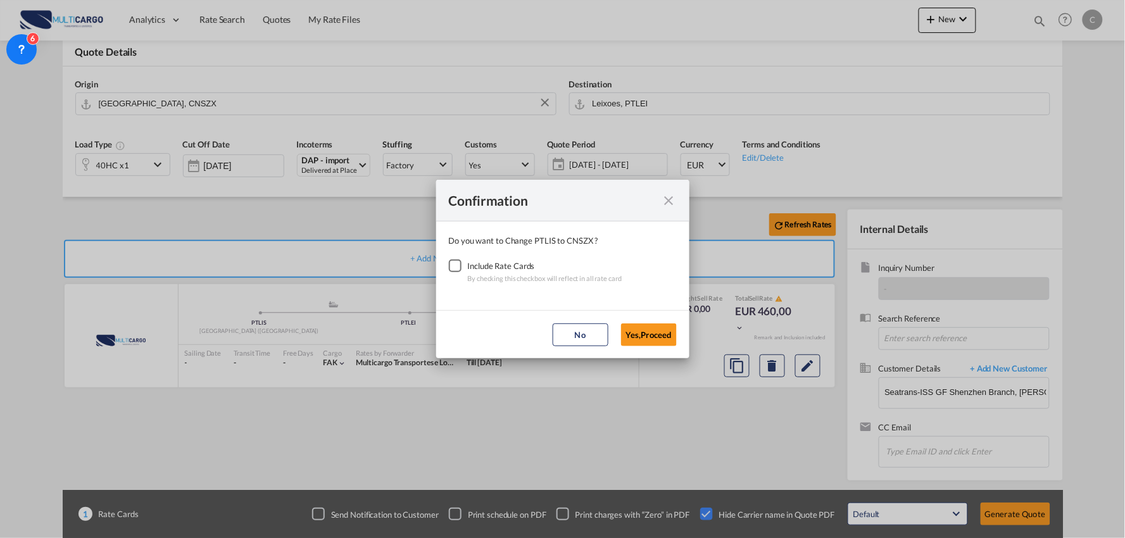
click at [455, 270] on div "Checkbox No Ink" at bounding box center [455, 266] width 13 height 13
click at [657, 334] on button "Yes,Proceed" at bounding box center [649, 335] width 56 height 23
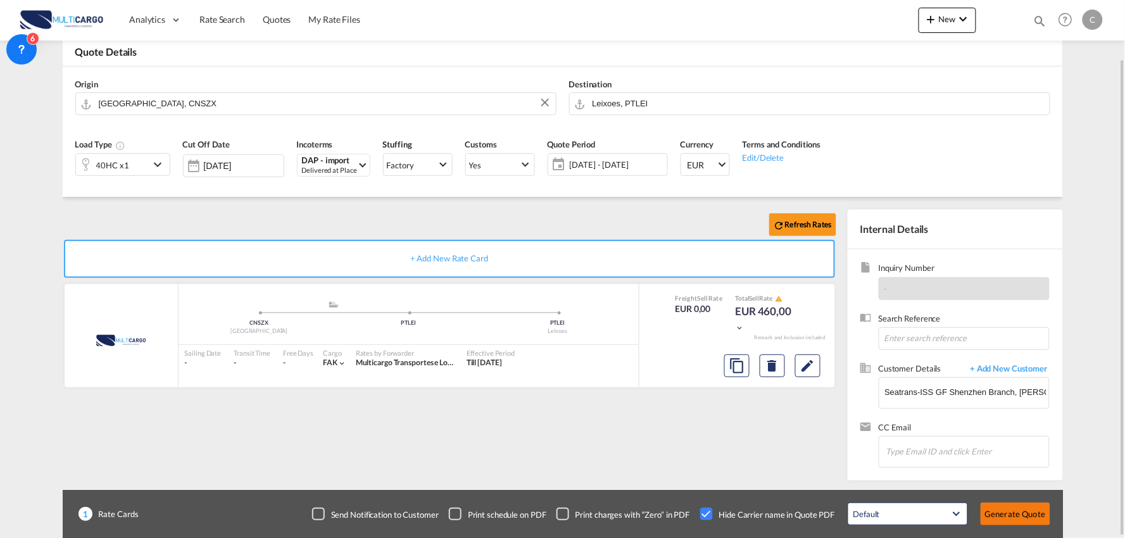
click at [1015, 515] on button "Generate Quote" at bounding box center [1016, 514] width 70 height 23
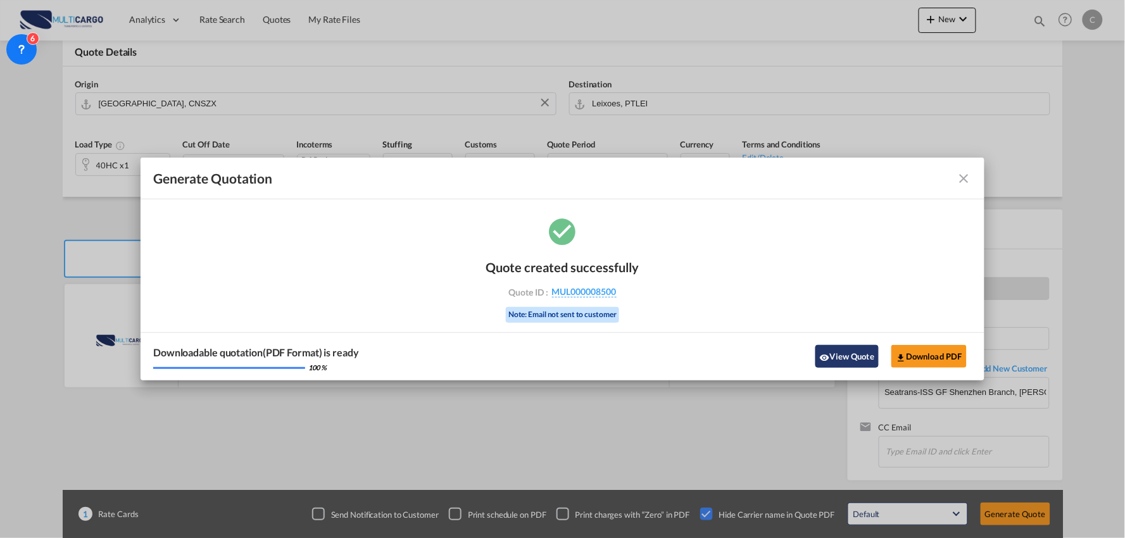
click at [858, 358] on button "View Quote" at bounding box center [847, 356] width 63 height 23
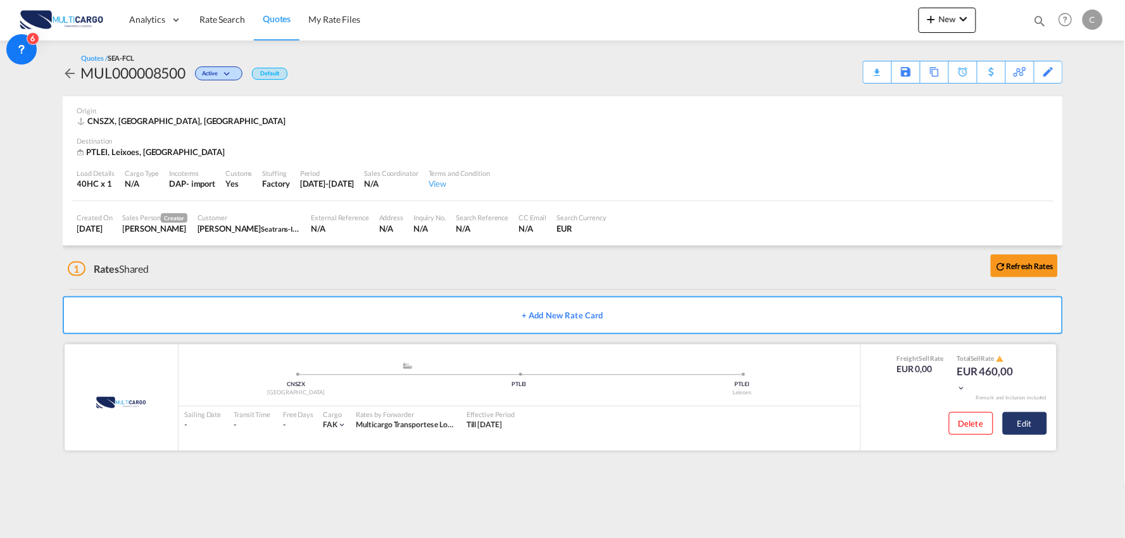
click at [1023, 420] on button "Edit" at bounding box center [1025, 423] width 44 height 23
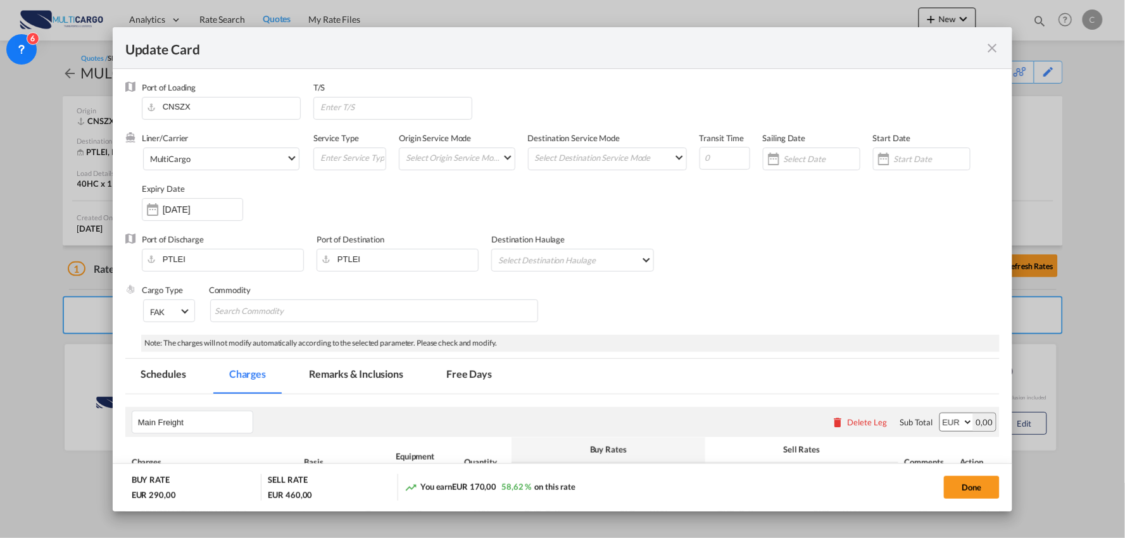
select select "per container"
select select "per B/L"
select select "per container"
select select "per B/L"
select select "per container"
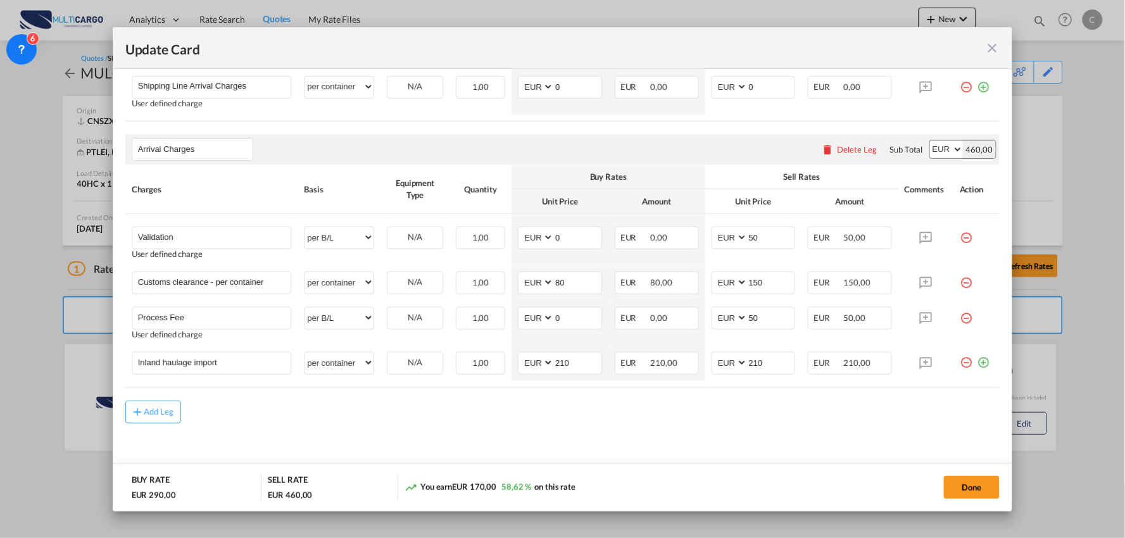
scroll to position [429, 0]
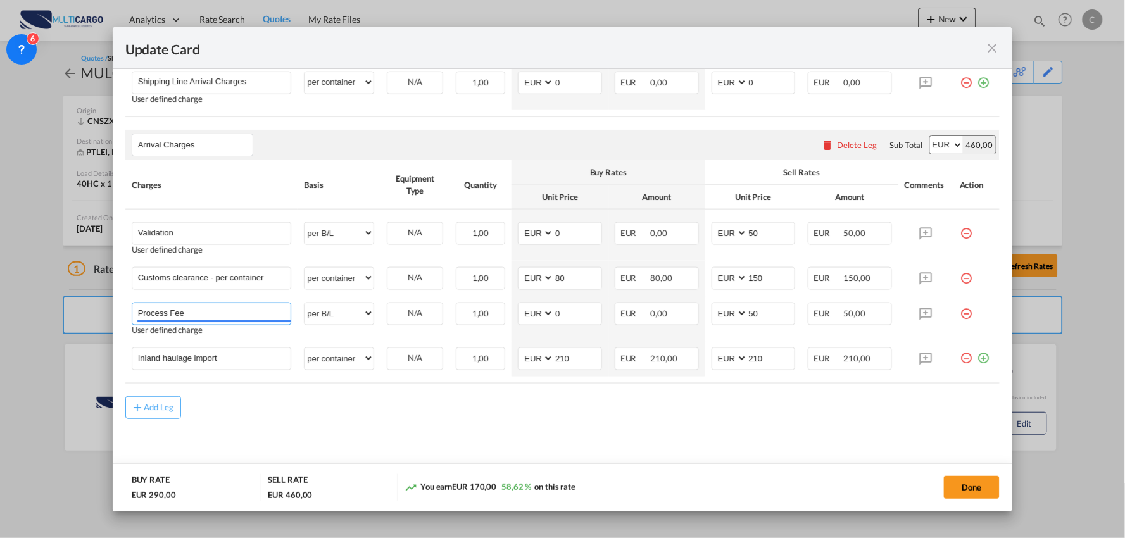
drag, startPoint x: 90, startPoint y: 309, endPoint x: 39, endPoint y: 308, distance: 51.3
click at [39, 308] on div "Update Card Port of [GEOGRAPHIC_DATA] CNSZX T/S Liner/Carrier MultiCargo 2HM LO…" at bounding box center [562, 269] width 1125 height 538
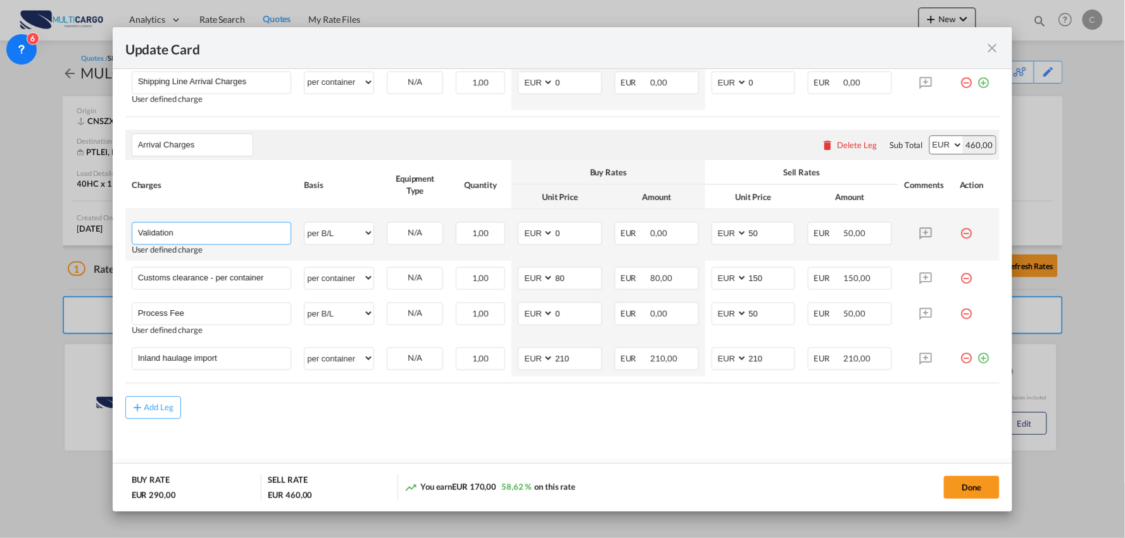
click at [227, 235] on input "Validation" at bounding box center [214, 232] width 153 height 19
type input "Validation + Process Fee"
click at [718, 236] on md-input-container "AED AFN ALL AMD ANG AOA ARS AUD AWG AZN BAM BBD BDT BGN BHD BIF BMD BND [PERSON…" at bounding box center [754, 233] width 84 height 23
click at [780, 232] on input "50" at bounding box center [771, 232] width 47 height 19
drag, startPoint x: 780, startPoint y: 232, endPoint x: 688, endPoint y: 232, distance: 91.2
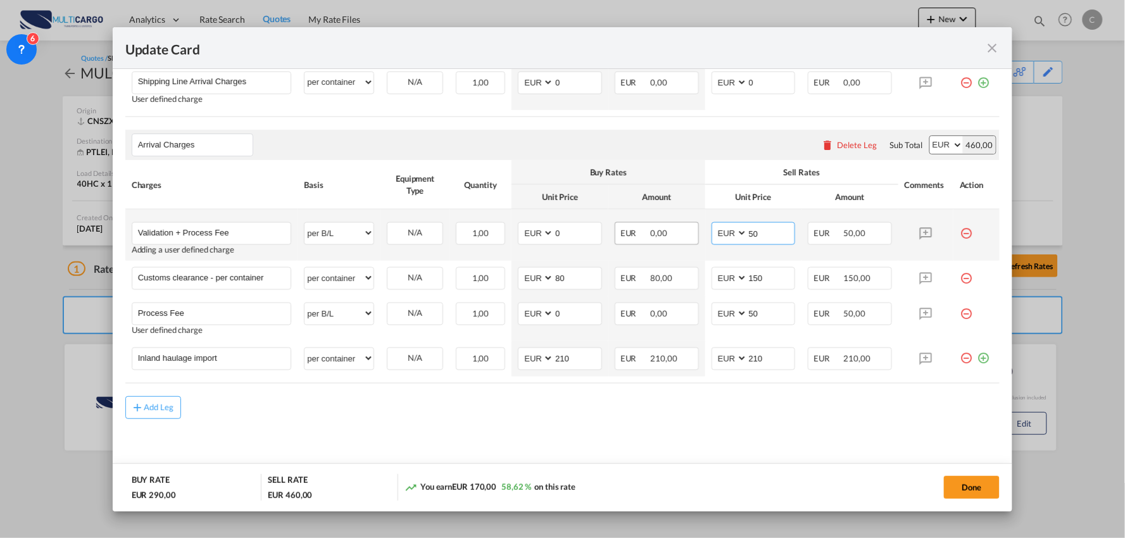
click at [688, 232] on tr "Validation + Process Fee Please Enter User Defined Charges Cannot Be Published …" at bounding box center [562, 235] width 875 height 51
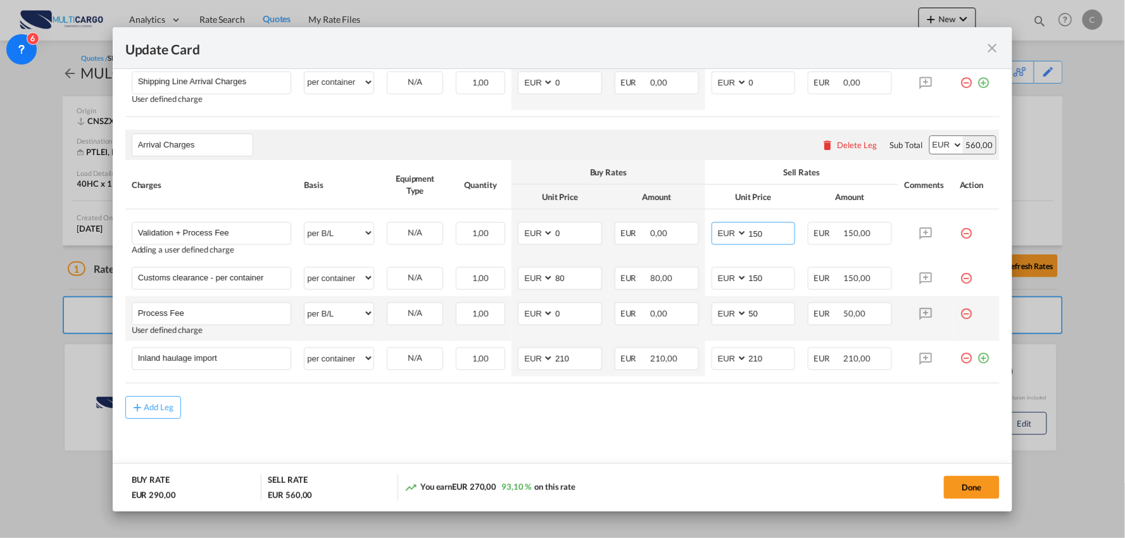
type input "150"
click at [960, 315] on md-icon "icon-minus-circle-outline red-400-fg" at bounding box center [966, 309] width 13 height 13
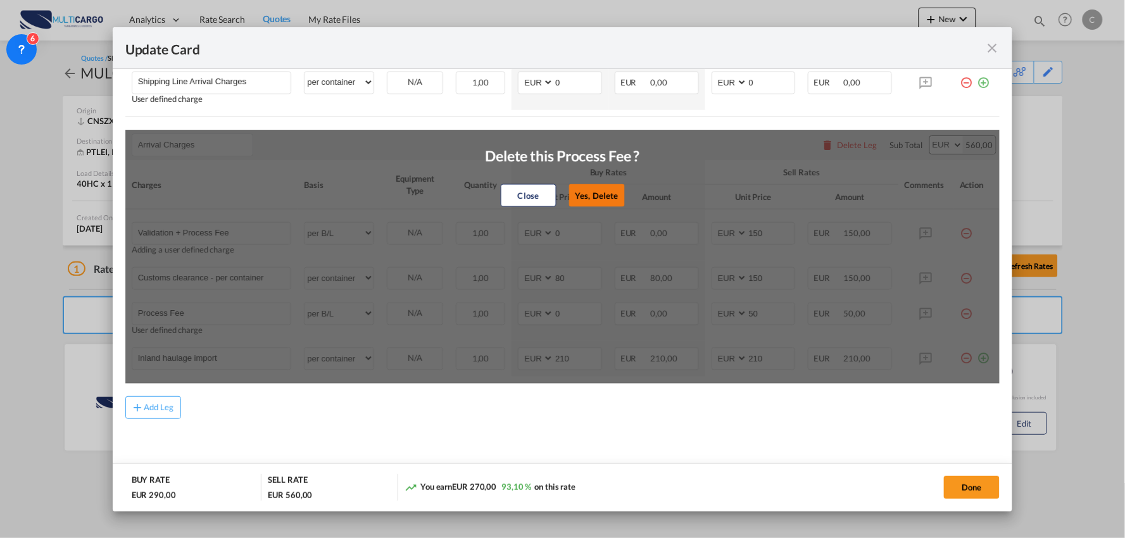
click at [600, 192] on button "Yes, Delete" at bounding box center [597, 195] width 56 height 23
type input "Inland haulage import"
select select "per container"
type input "210"
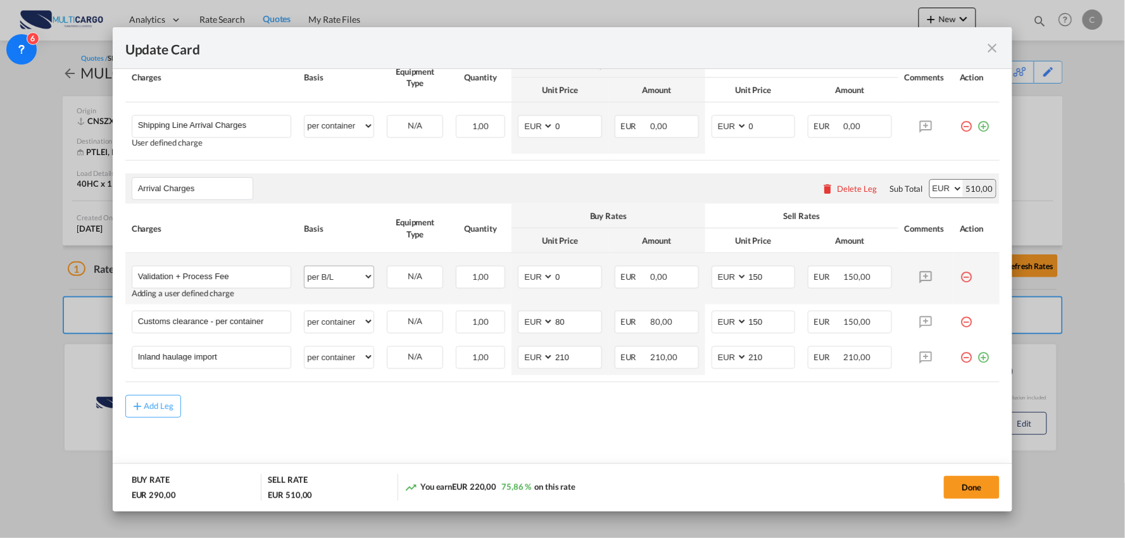
scroll to position [384, 0]
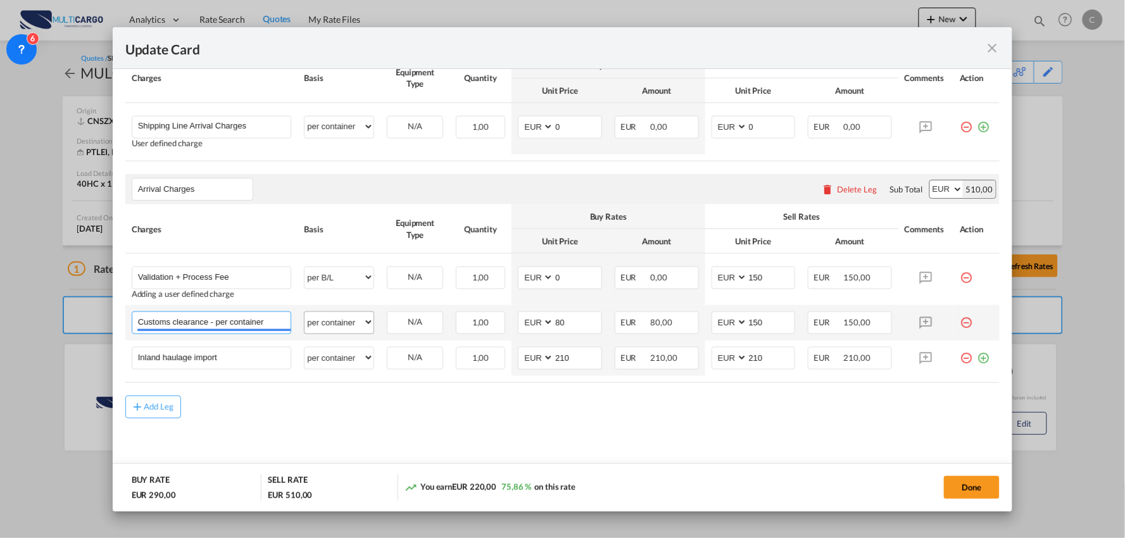
drag, startPoint x: 212, startPoint y: 324, endPoint x: 334, endPoint y: 320, distance: 122.9
click at [334, 320] on tr "Customs clearance - per container Please Enter User Defined Charges Cannot Be P…" at bounding box center [562, 322] width 875 height 35
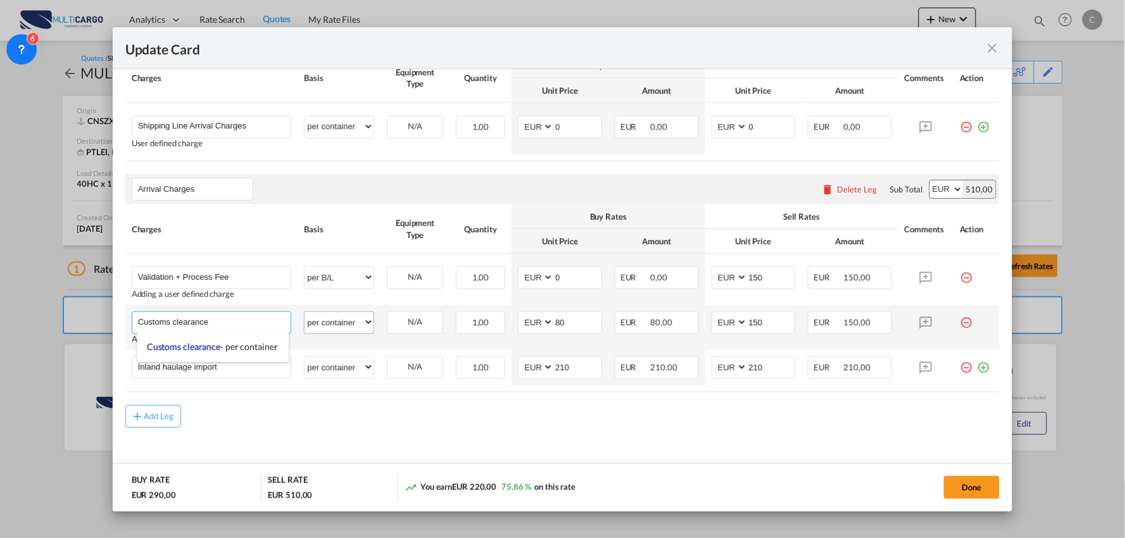
type input "Customs clearance"
drag, startPoint x: 334, startPoint y: 319, endPoint x: 338, endPoint y: 313, distance: 7.2
click at [334, 319] on select "per equipment per container per B/L per shipping bill per shipment per pallet p…" at bounding box center [339, 322] width 69 height 20
select select "per_document"
click at [305, 312] on select "per equipment per container per B/L per shipping bill per shipment per pallet p…" at bounding box center [339, 322] width 69 height 20
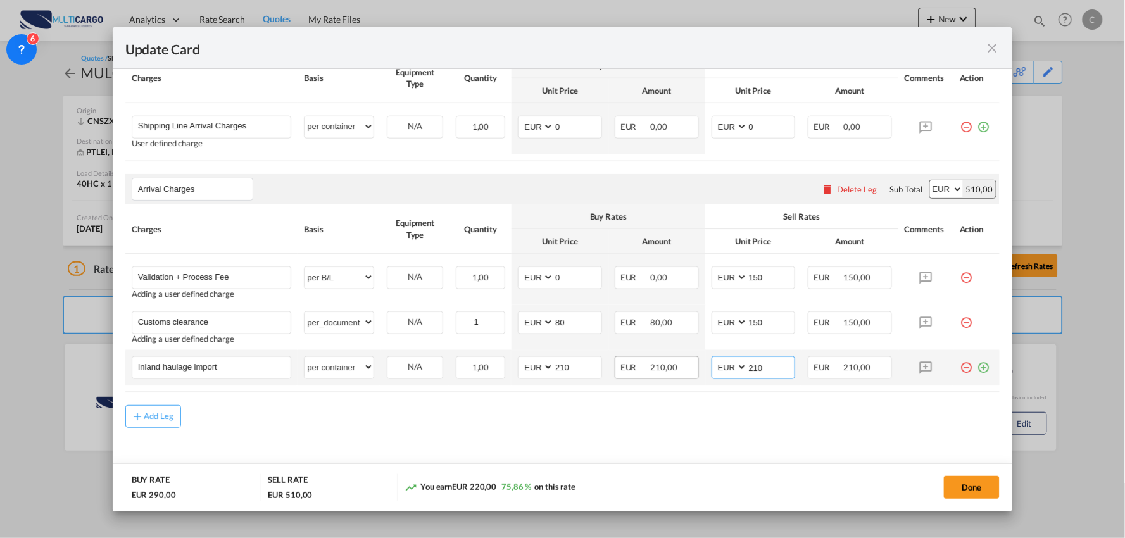
drag, startPoint x: 771, startPoint y: 365, endPoint x: 661, endPoint y: 368, distance: 109.6
click at [661, 368] on tr "Inland haulage import Please Enter User Defined Charges Cannot Be Published per…" at bounding box center [562, 367] width 875 height 35
type input "320"
click at [442, 417] on div "Add Leg" at bounding box center [562, 416] width 875 height 23
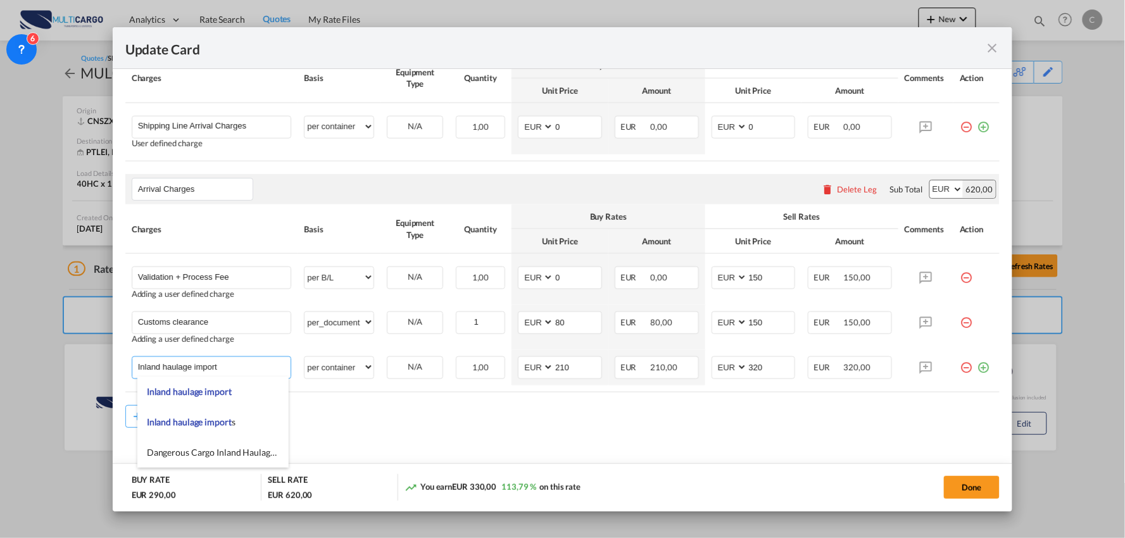
drag, startPoint x: 218, startPoint y: 374, endPoint x: -23, endPoint y: 364, distance: 242.2
click at [0, 364] on html "Analytics Reports Dashboard Rate Search Quotes My Rate Files" at bounding box center [562, 269] width 1125 height 538
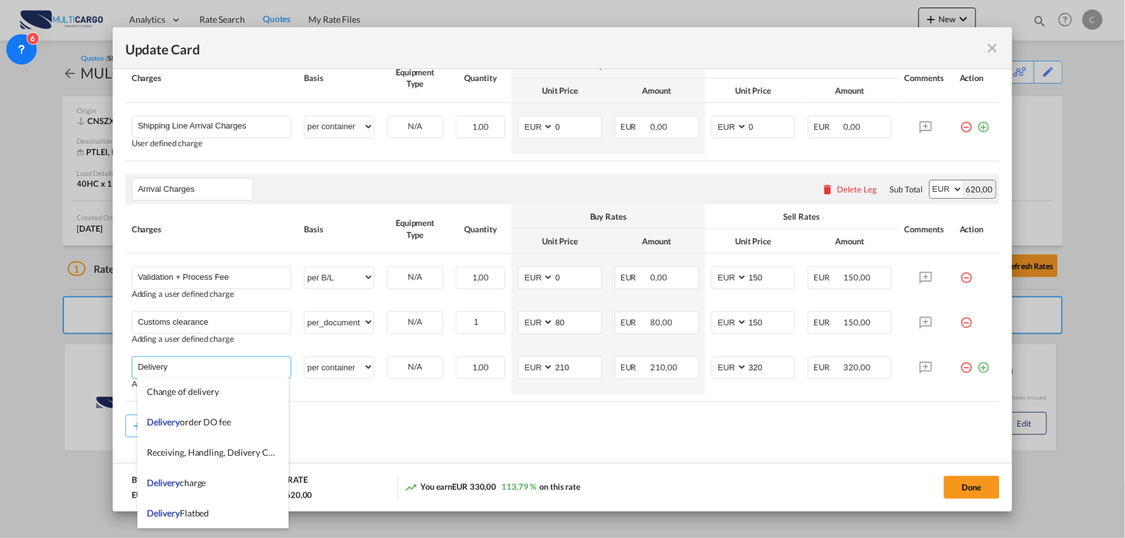
type input "Delivery"
click at [459, 433] on div "Add Leg" at bounding box center [562, 426] width 875 height 23
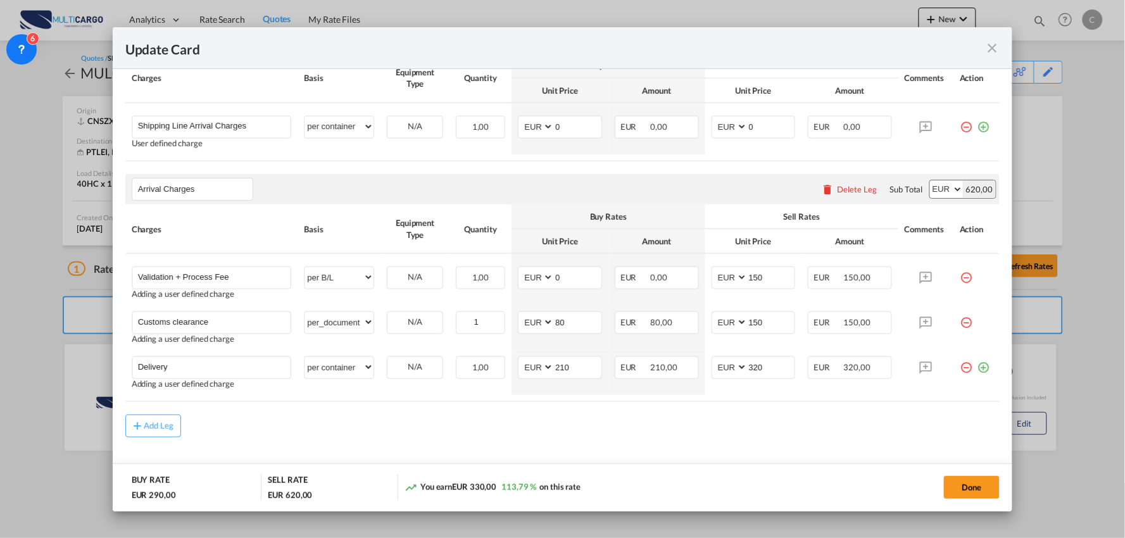
click at [693, 436] on div "Add Leg" at bounding box center [562, 426] width 875 height 23
drag, startPoint x: 763, startPoint y: 364, endPoint x: 655, endPoint y: 371, distance: 108.5
click at [680, 371] on tr "Delivery Please Enter User Defined Charges Cannot Be Published Adding a user de…" at bounding box center [562, 372] width 875 height 45
type input "310"
drag, startPoint x: 630, startPoint y: 405, endPoint x: 628, endPoint y: 421, distance: 15.4
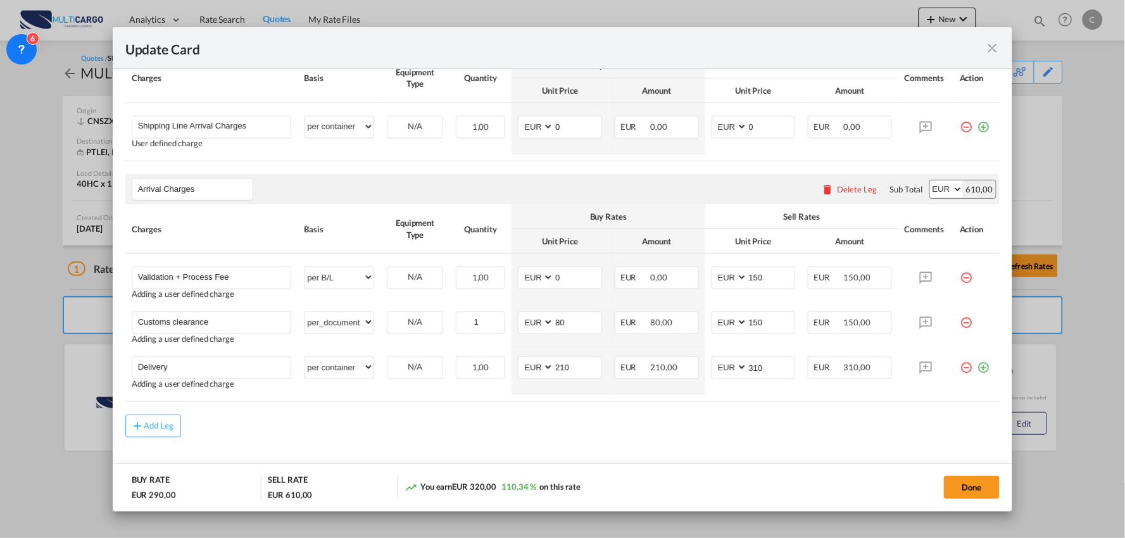
click at [630, 422] on rate-modification "Main Freight Please enter leg name Leg Name Already Exists Delete Leg Sub Total…" at bounding box center [562, 223] width 875 height 427
click at [243, 365] on input "Delivery" at bounding box center [214, 366] width 153 height 19
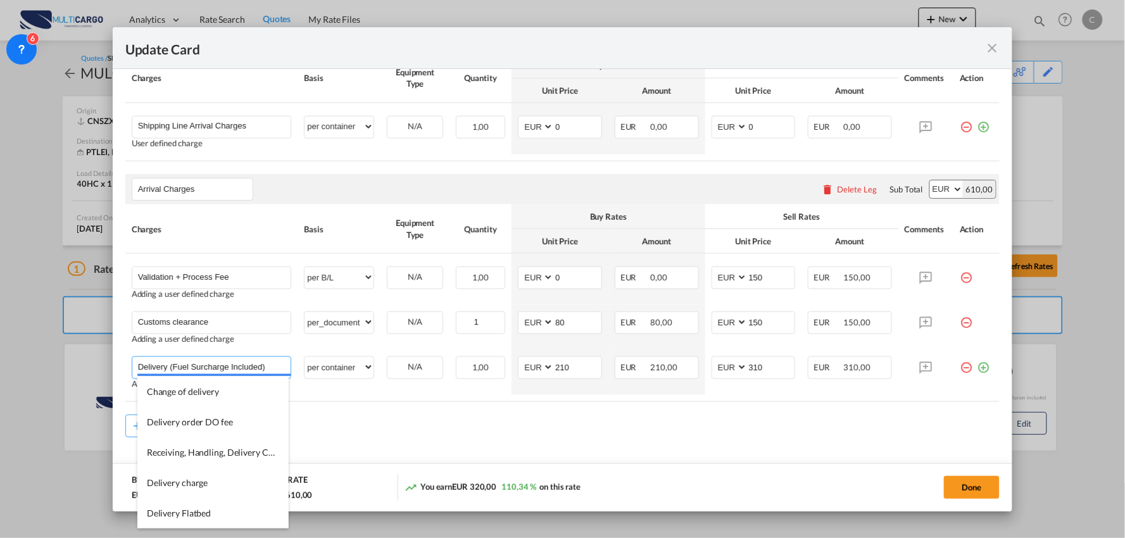
type input "Delivery (Fuel Surcharge Included)"
click at [441, 418] on div "Add Leg" at bounding box center [562, 426] width 875 height 23
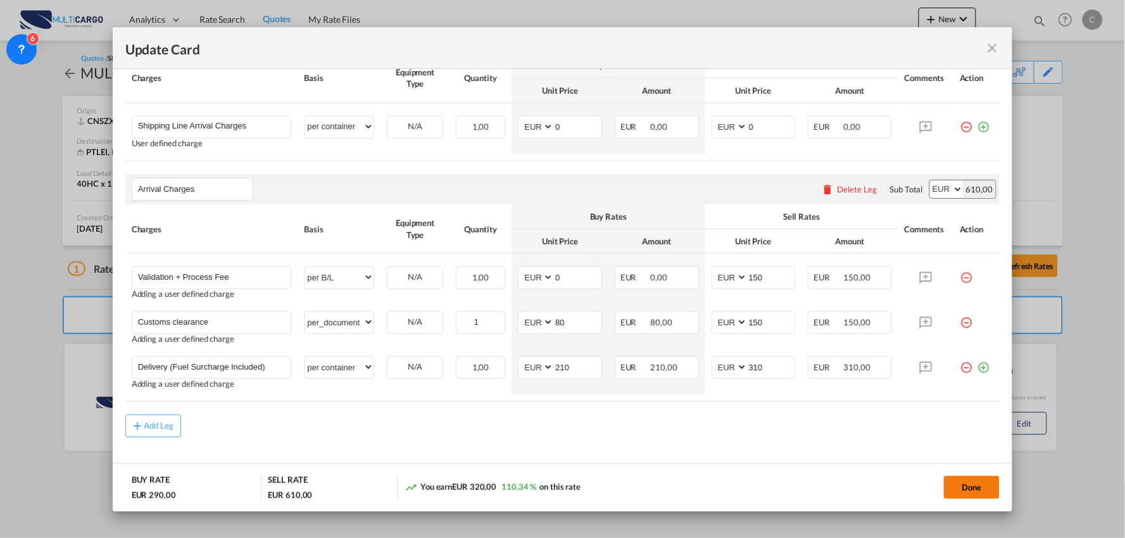
click at [972, 485] on button "Done" at bounding box center [972, 487] width 56 height 23
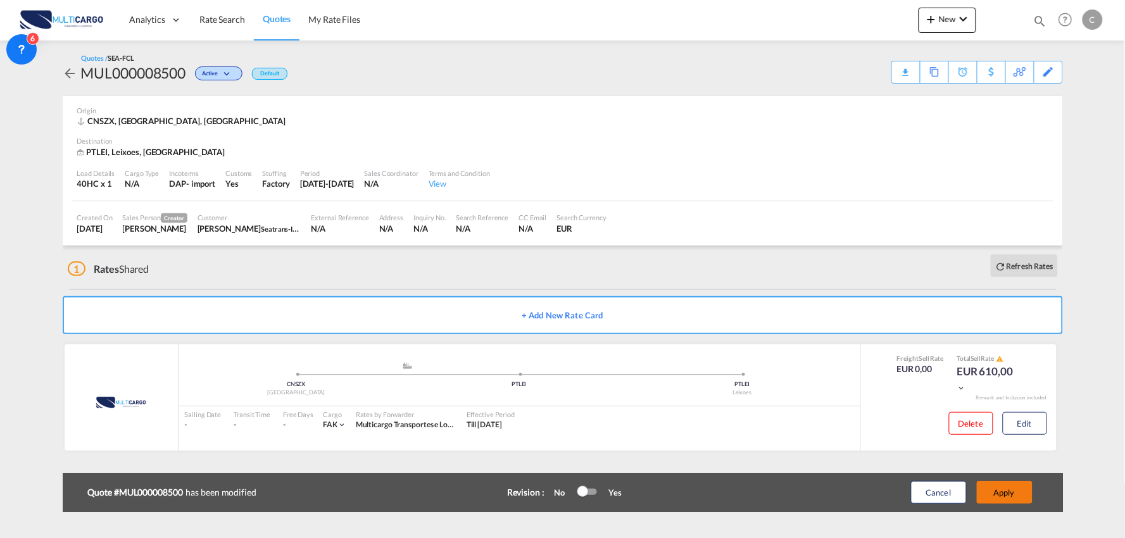
click at [1025, 490] on button "Apply" at bounding box center [1005, 492] width 56 height 23
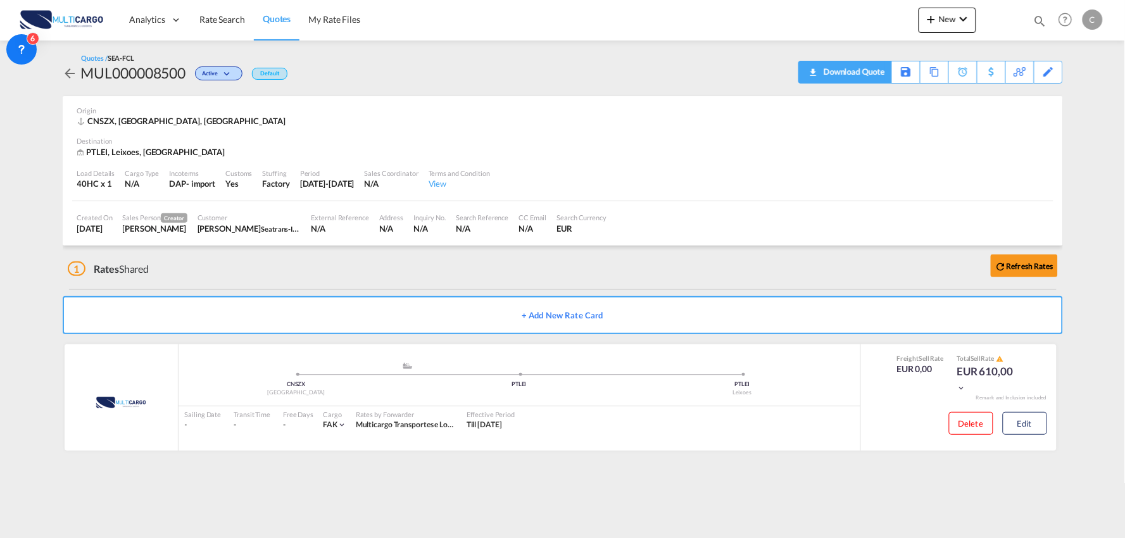
click at [866, 75] on div "Download Quote" at bounding box center [853, 71] width 65 height 20
